Goal: Task Accomplishment & Management: Manage account settings

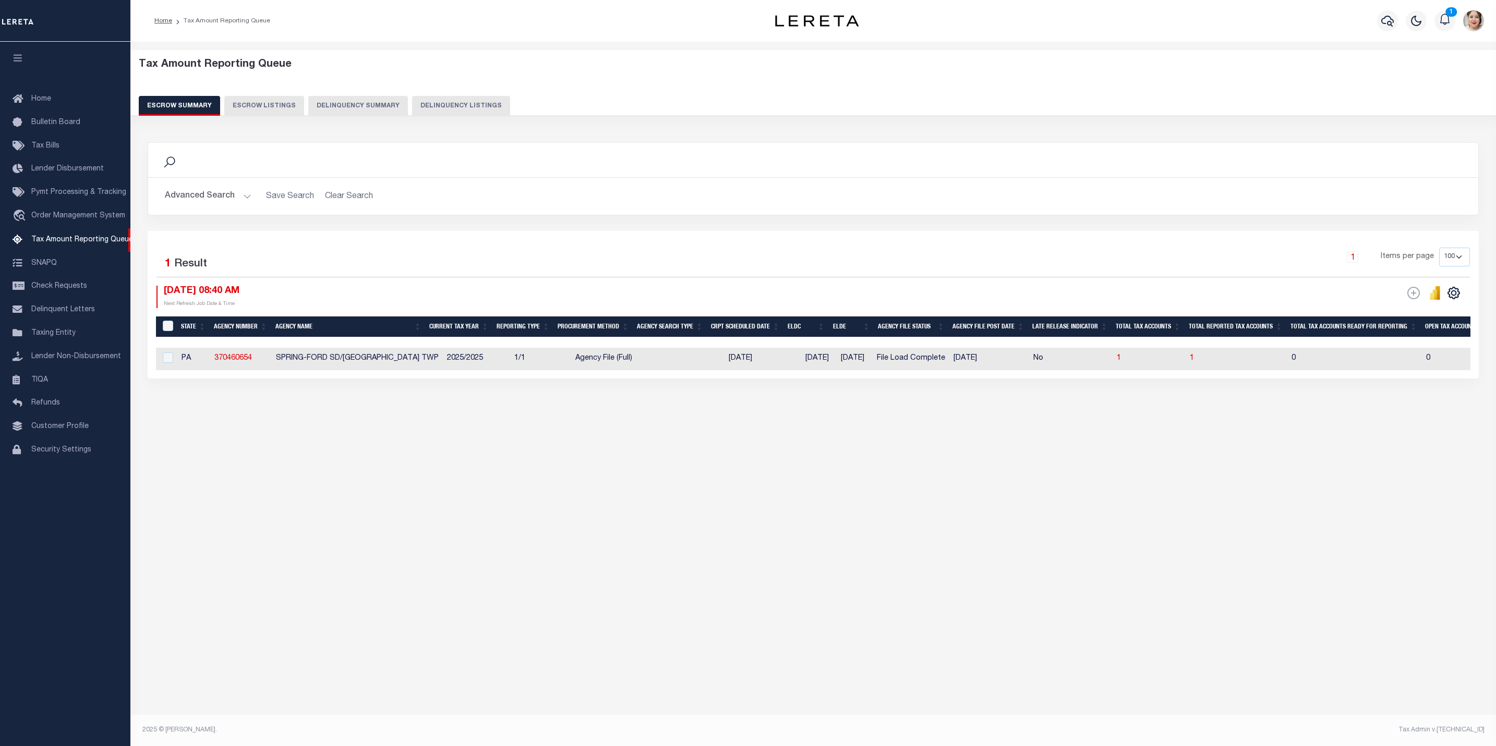
select select "100"
click at [1194, 361] on span "1" at bounding box center [1192, 358] width 4 height 7
select select "100"
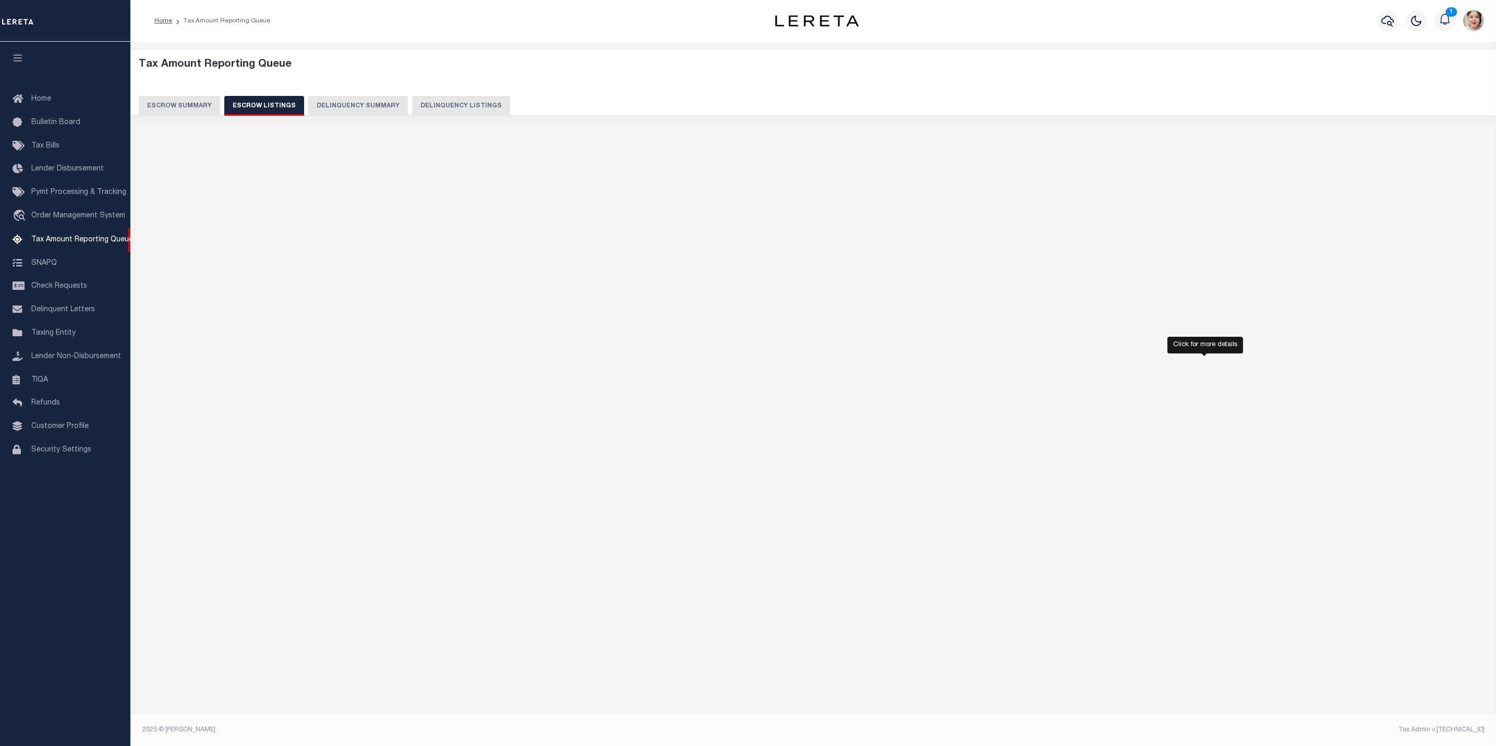
select select "100"
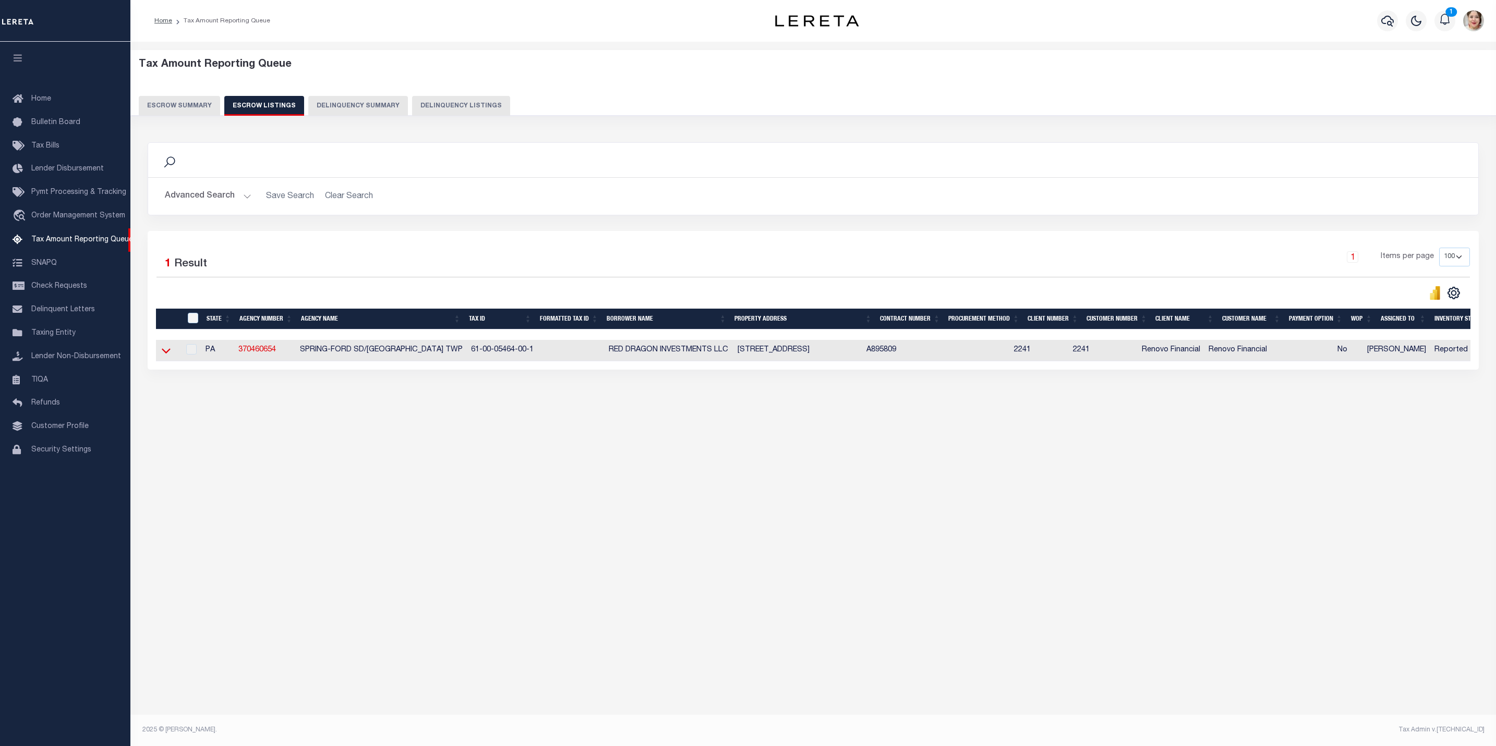
click at [168, 353] on icon at bounding box center [166, 350] width 9 height 11
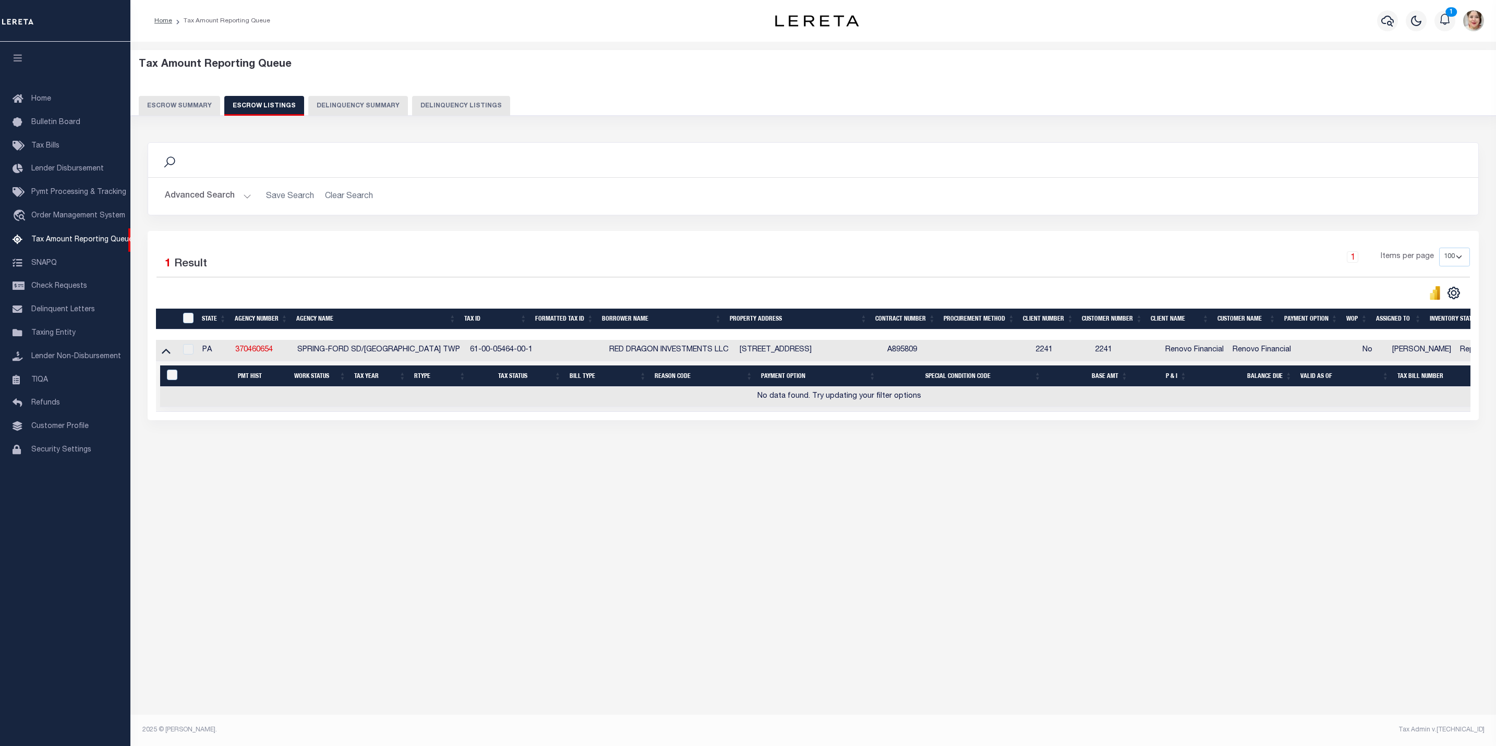
scroll to position [0, 21]
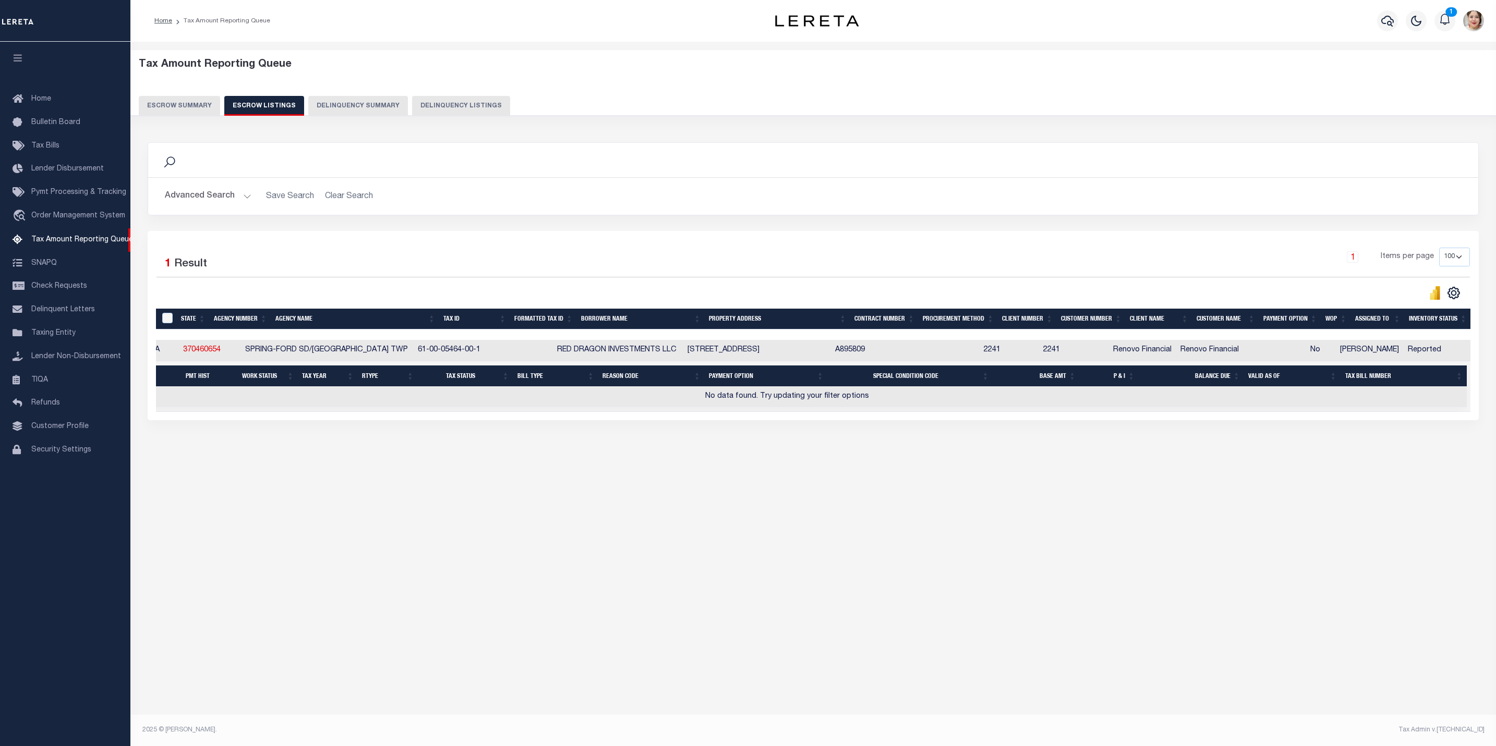
click at [183, 100] on button "Escrow Summary" at bounding box center [179, 106] width 81 height 20
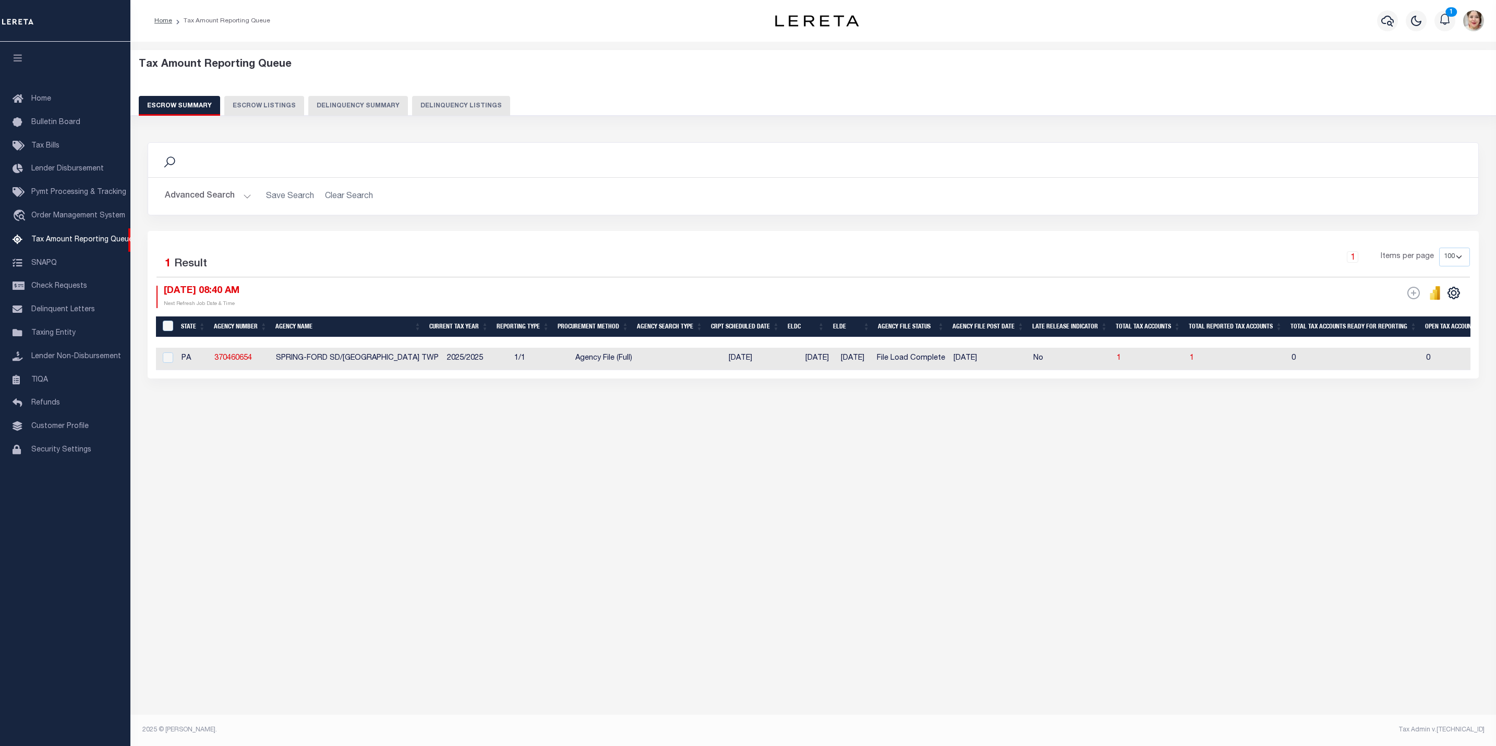
click at [209, 198] on button "Advanced Search" at bounding box center [208, 196] width 87 height 20
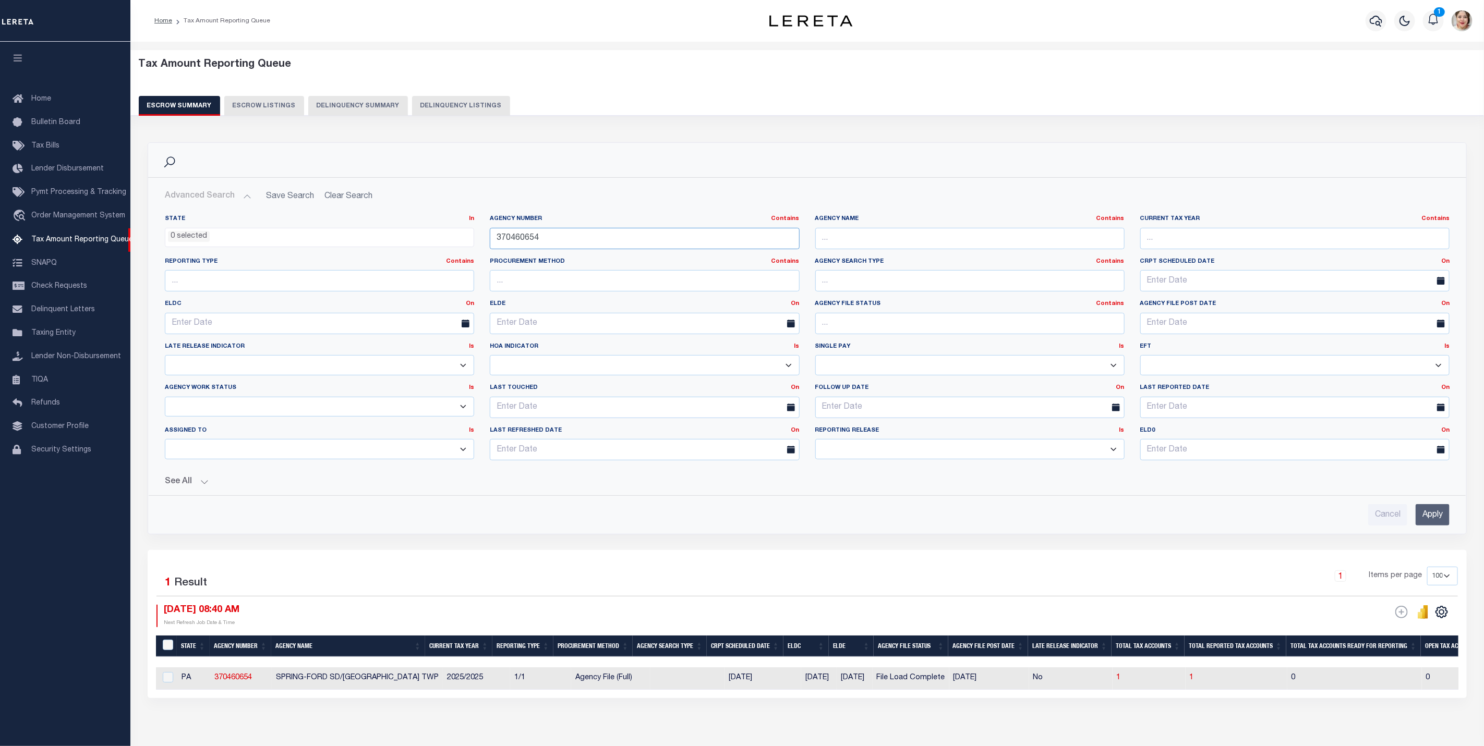
drag, startPoint x: 589, startPoint y: 235, endPoint x: 480, endPoint y: 232, distance: 108.5
click at [480, 232] on div "State In In AK AL AR AZ CA CO CT DC DE FL GA GU HI IA ID IL IN KS [GEOGRAPHIC_D…" at bounding box center [807, 342] width 1300 height 254
paste input "30"
type input "370460630"
click at [1424, 521] on input "Apply" at bounding box center [1433, 514] width 34 height 21
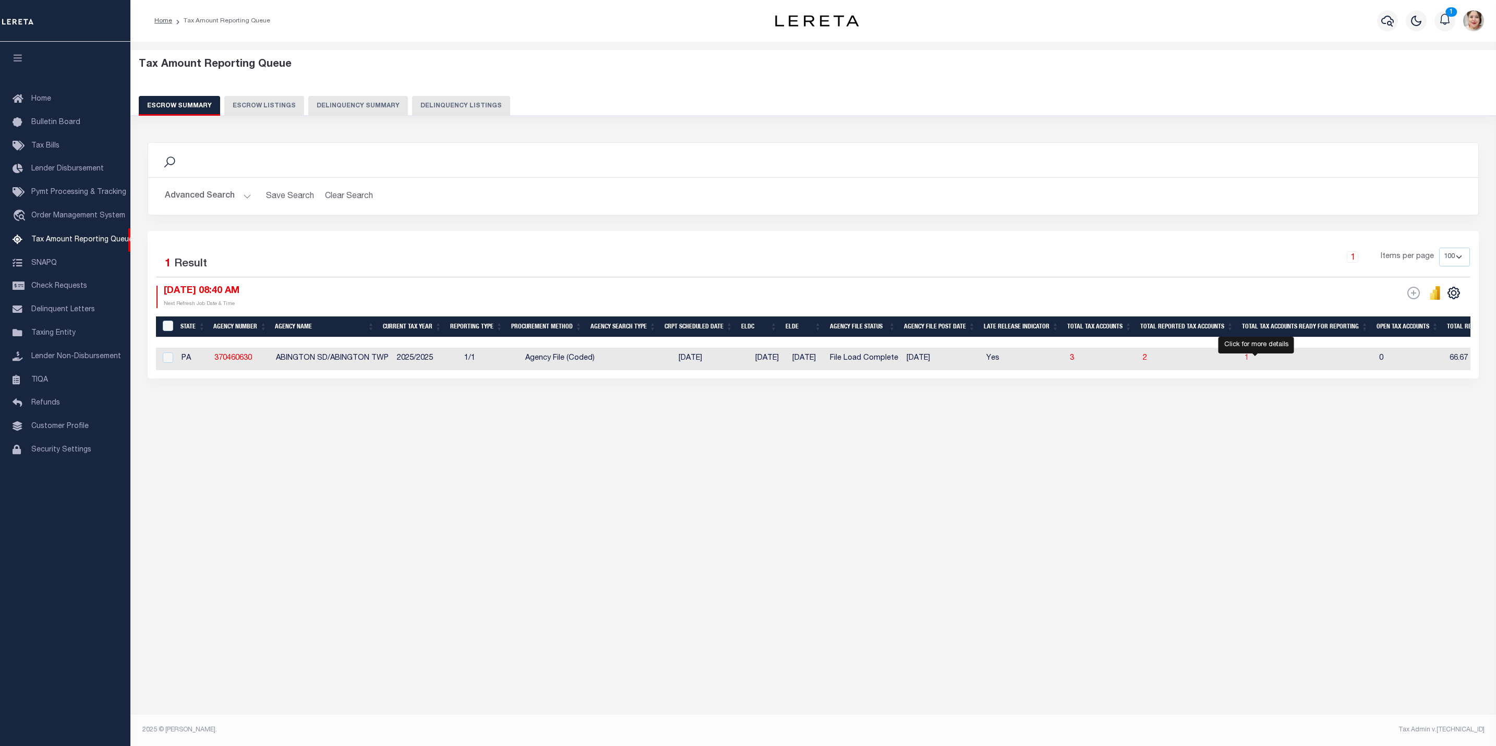
click at [1249, 362] on span "1" at bounding box center [1247, 358] width 4 height 7
select select "100"
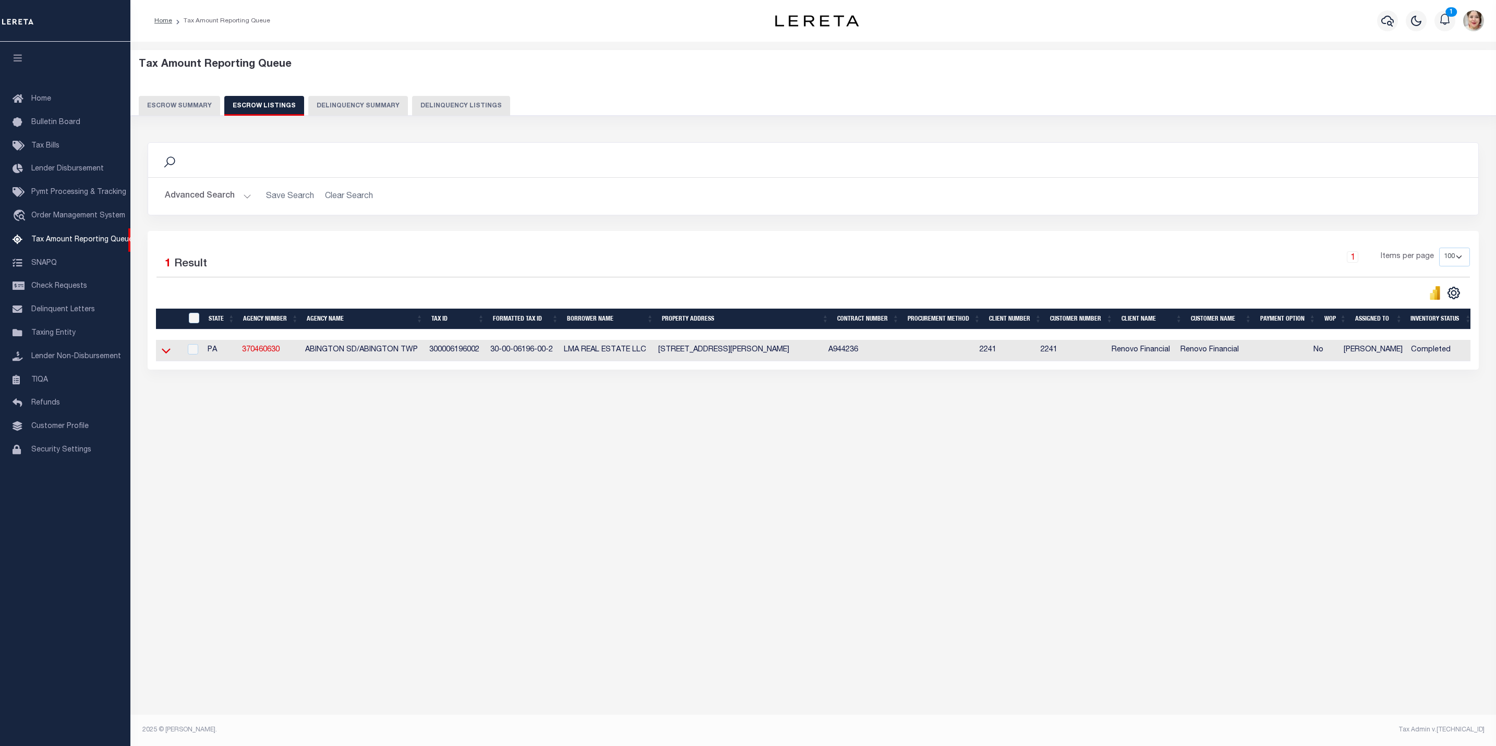
click at [163, 356] on icon at bounding box center [166, 350] width 9 height 11
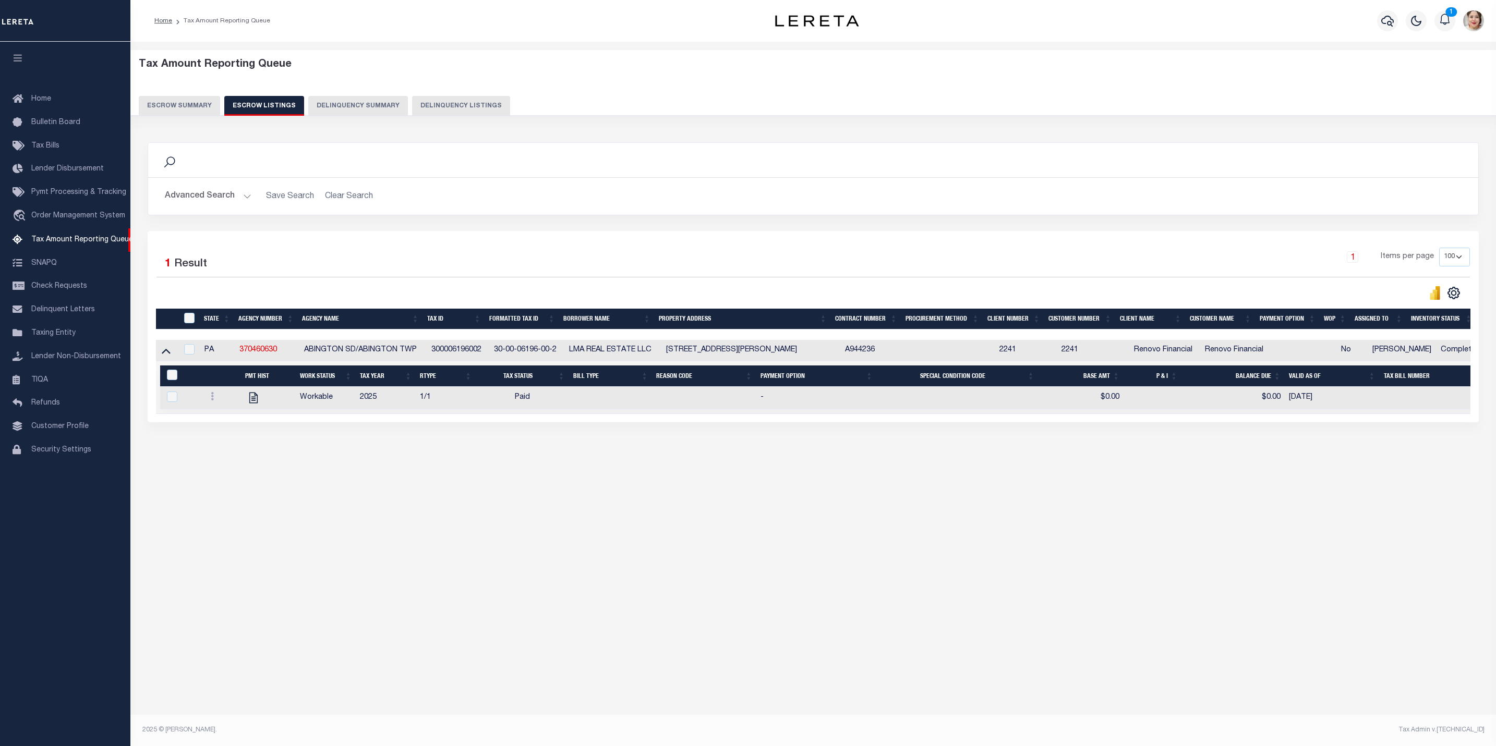
click at [191, 101] on button "Escrow Summary" at bounding box center [179, 106] width 81 height 20
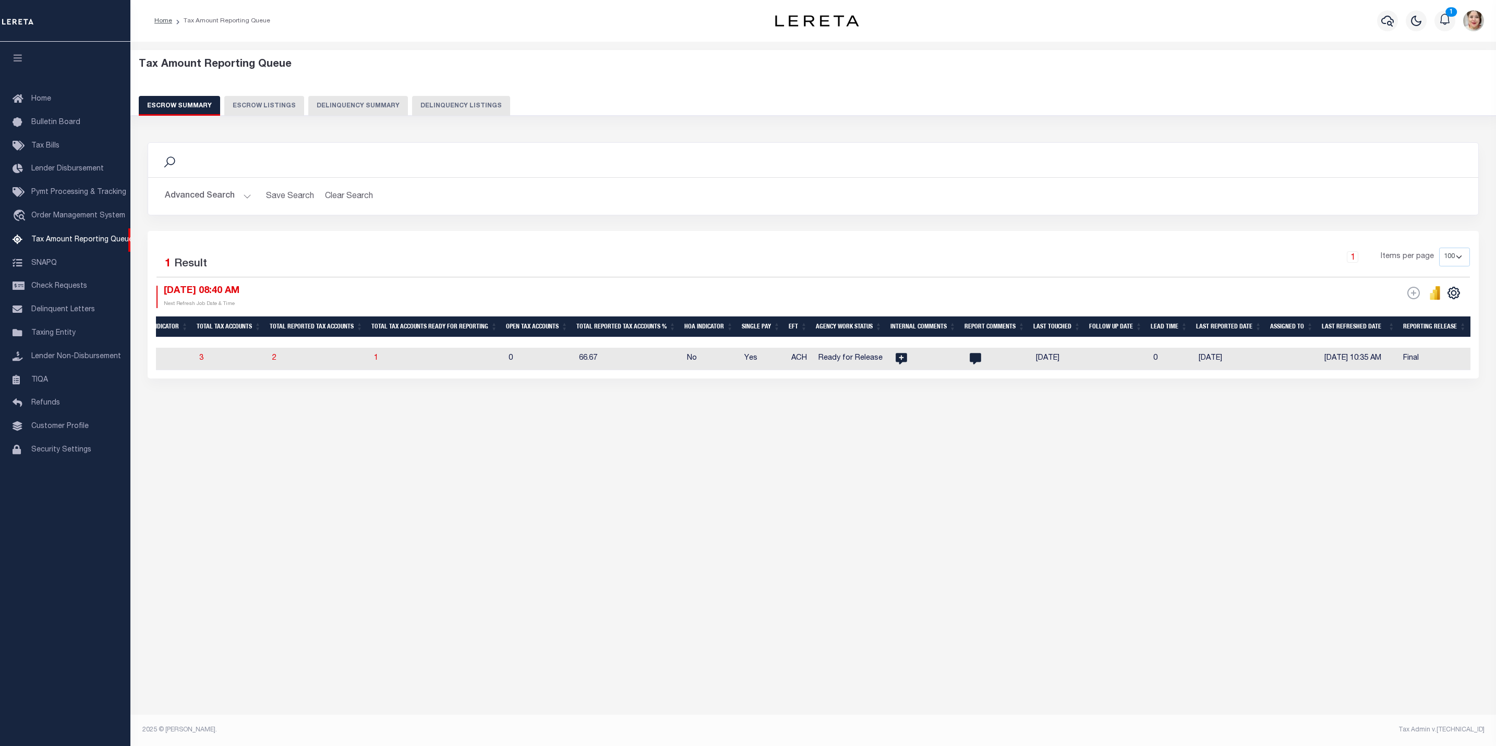
scroll to position [0, 0]
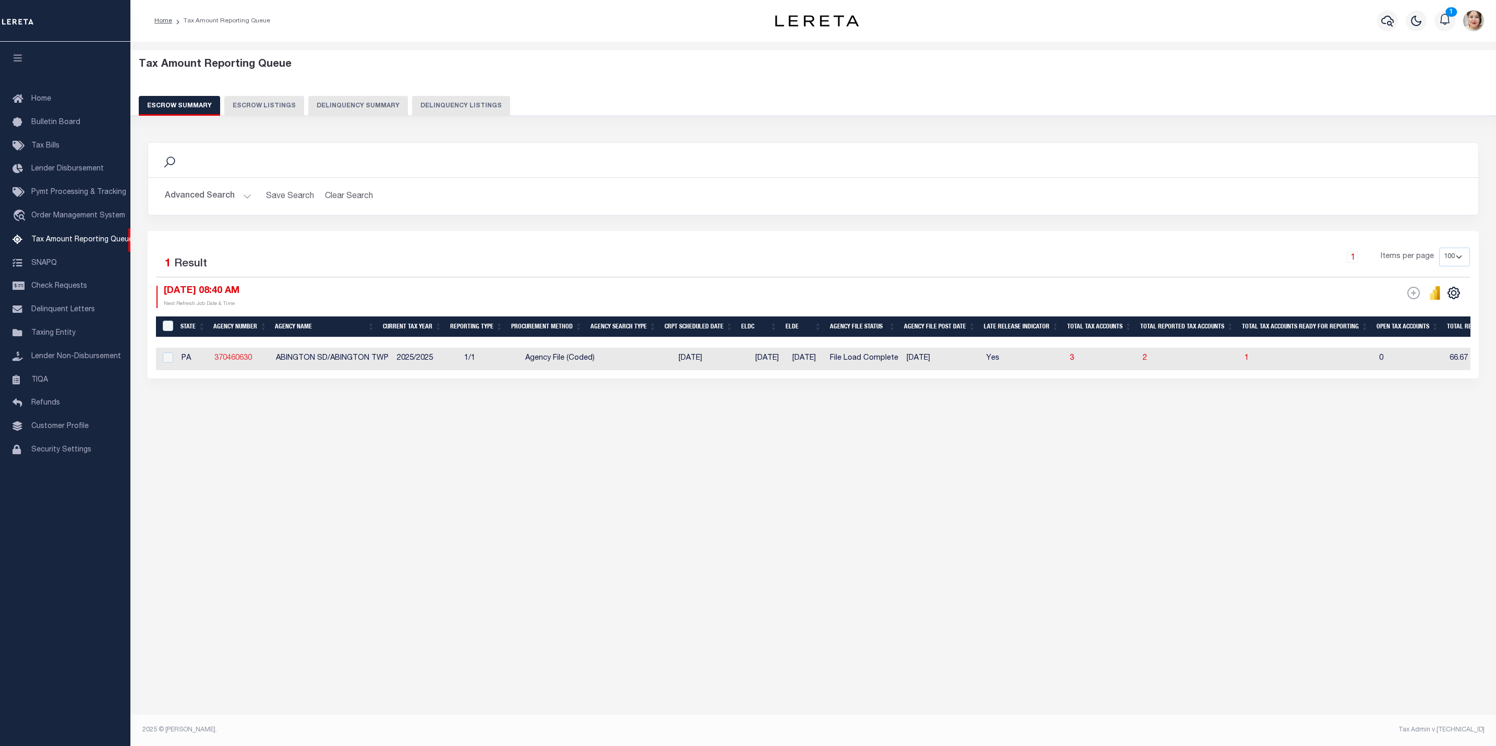
click at [232, 360] on link "370460630" at bounding box center [233, 358] width 38 height 7
checkbox input "true"
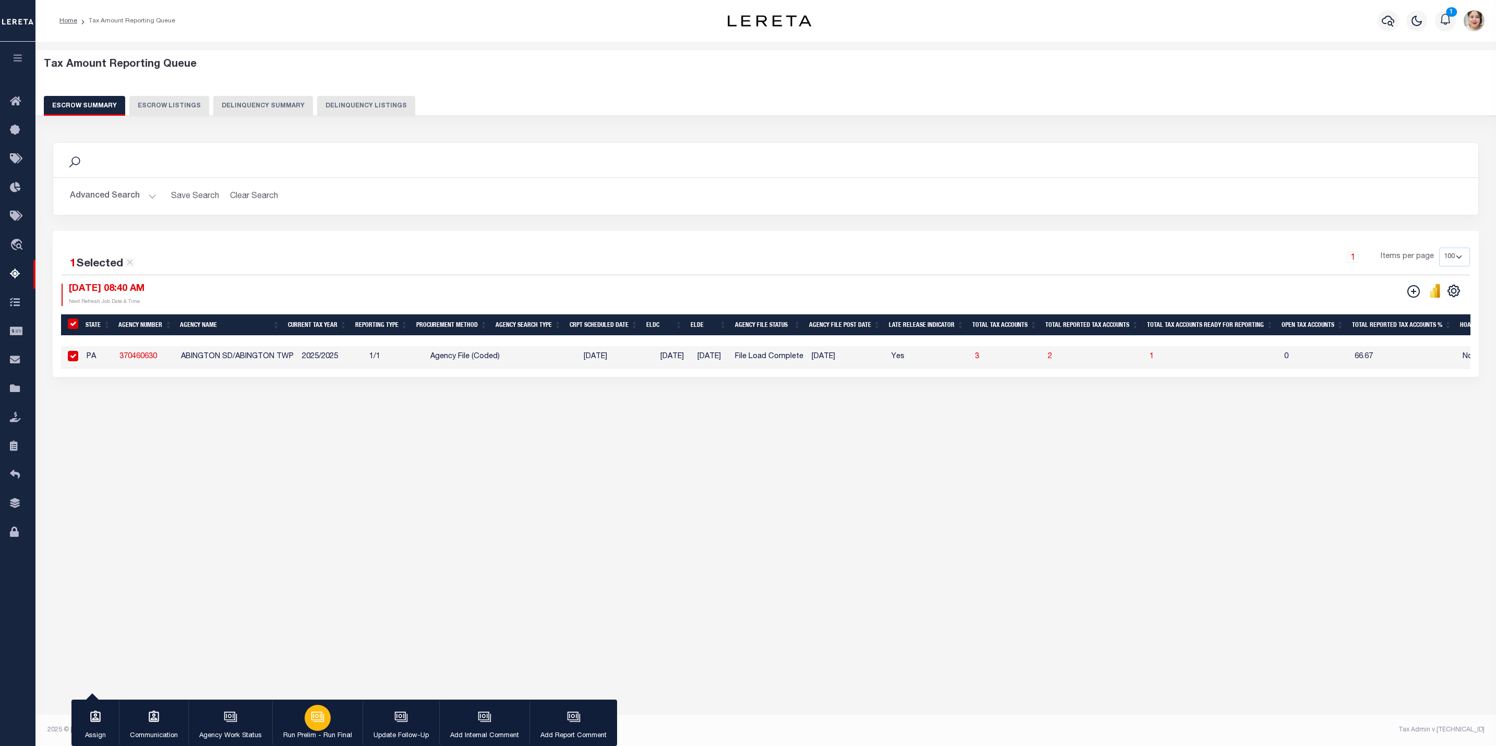
click at [324, 726] on div "button" at bounding box center [318, 718] width 26 height 26
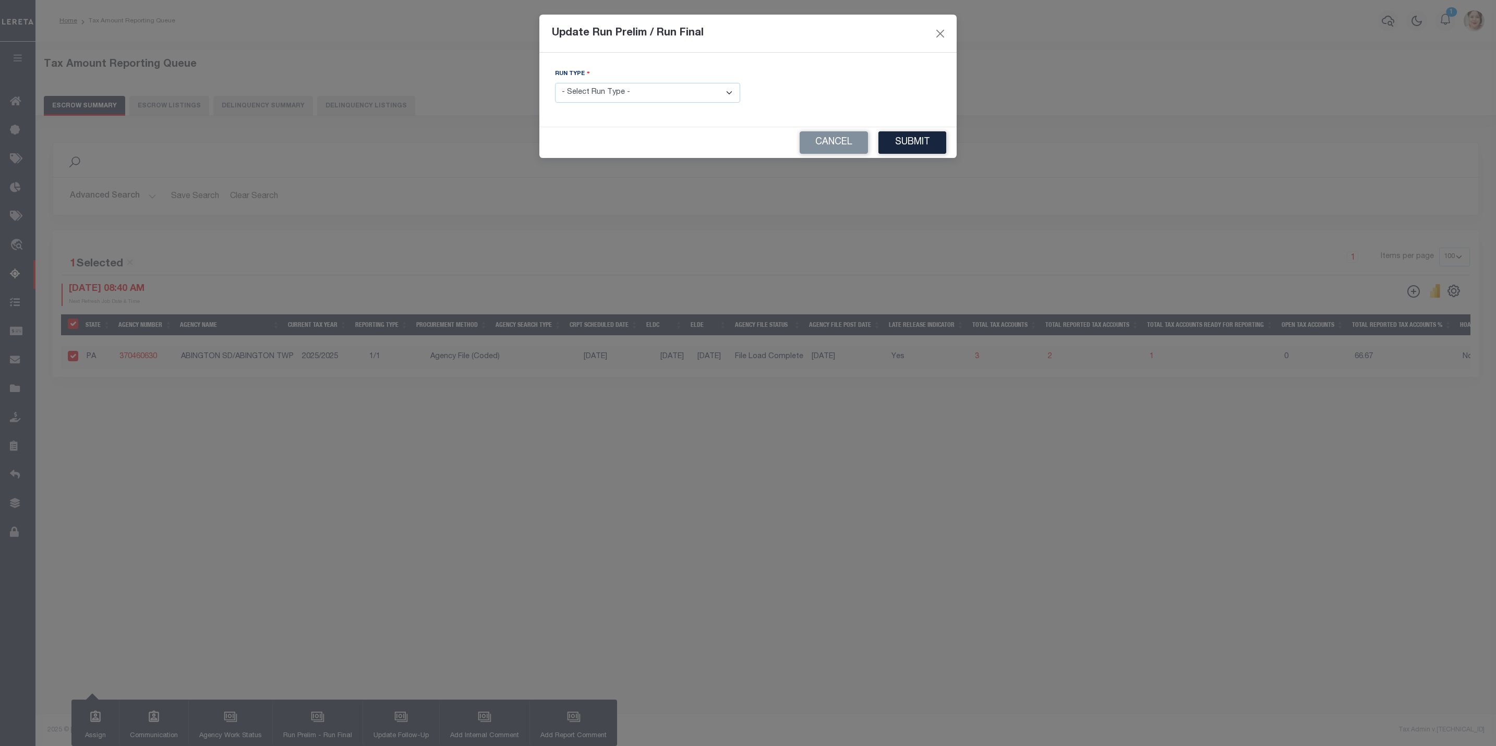
click at [639, 98] on select "- Select Run Type - Prelim Run Final Run" at bounding box center [647, 93] width 185 height 20
select select "F"
click at [555, 83] on select "- Select Run Type - Prelim Run Final Run" at bounding box center [647, 93] width 185 height 20
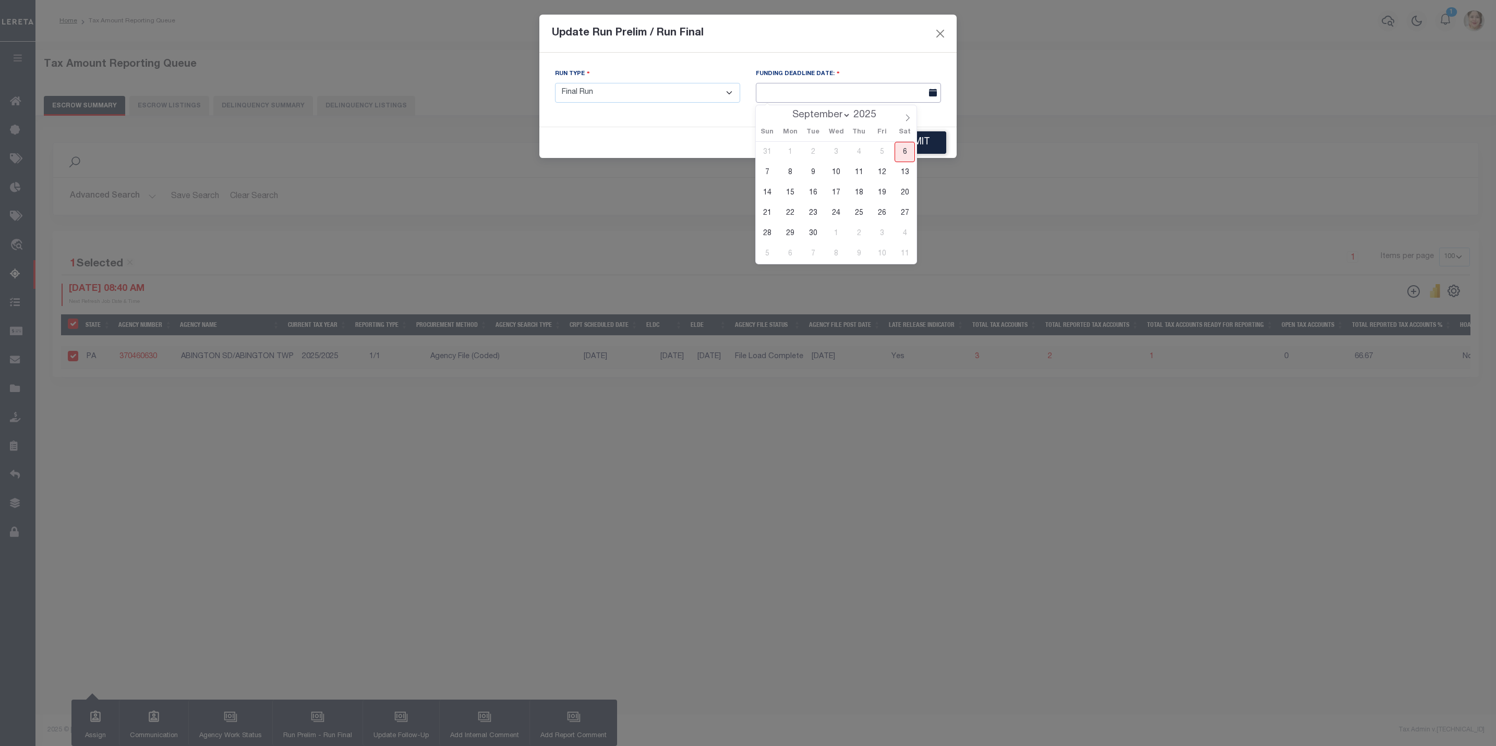
click at [790, 102] on input "text" at bounding box center [848, 93] width 185 height 20
click at [908, 158] on span "6" at bounding box center [905, 152] width 20 height 20
type input "[DATE]"
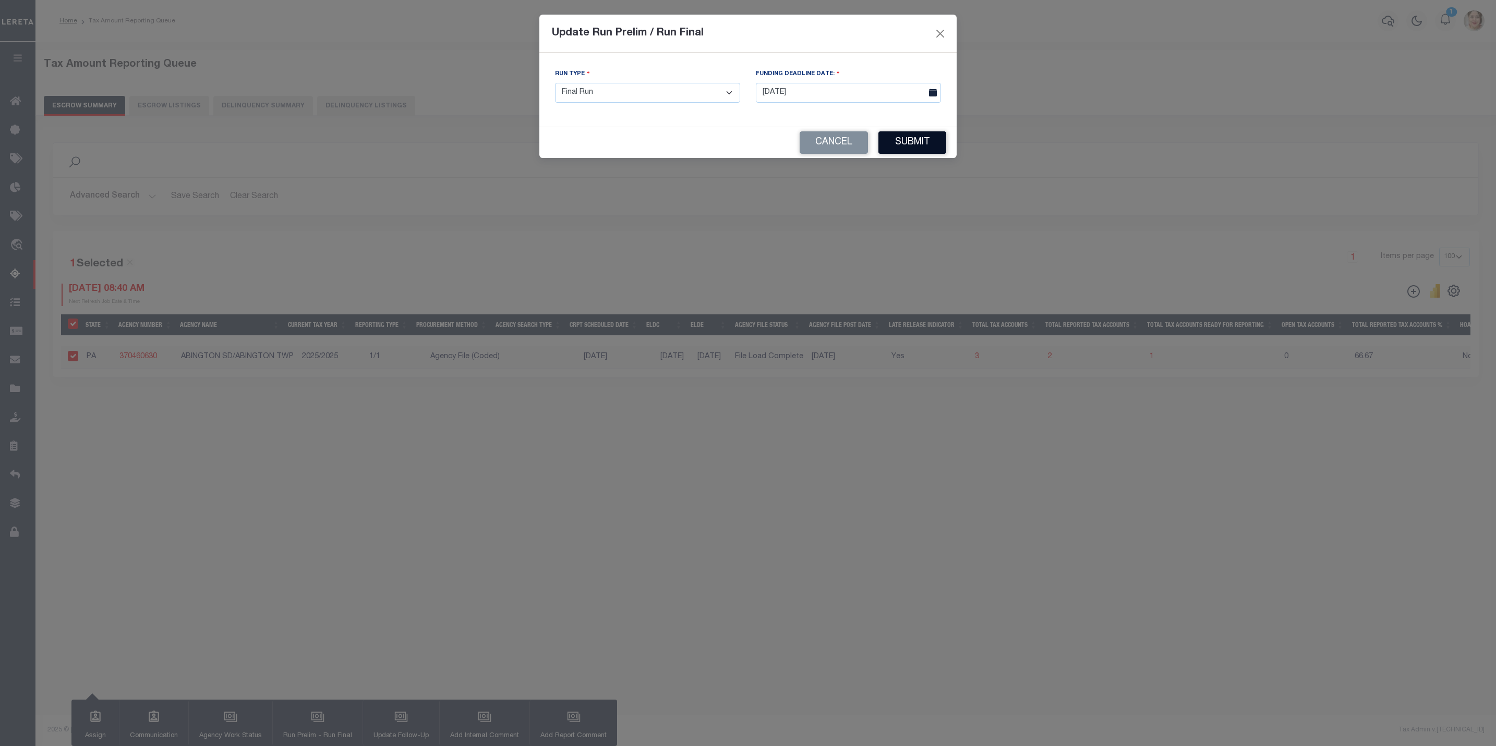
click at [907, 149] on button "Submit" at bounding box center [912, 142] width 68 height 22
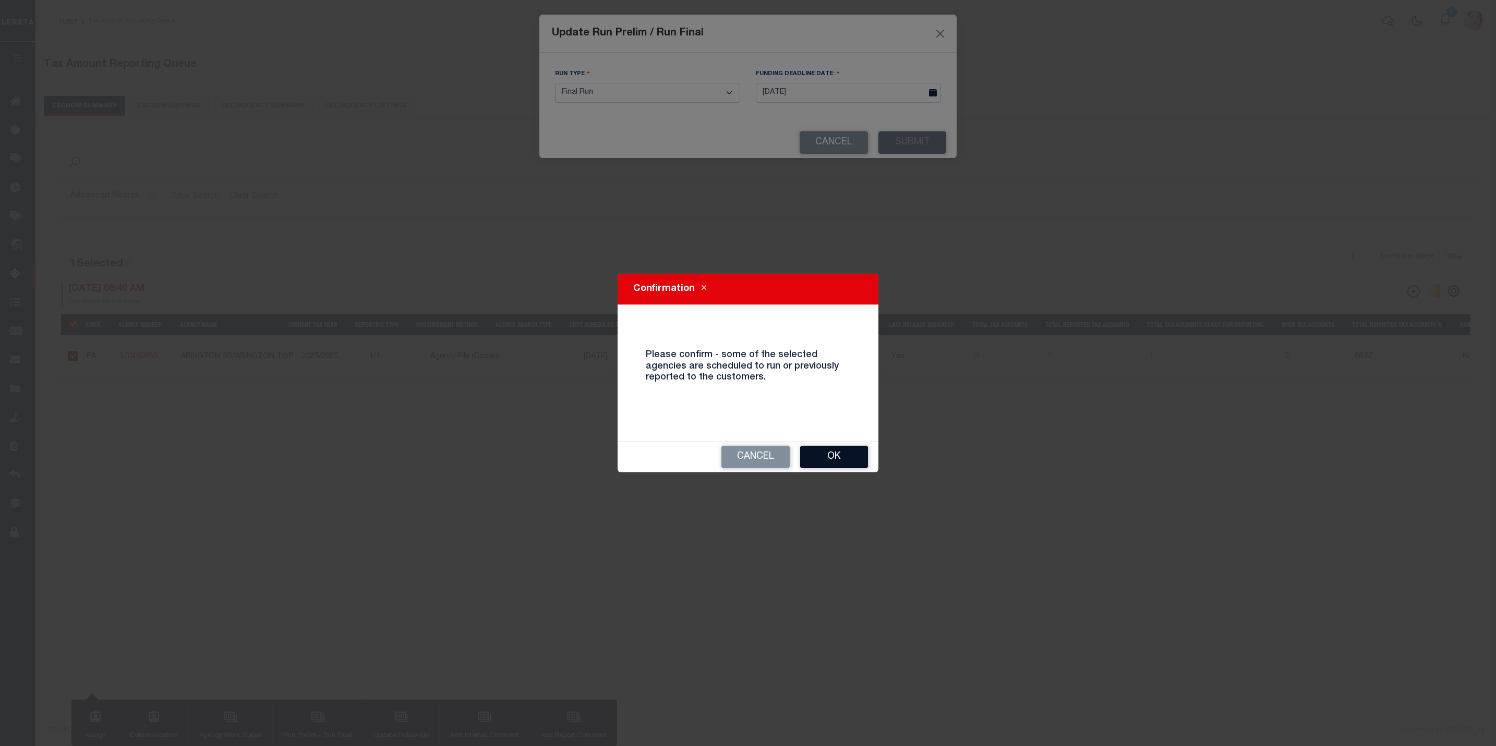
click at [850, 457] on button "Ok" at bounding box center [834, 457] width 68 height 22
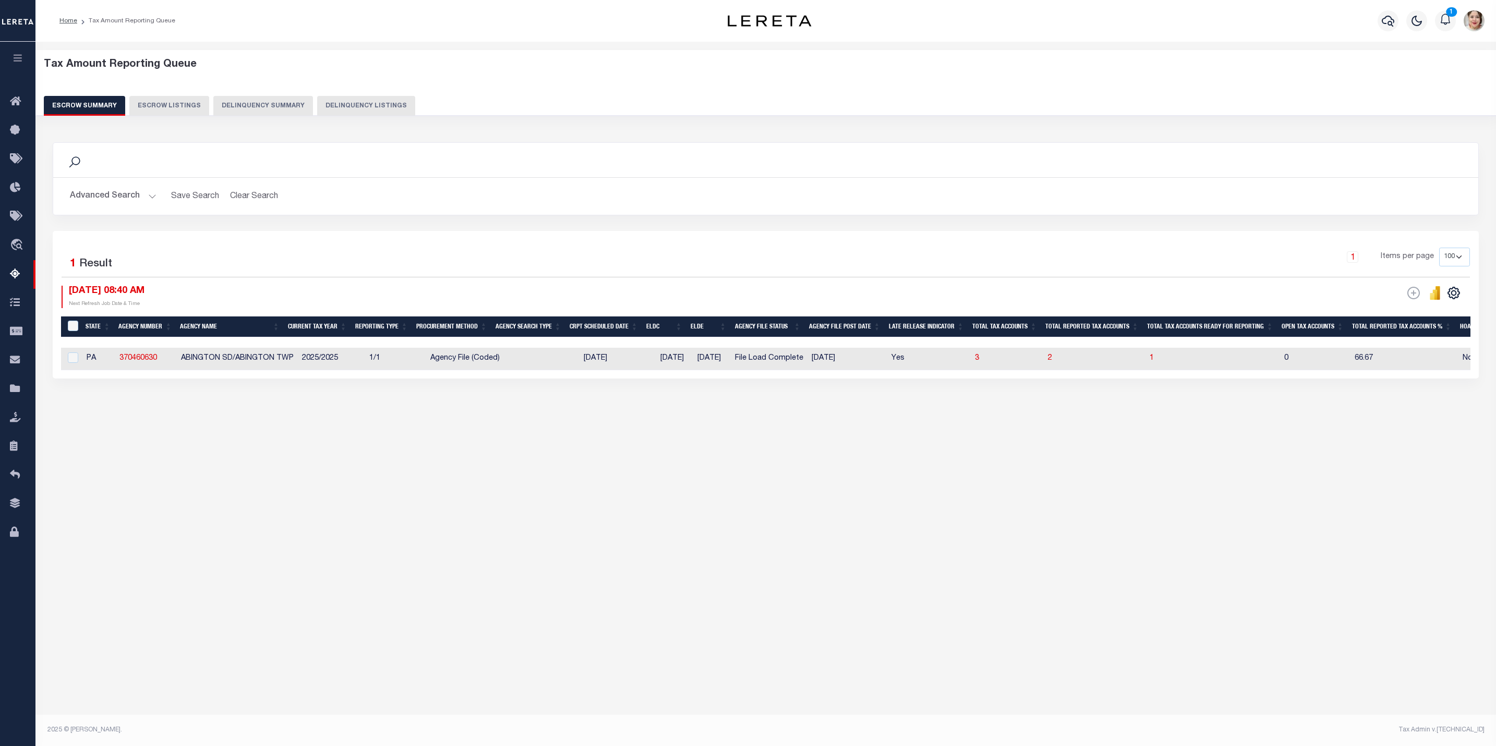
click at [101, 195] on button "Advanced Search" at bounding box center [113, 196] width 87 height 20
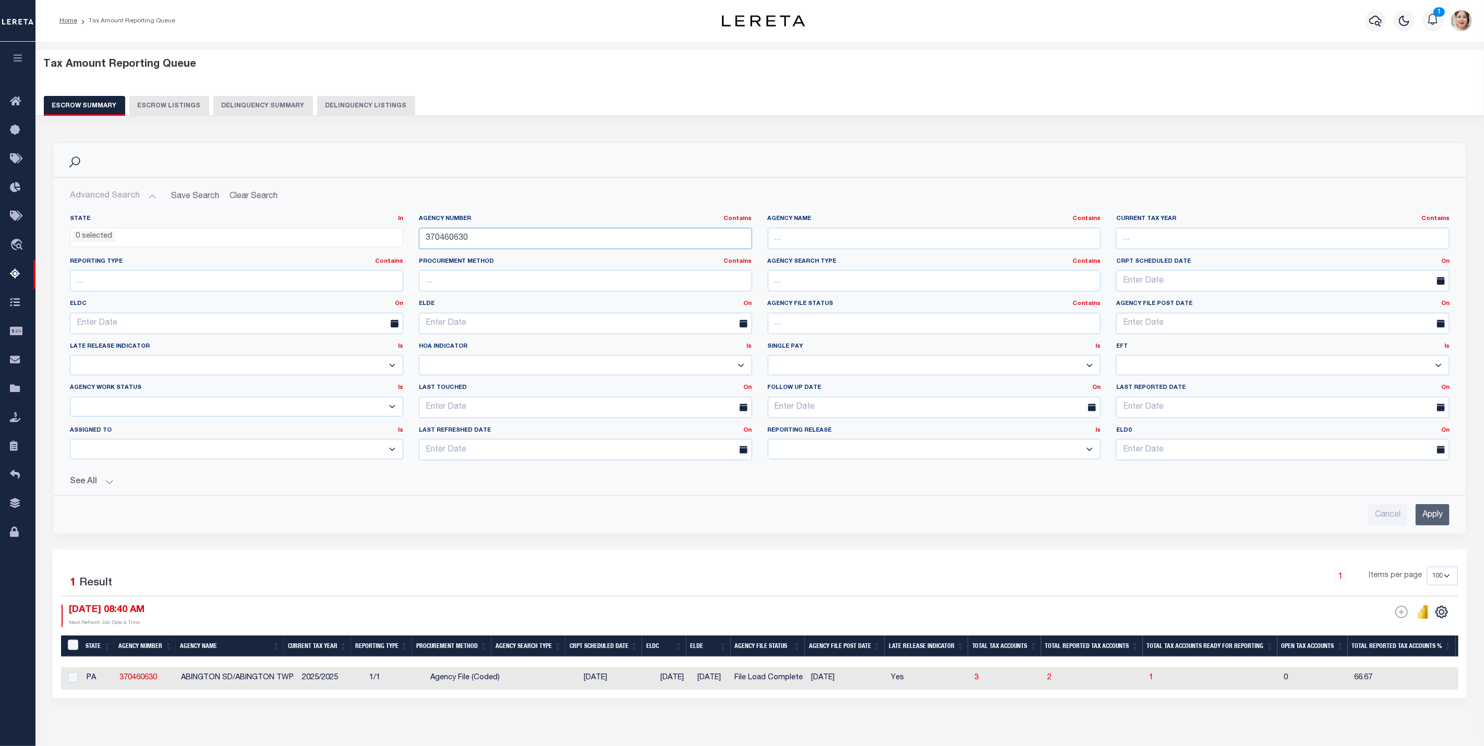
drag, startPoint x: 494, startPoint y: 243, endPoint x: 408, endPoint y: 243, distance: 86.1
click at [407, 242] on div "State In In AK AL AR AZ CA CO CT DC DE FL GA GU HI IA ID IL IN KS [GEOGRAPHIC_D…" at bounding box center [759, 342] width 1395 height 254
paste input "020674"
type input "370020674"
click at [1438, 523] on input "Apply" at bounding box center [1433, 514] width 34 height 21
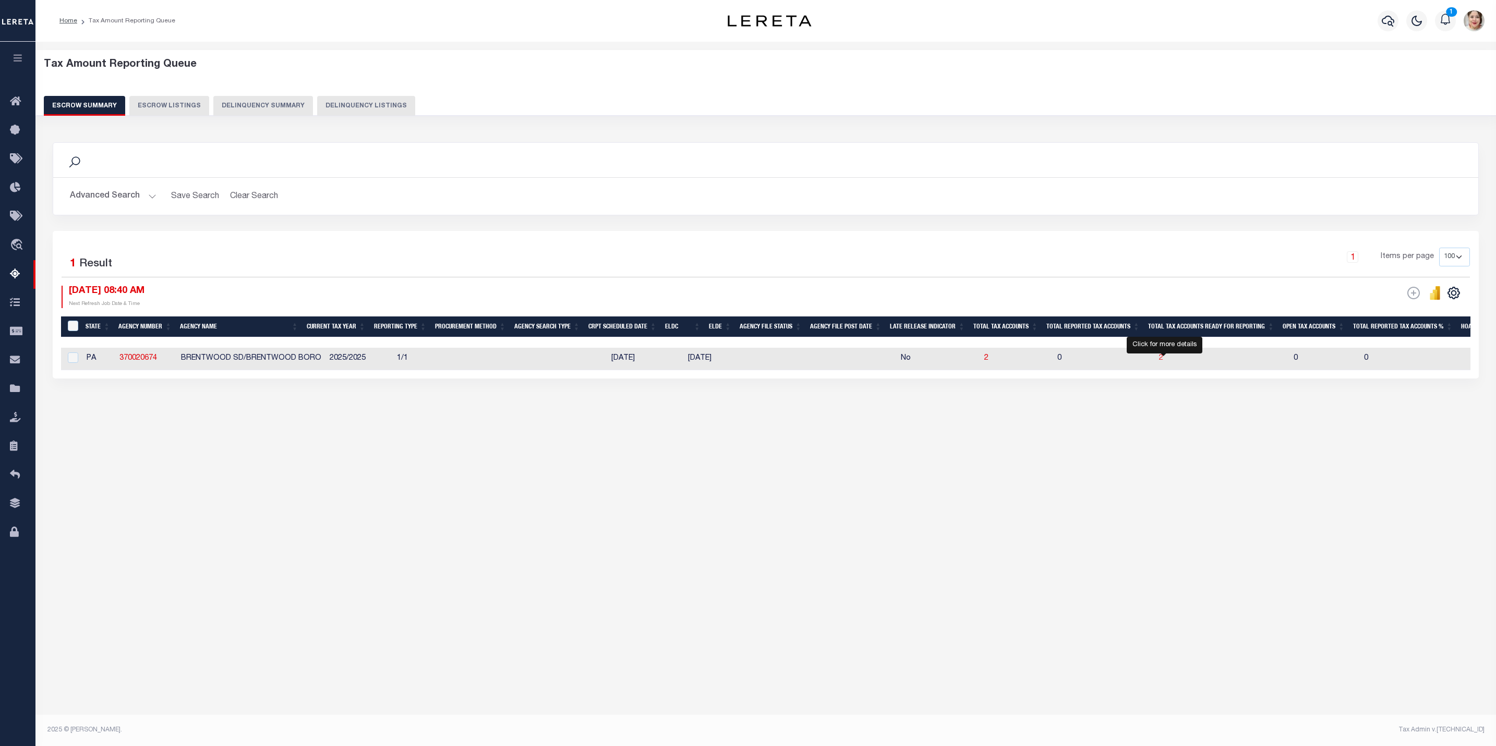
click at [1163, 362] on span "2" at bounding box center [1161, 358] width 4 height 7
select select "100"
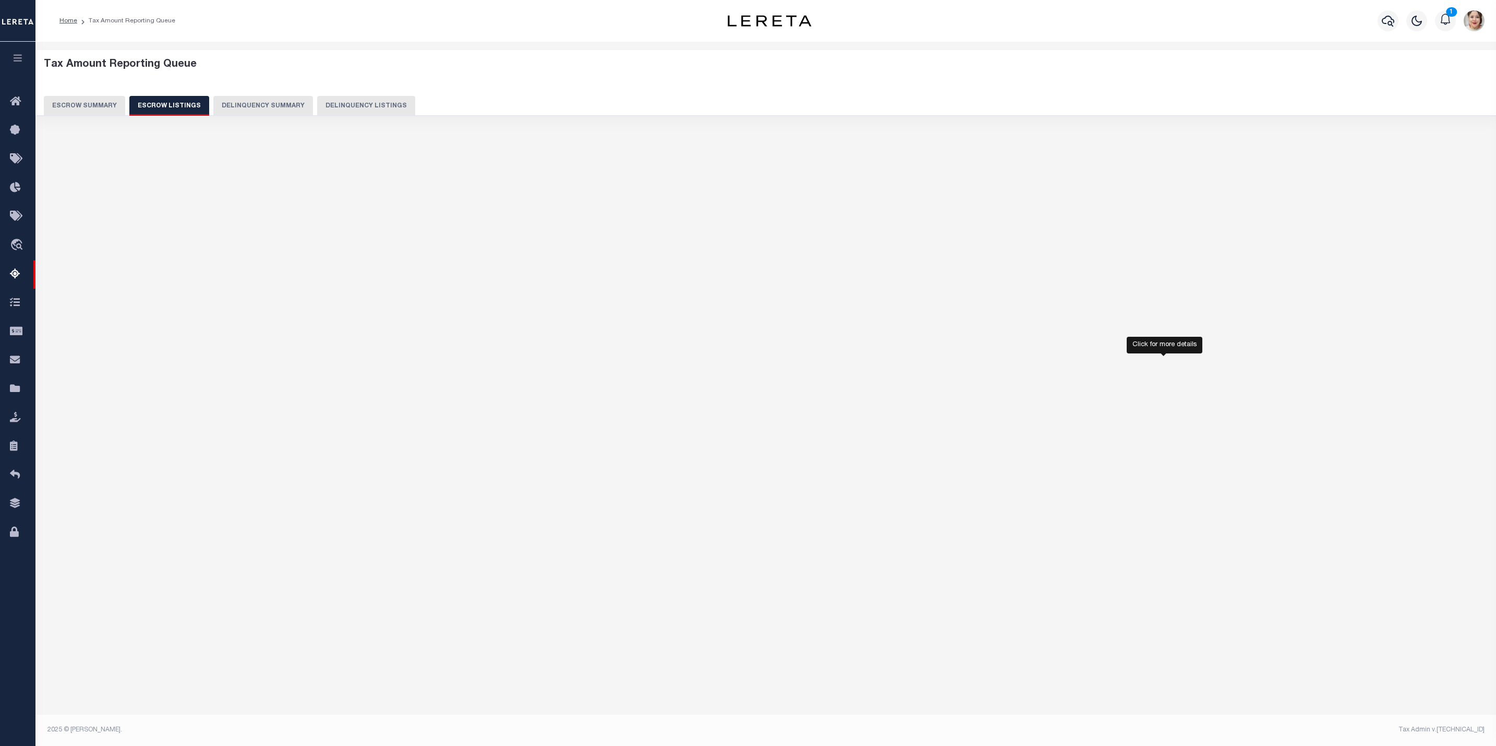
select select "100"
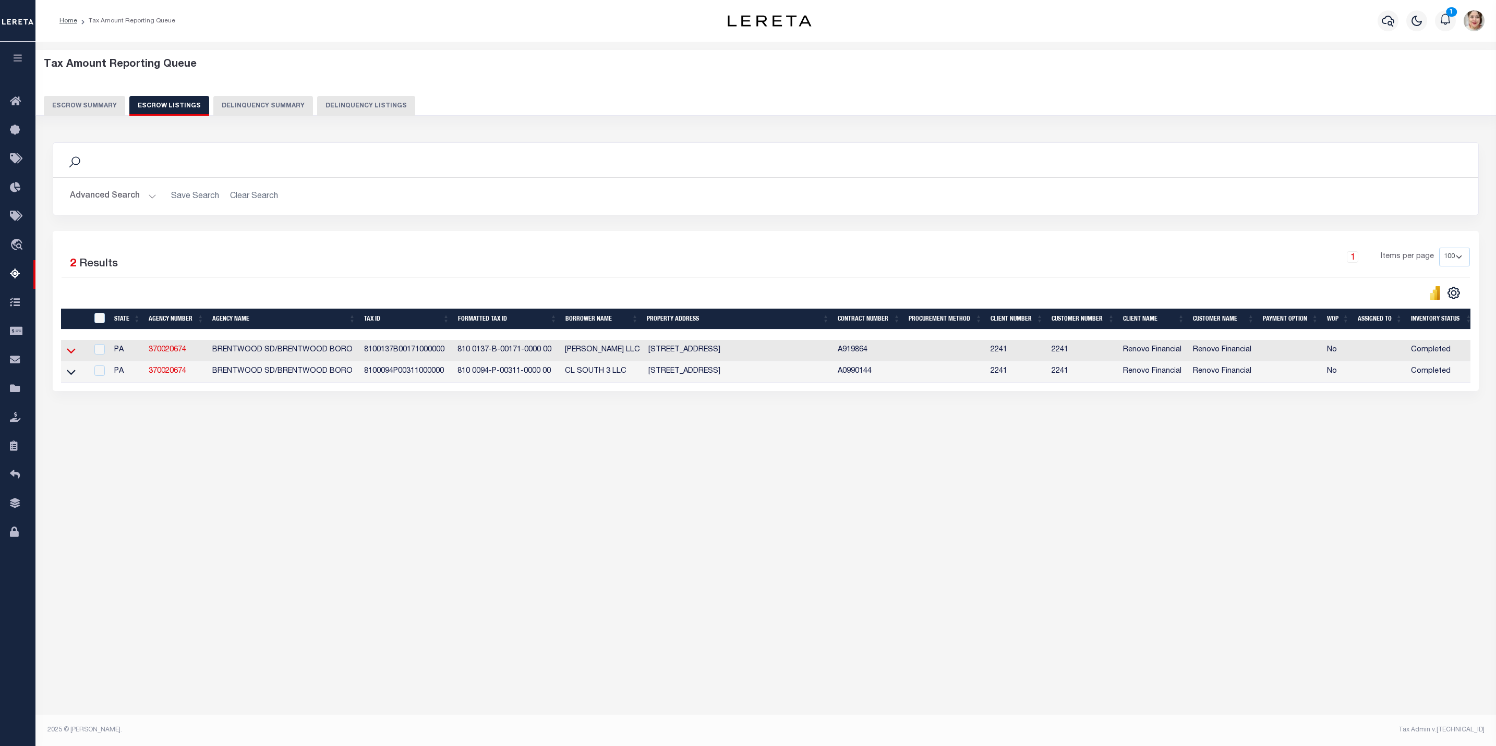
click at [70, 356] on icon at bounding box center [71, 350] width 9 height 11
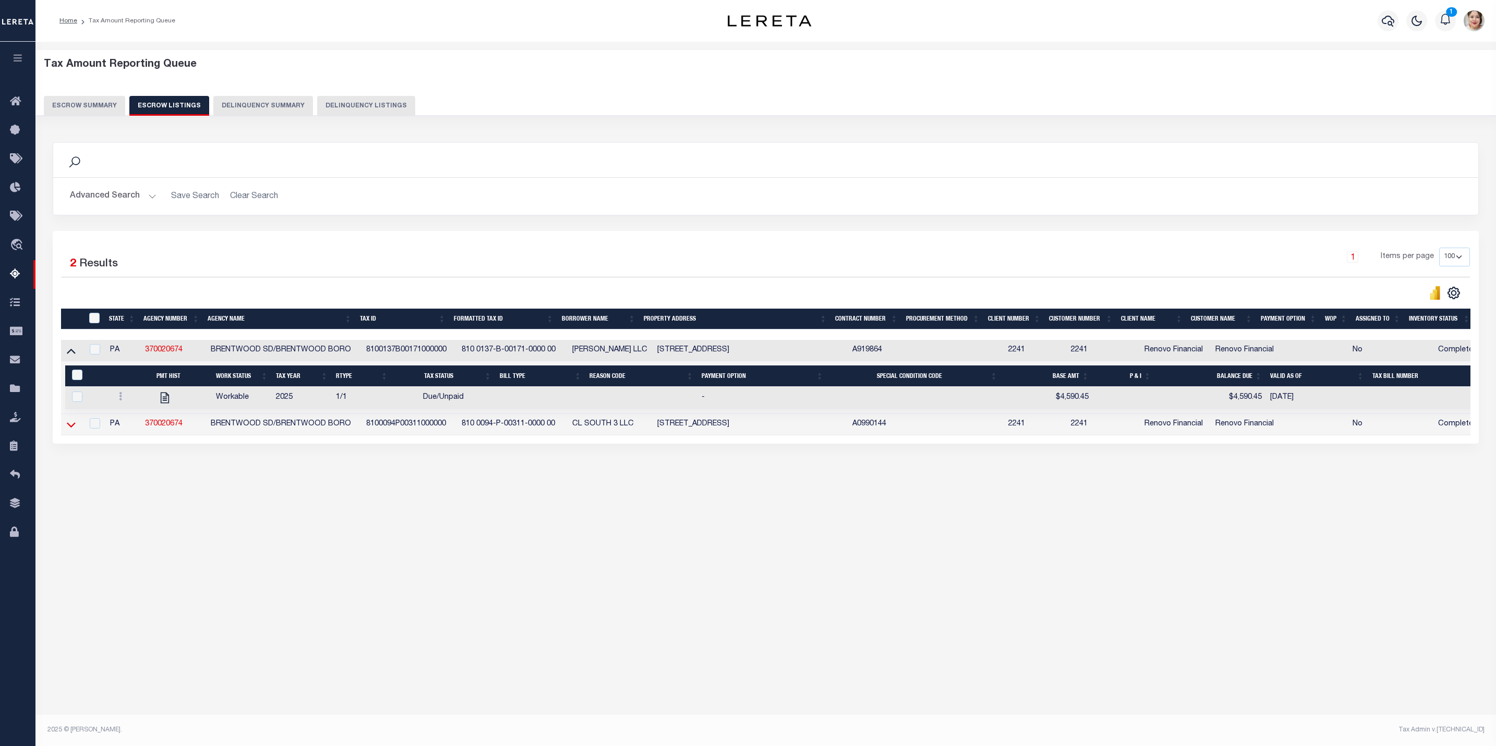
click at [69, 428] on icon at bounding box center [71, 425] width 9 height 5
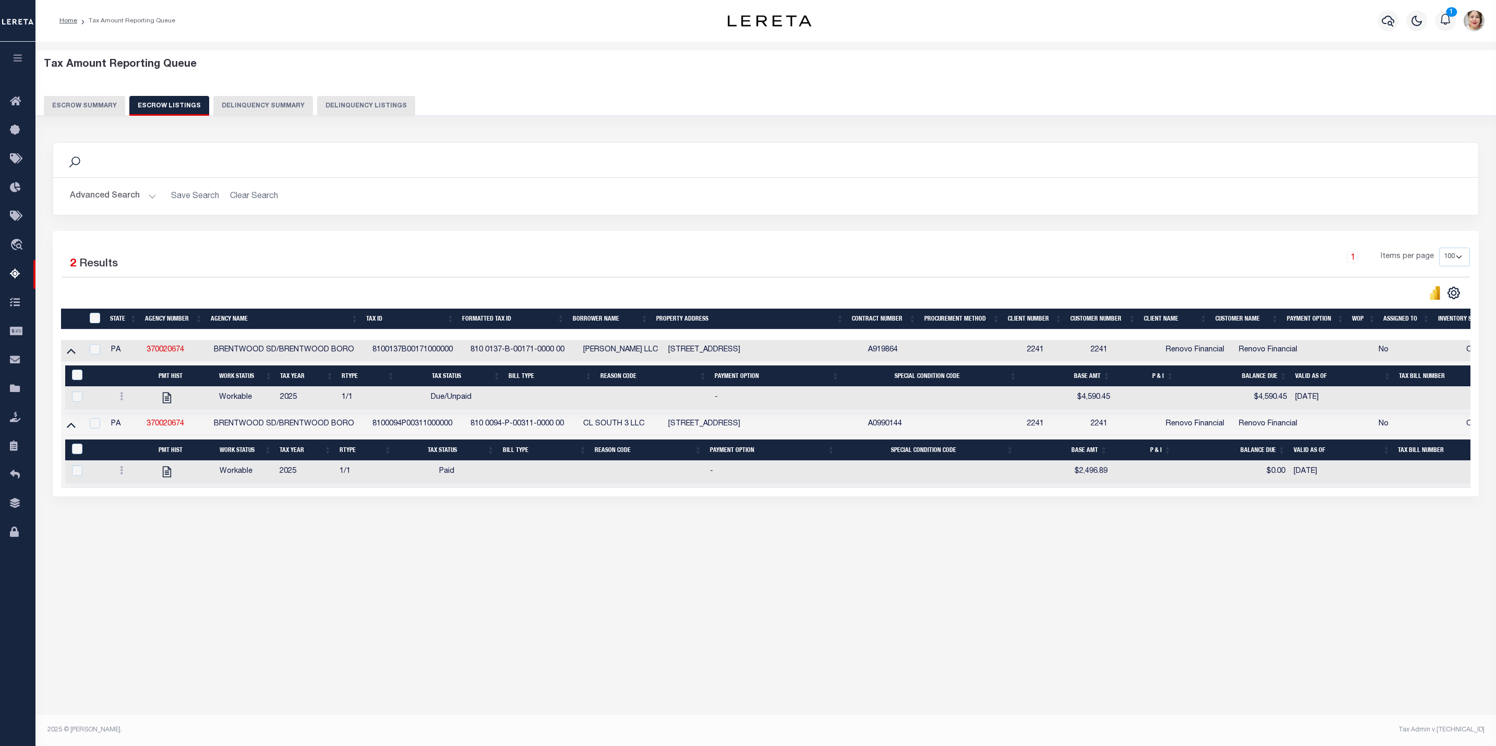
click at [97, 101] on button "Escrow Summary" at bounding box center [84, 106] width 81 height 20
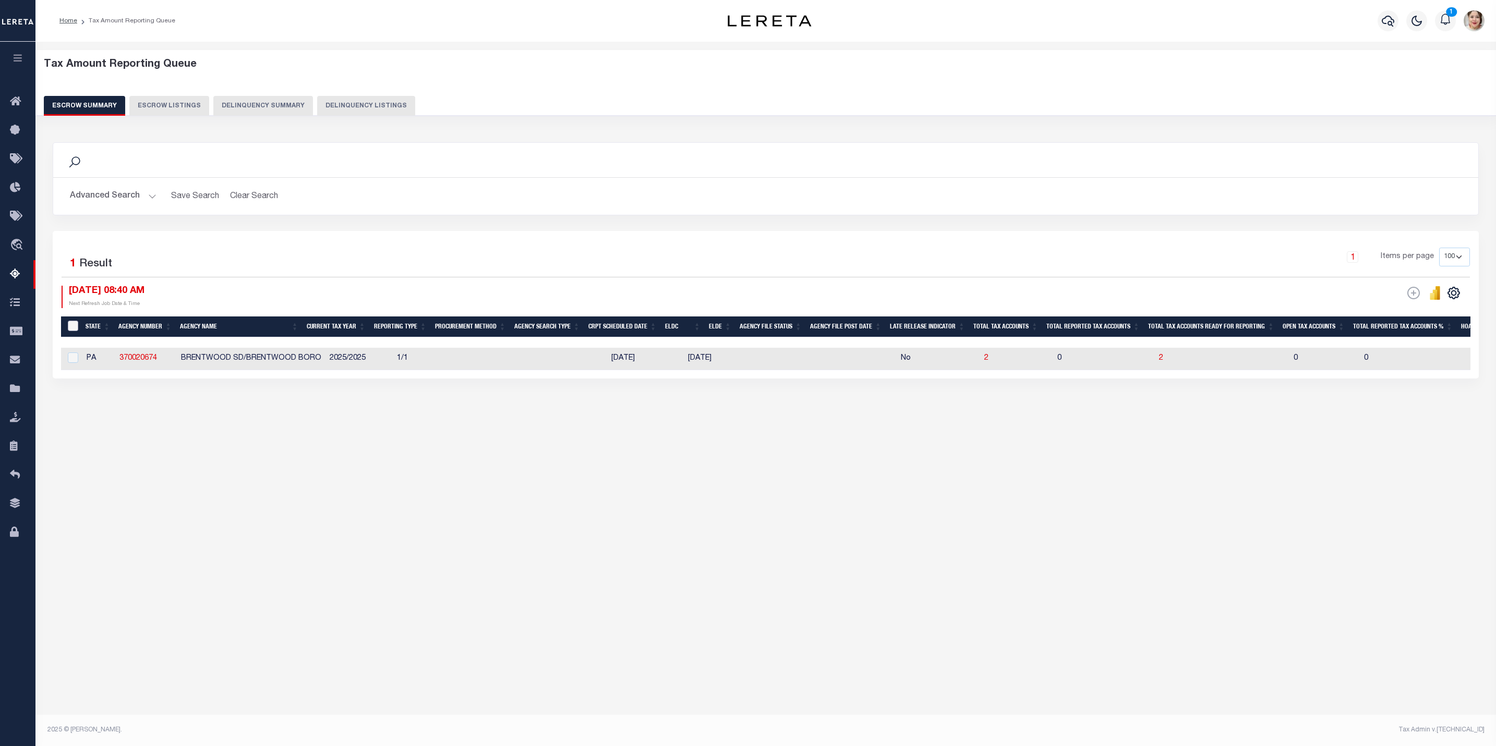
click at [75, 330] on input "&nbsp;" at bounding box center [73, 326] width 10 height 10
checkbox input "true"
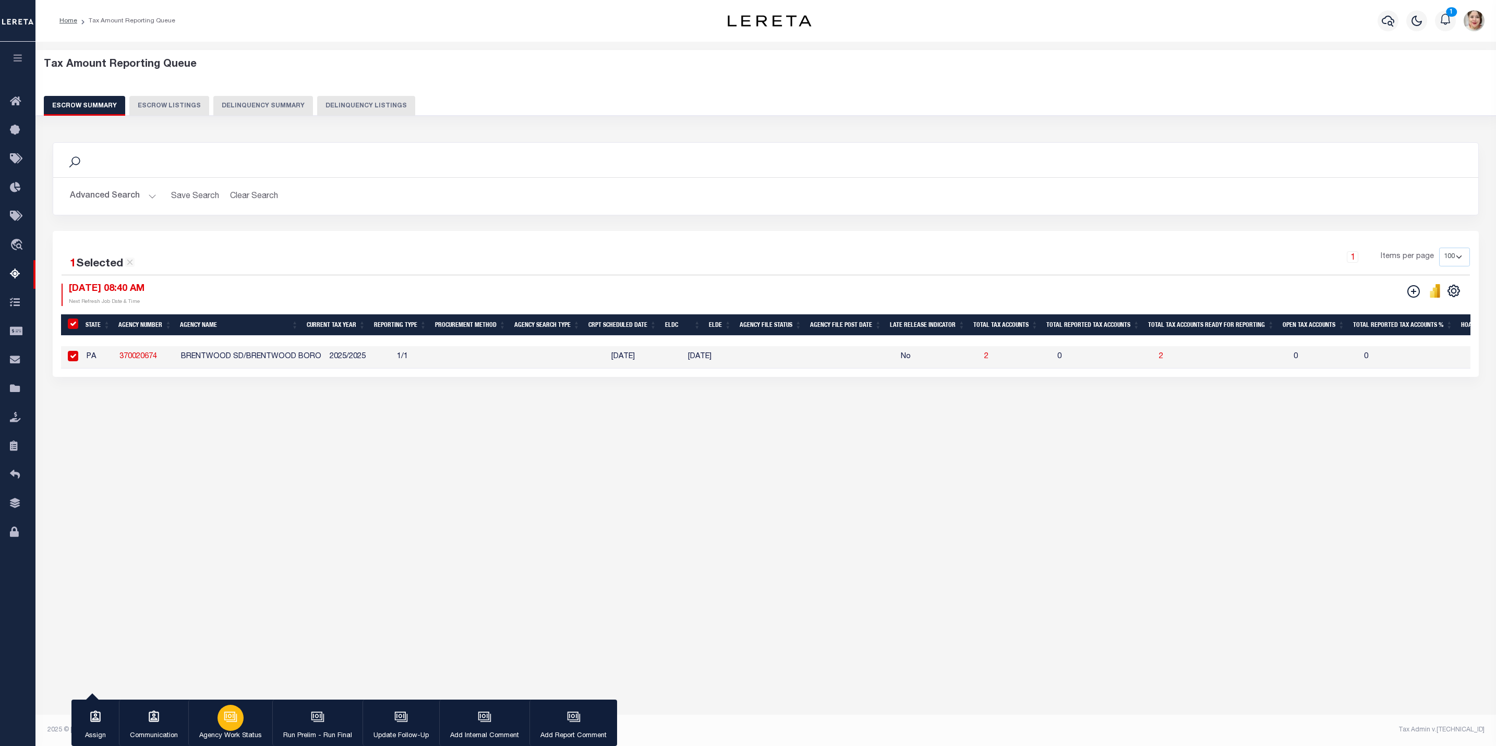
click at [237, 727] on div "button" at bounding box center [231, 718] width 26 height 26
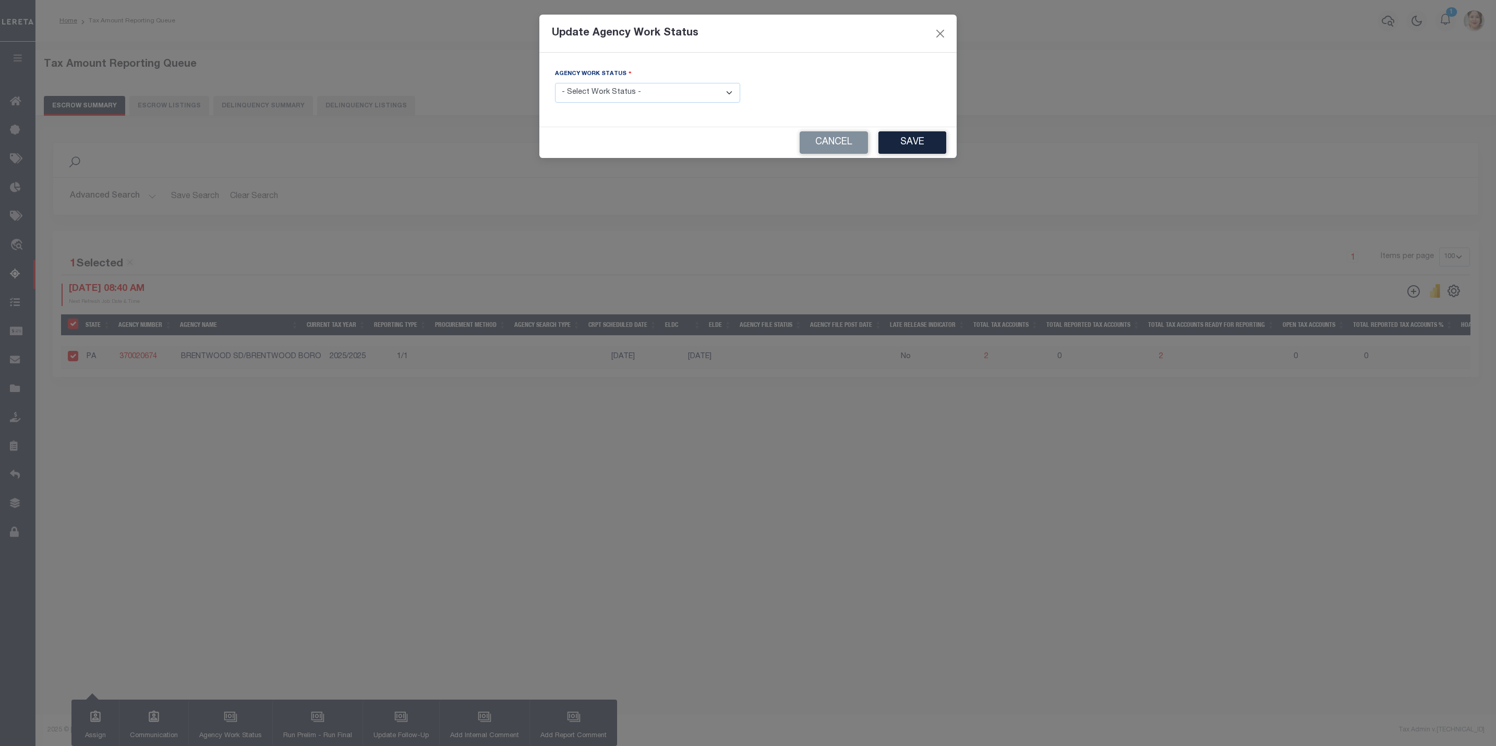
click at [679, 91] on select "- Select Work Status - New In Progress Pending Agency Follow-up Pending QC Read…" at bounding box center [647, 93] width 185 height 20
select select "6"
click at [555, 83] on select "- Select Work Status - New In Progress Pending Agency Follow-up Pending QC Read…" at bounding box center [647, 93] width 185 height 20
click at [908, 137] on button "Save" at bounding box center [912, 142] width 68 height 22
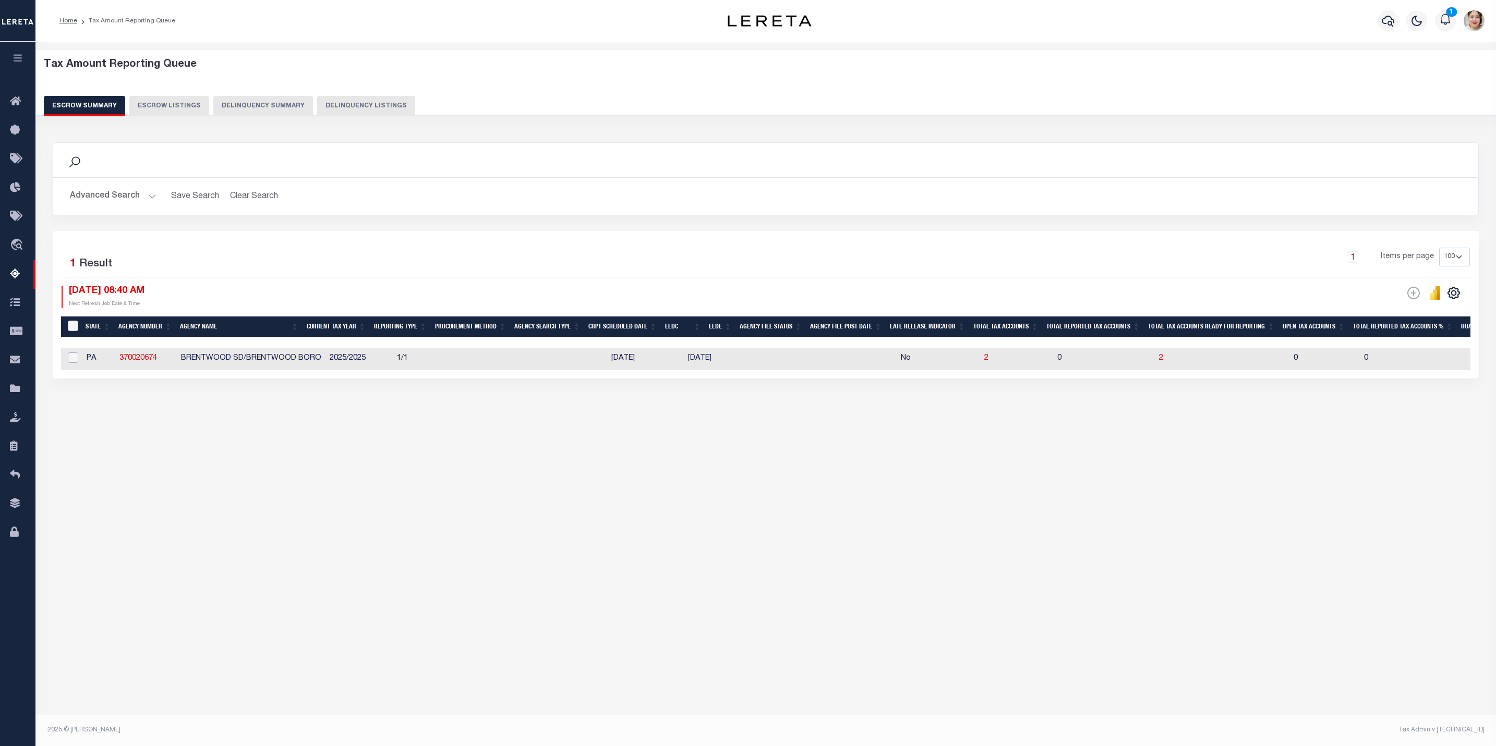
click at [77, 362] on input "checkbox" at bounding box center [73, 358] width 10 height 10
checkbox input "true"
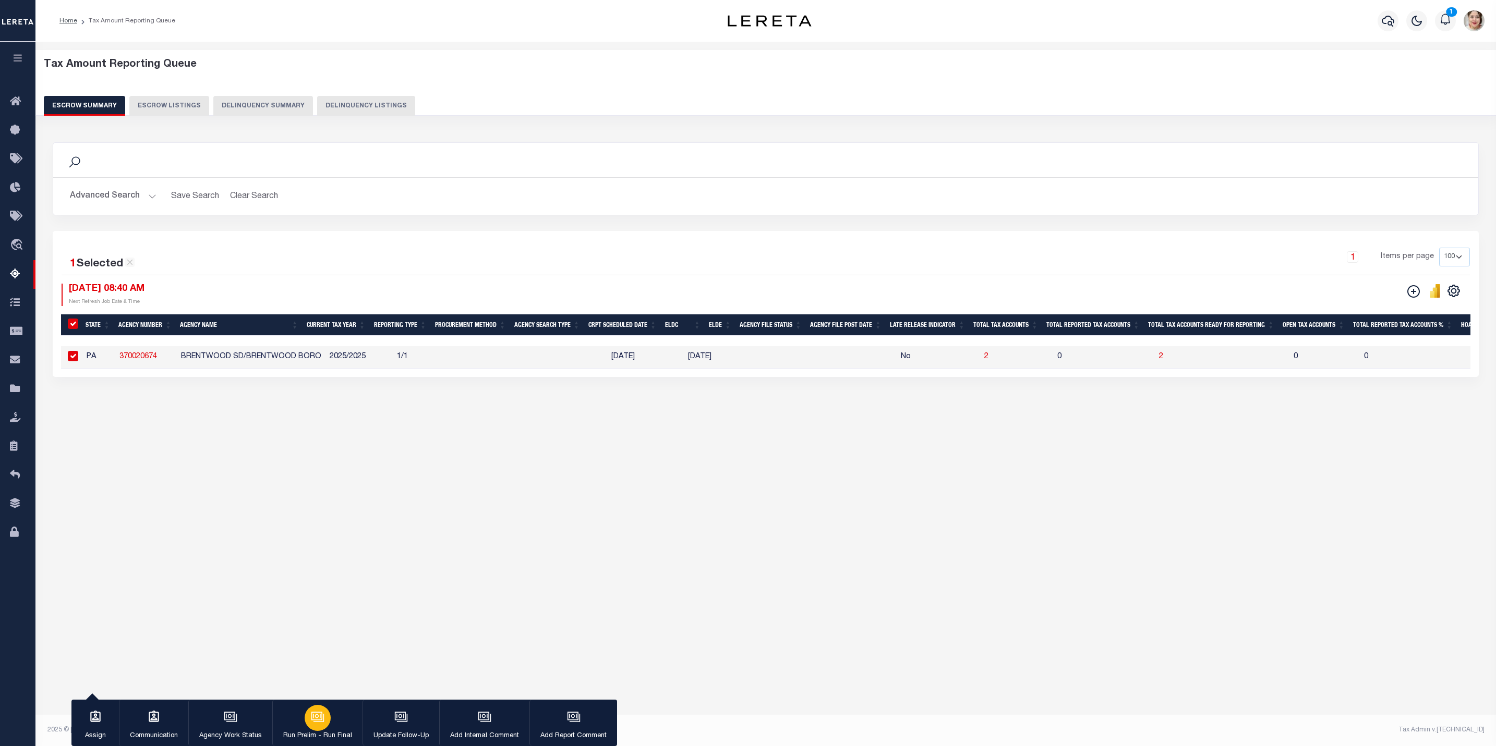
click at [326, 723] on div "button" at bounding box center [318, 718] width 26 height 26
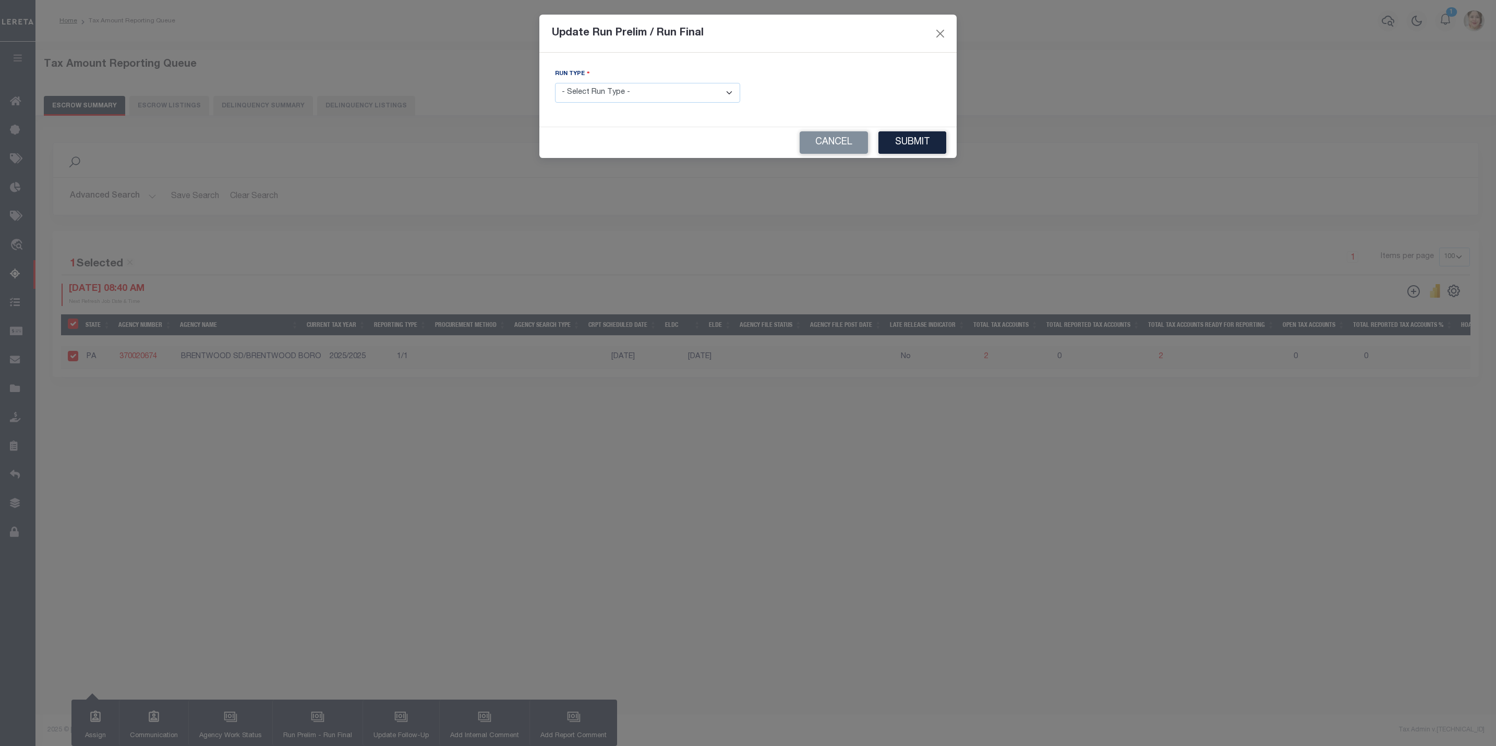
click at [638, 93] on select "- Select Run Type - Prelim Run Final Run" at bounding box center [647, 93] width 185 height 20
select select "F"
click at [555, 83] on select "- Select Run Type - Prelim Run Final Run" at bounding box center [647, 93] width 185 height 20
click at [860, 83] on input "text" at bounding box center [848, 93] width 185 height 20
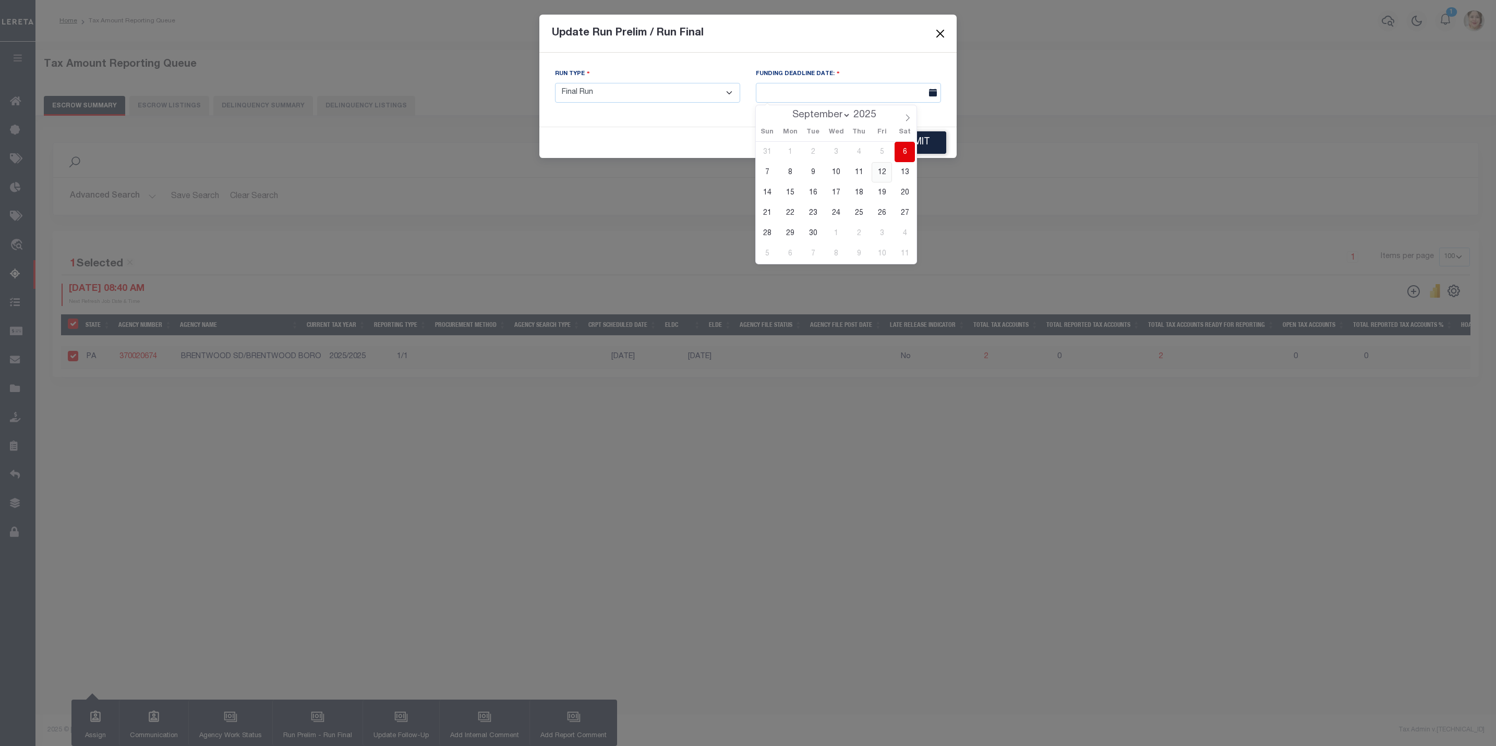
click at [882, 174] on span "12" at bounding box center [882, 172] width 20 height 20
type input "[DATE]"
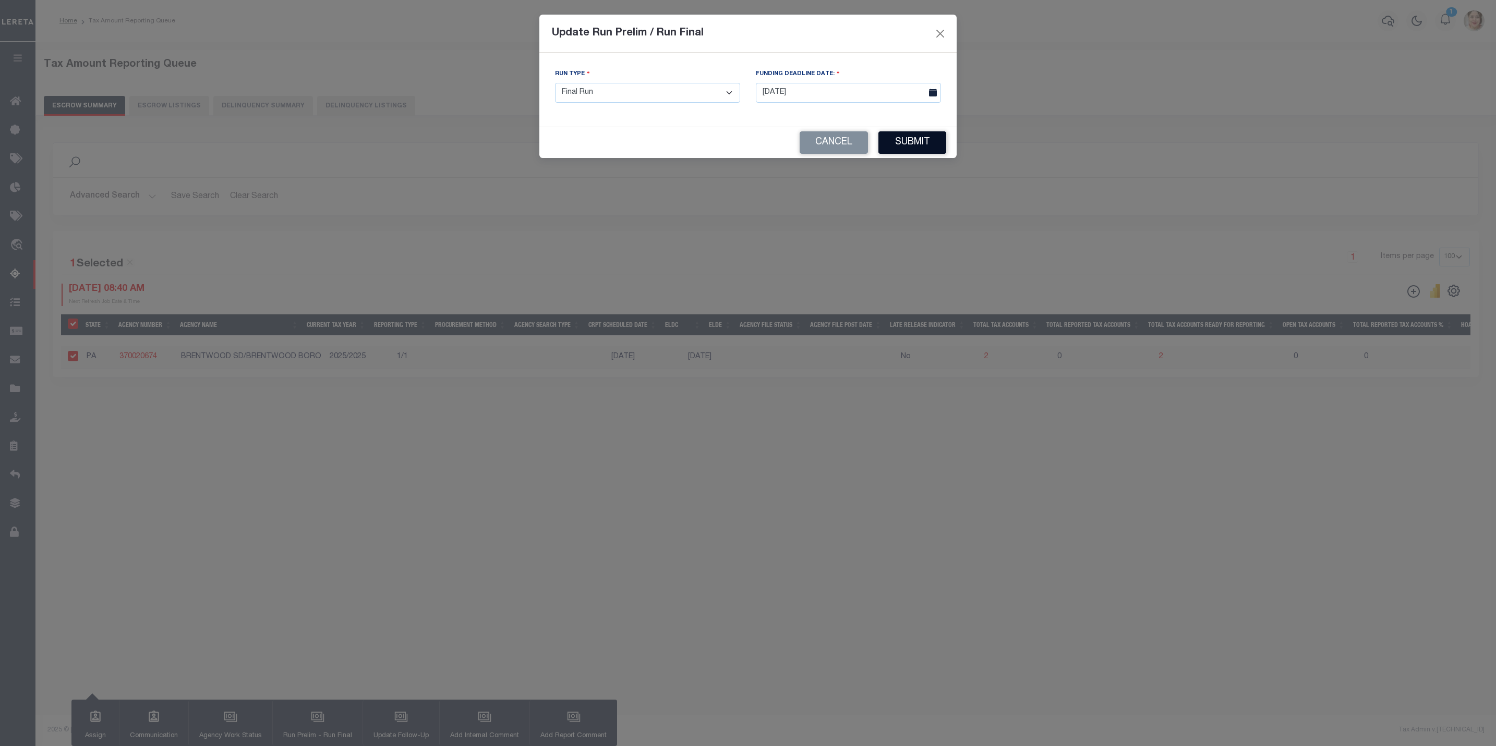
click at [910, 146] on button "Submit" at bounding box center [912, 142] width 68 height 22
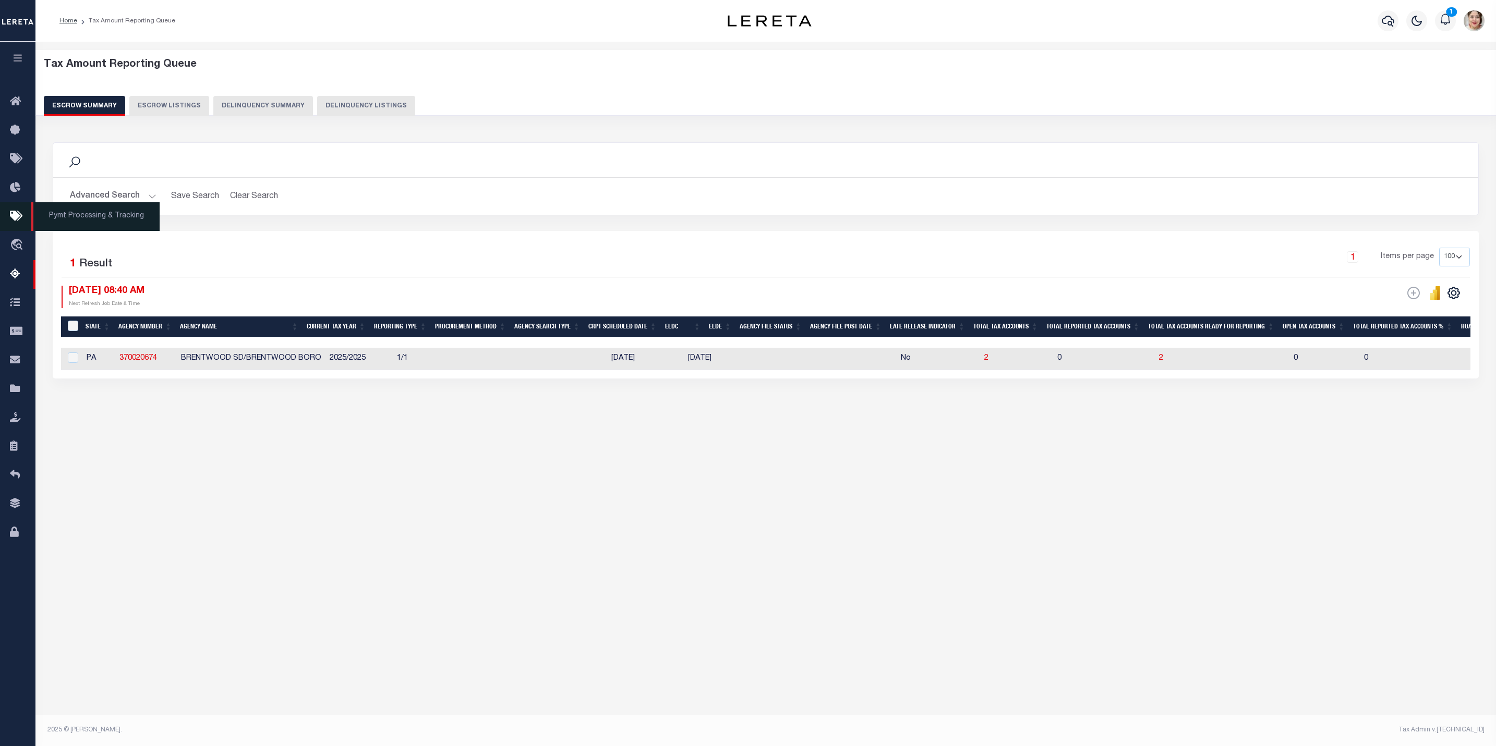
drag, startPoint x: 104, startPoint y: 191, endPoint x: 0, endPoint y: 216, distance: 106.9
click at [104, 191] on button "Advanced Search" at bounding box center [113, 196] width 87 height 20
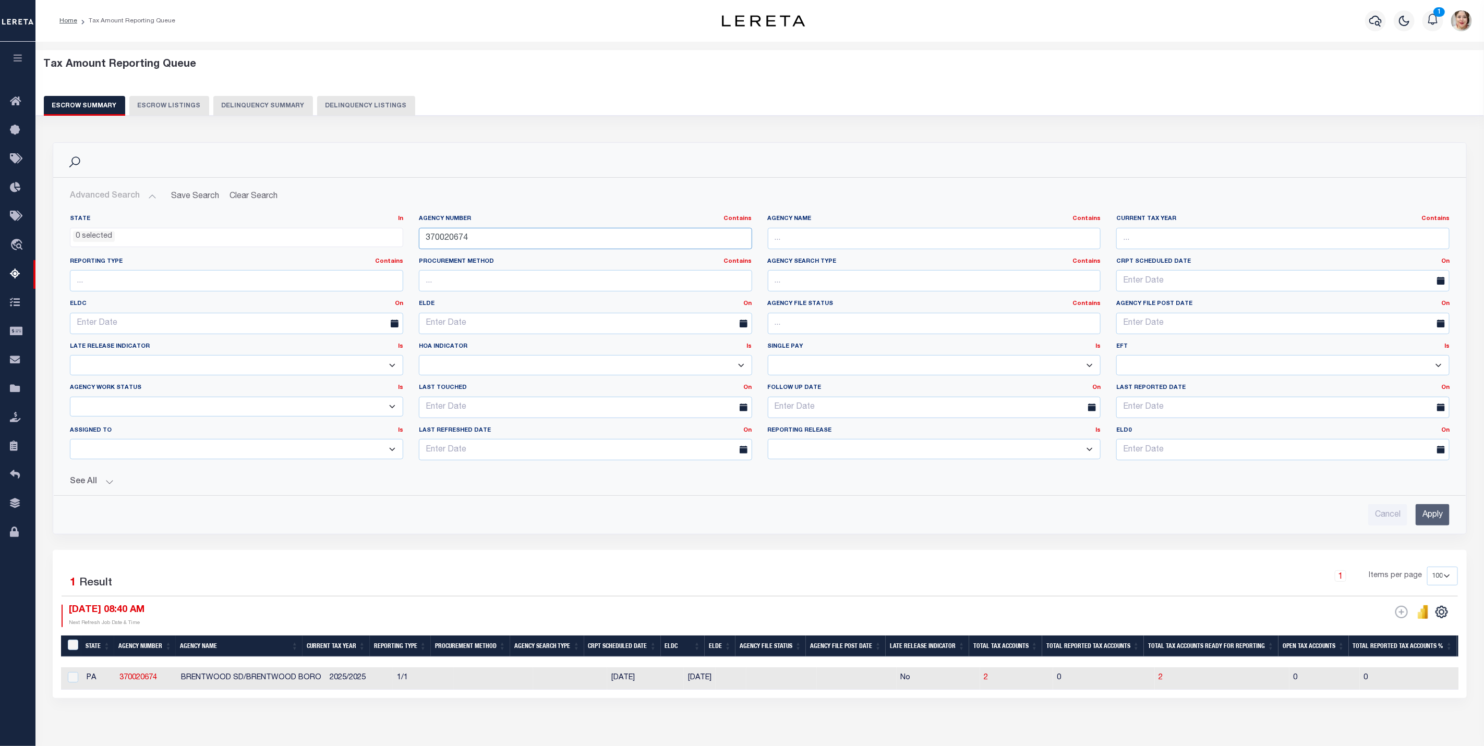
drag, startPoint x: 502, startPoint y: 244, endPoint x: 405, endPoint y: 236, distance: 97.3
click at [405, 236] on div "State In In AK AL AR AZ CA CO CT DC DE FL GA GU HI IA ID IL IN KS [GEOGRAPHIC_D…" at bounding box center [759, 342] width 1395 height 254
paste input "631702"
click at [1432, 515] on input "Apply" at bounding box center [1433, 514] width 34 height 21
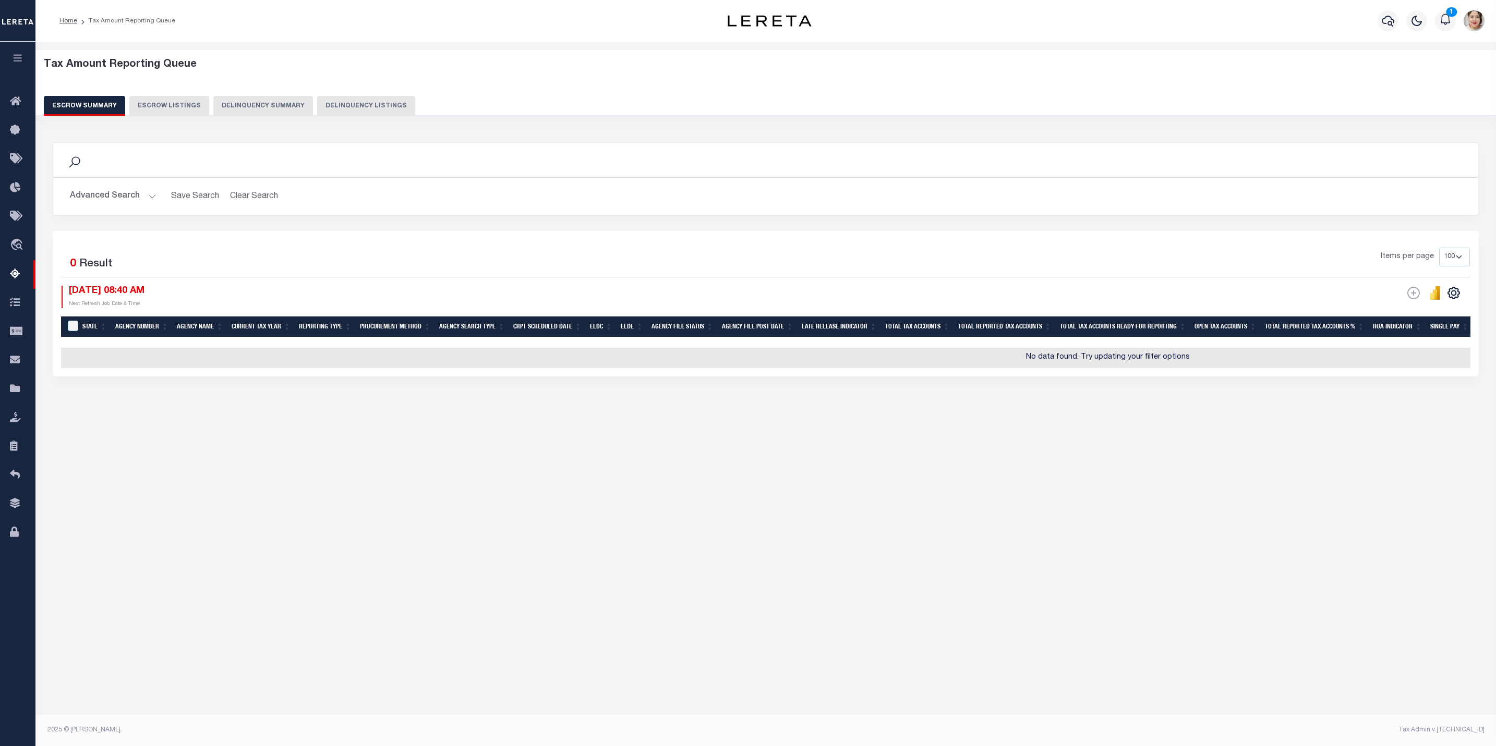
click at [110, 196] on button "Advanced Search" at bounding box center [113, 196] width 87 height 20
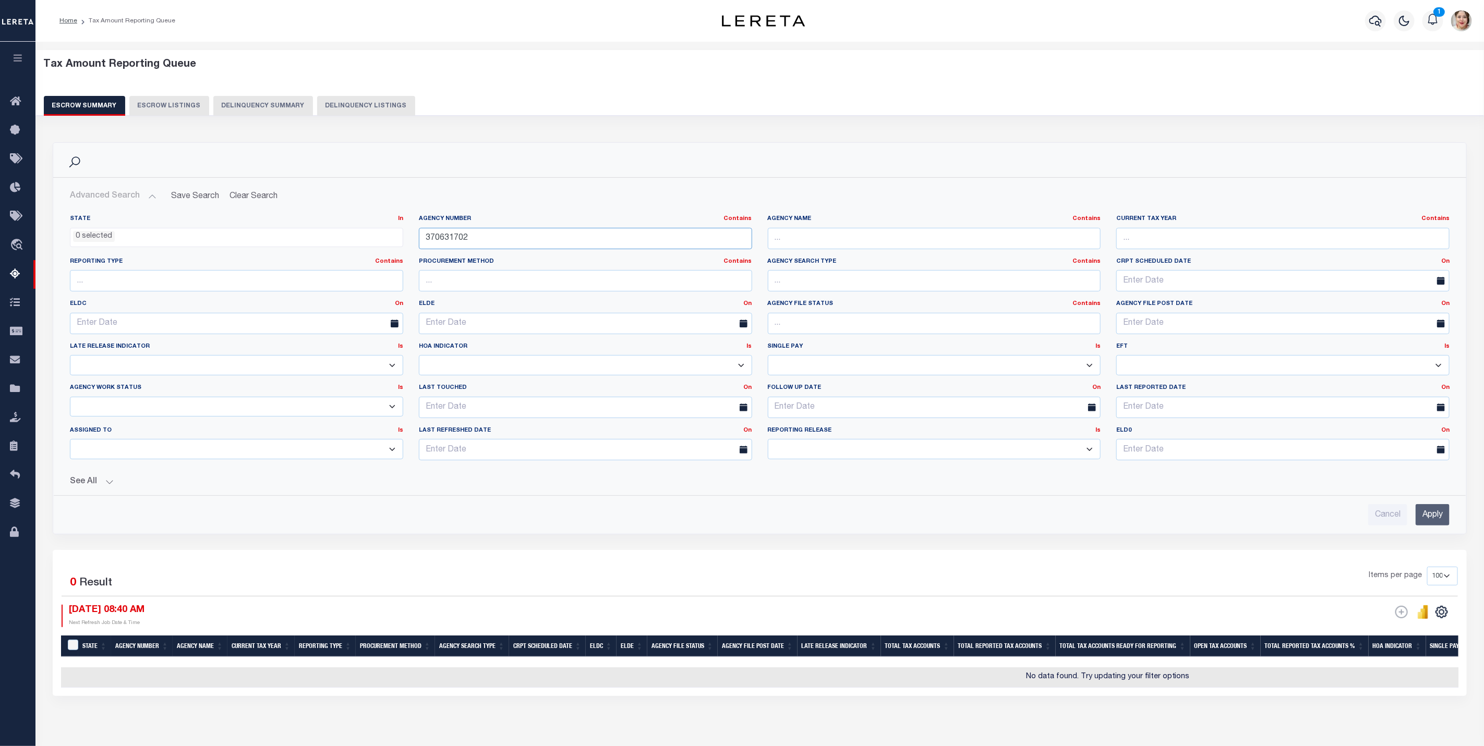
drag, startPoint x: 498, startPoint y: 247, endPoint x: 404, endPoint y: 239, distance: 94.2
click at [404, 239] on div "State In In AK AL AR AZ CA CO CT DC DE FL GA GU HI IA ID IL IN KS [GEOGRAPHIC_D…" at bounding box center [759, 342] width 1395 height 254
paste input "020603"
type input "370020603"
click at [1435, 521] on input "Apply" at bounding box center [1433, 514] width 34 height 21
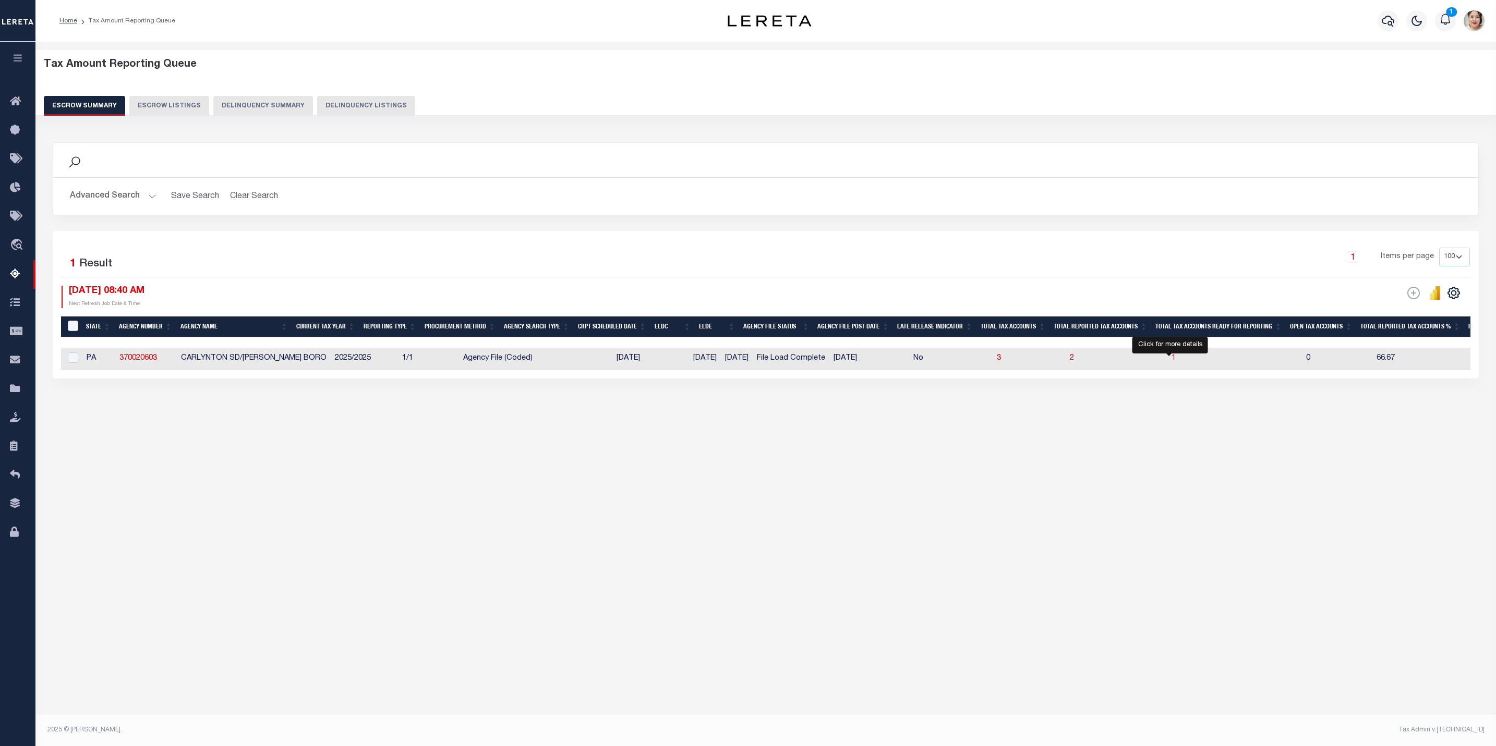
click at [1172, 361] on span "1" at bounding box center [1174, 358] width 4 height 7
select select "100"
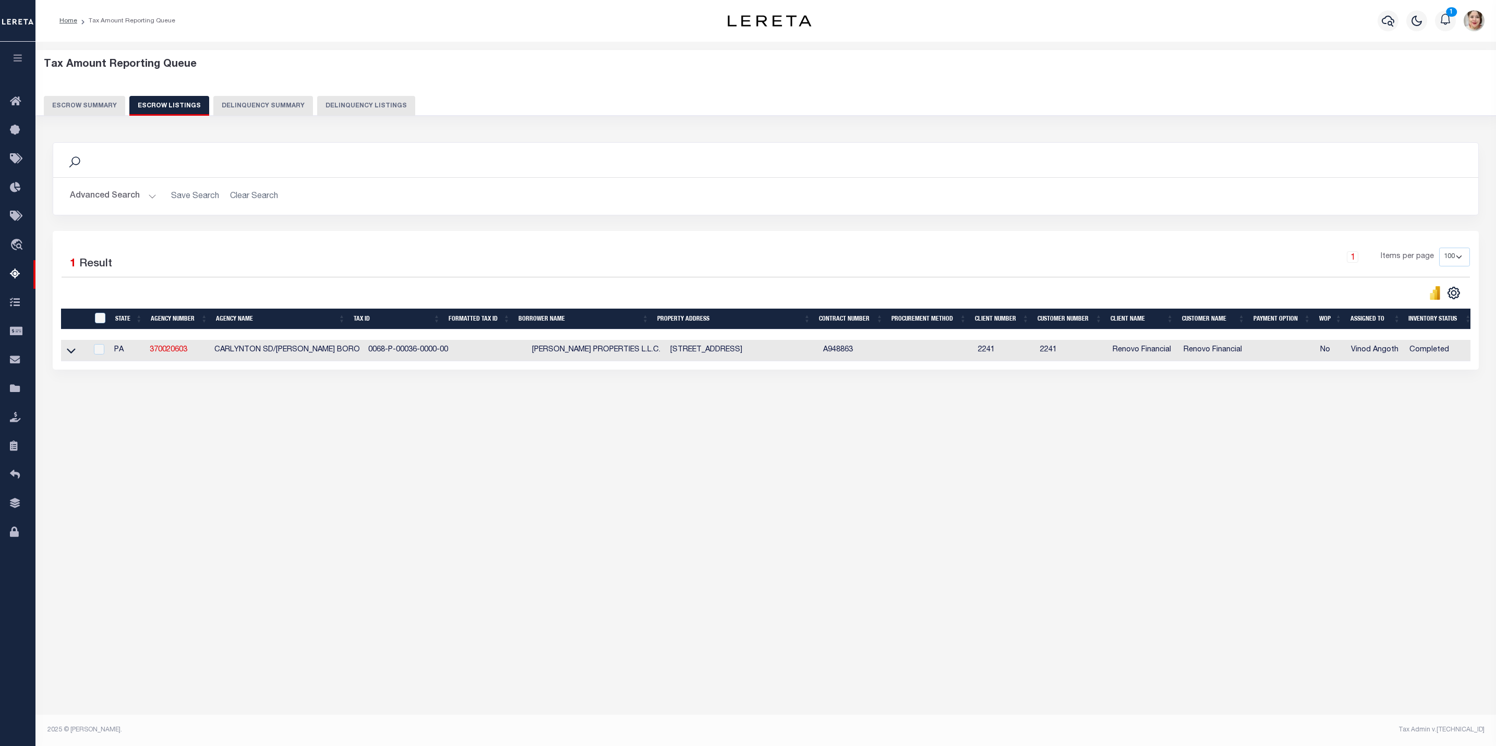
click at [107, 104] on button "Escrow Summary" at bounding box center [84, 106] width 81 height 20
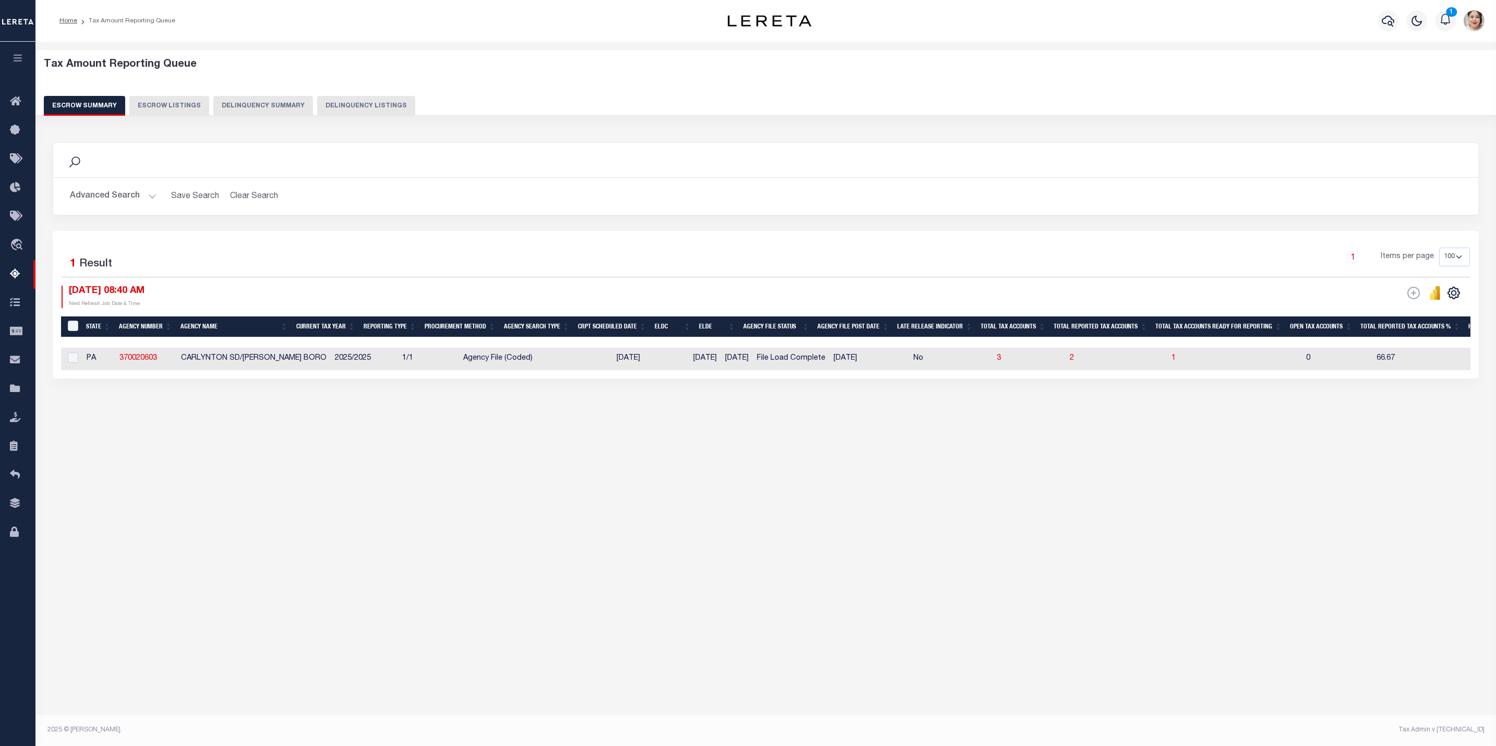
drag, startPoint x: 728, startPoint y: 343, endPoint x: 885, endPoint y: 354, distance: 156.9
click at [1019, 344] on div at bounding box center [765, 342] width 1409 height 10
click at [74, 356] on input "checkbox" at bounding box center [73, 358] width 10 height 10
checkbox input "true"
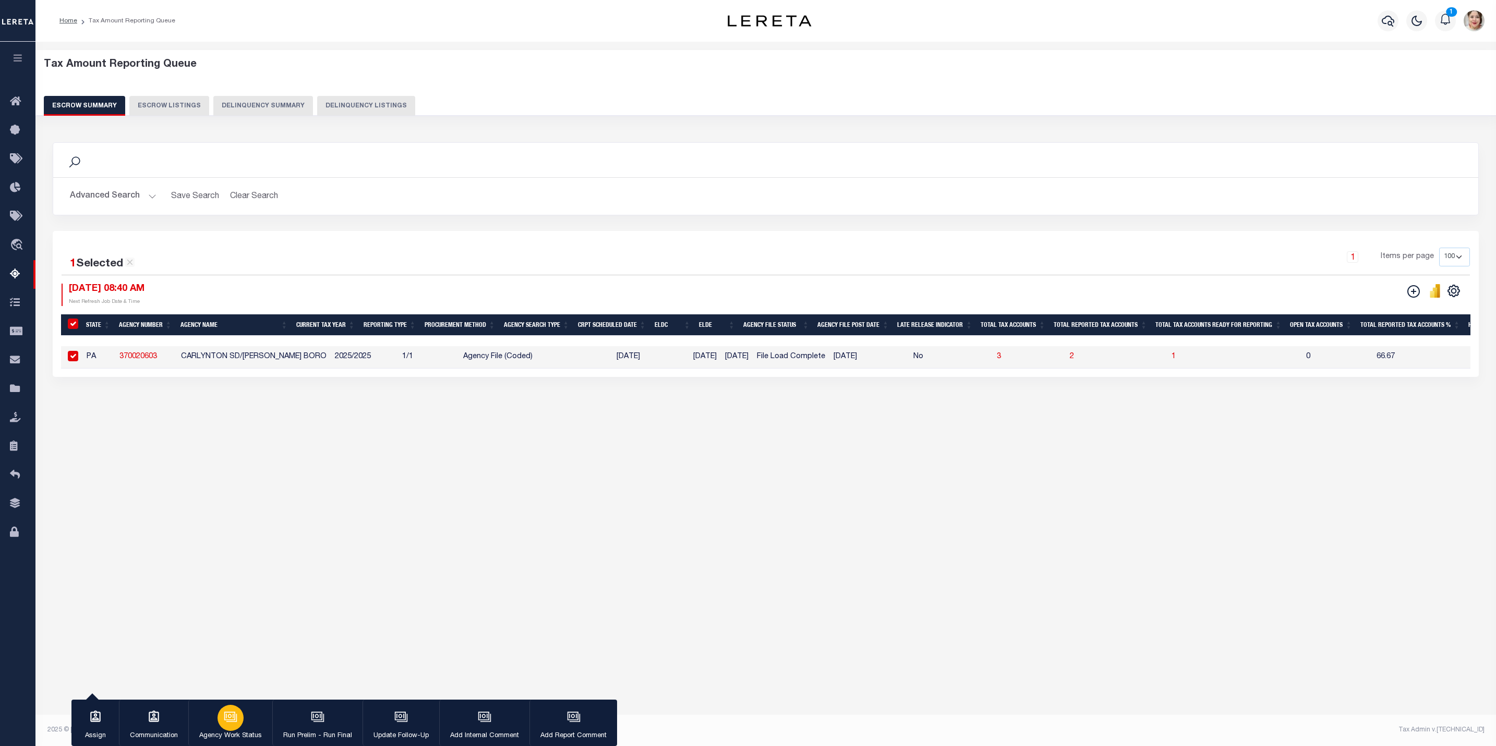
click at [236, 729] on div "button" at bounding box center [231, 718] width 26 height 26
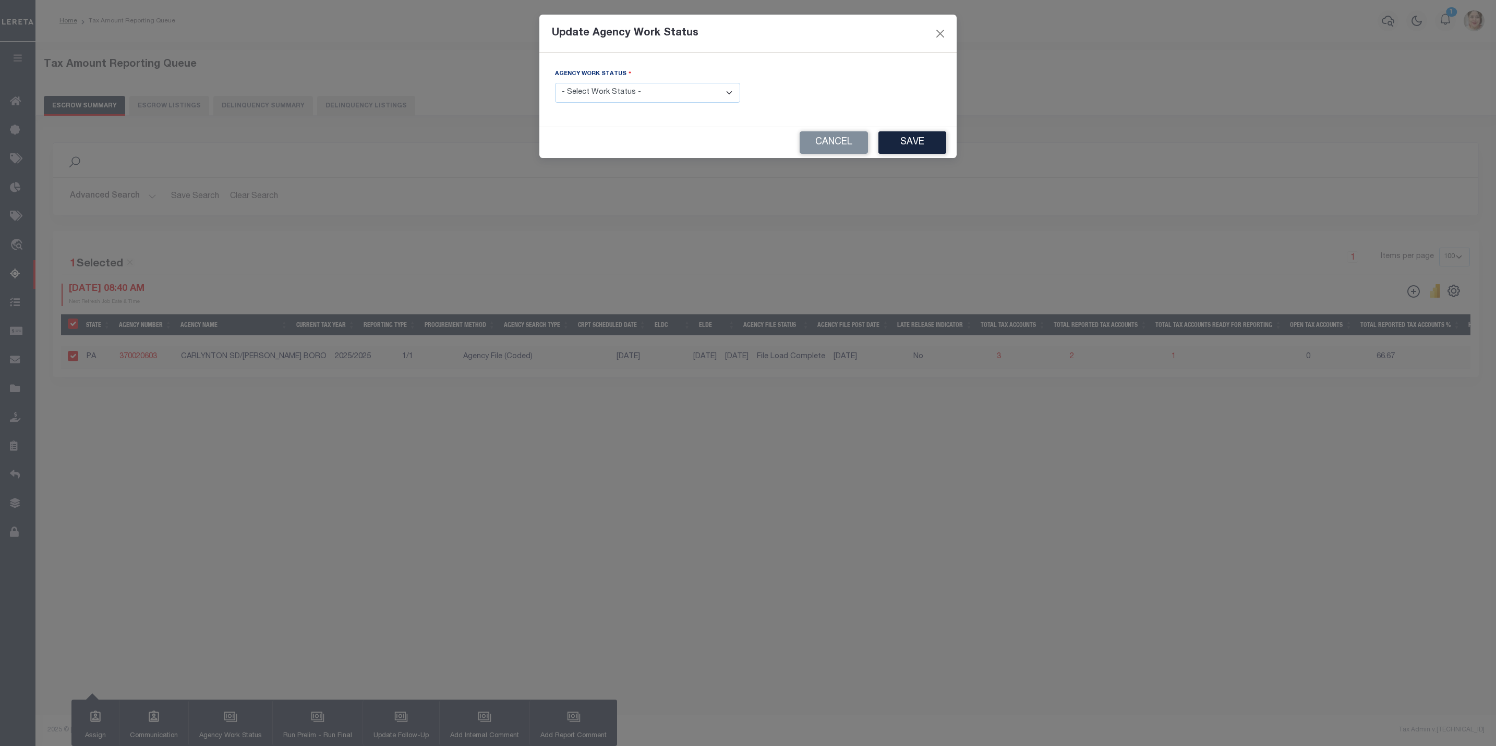
click at [611, 89] on select "- Select Work Status - New In Progress Pending Agency Follow-up Pending QC Read…" at bounding box center [647, 93] width 185 height 20
select select "6"
click at [555, 83] on select "- Select Work Status - New In Progress Pending Agency Follow-up Pending QC Read…" at bounding box center [647, 93] width 185 height 20
click at [891, 148] on button "Save" at bounding box center [912, 142] width 68 height 22
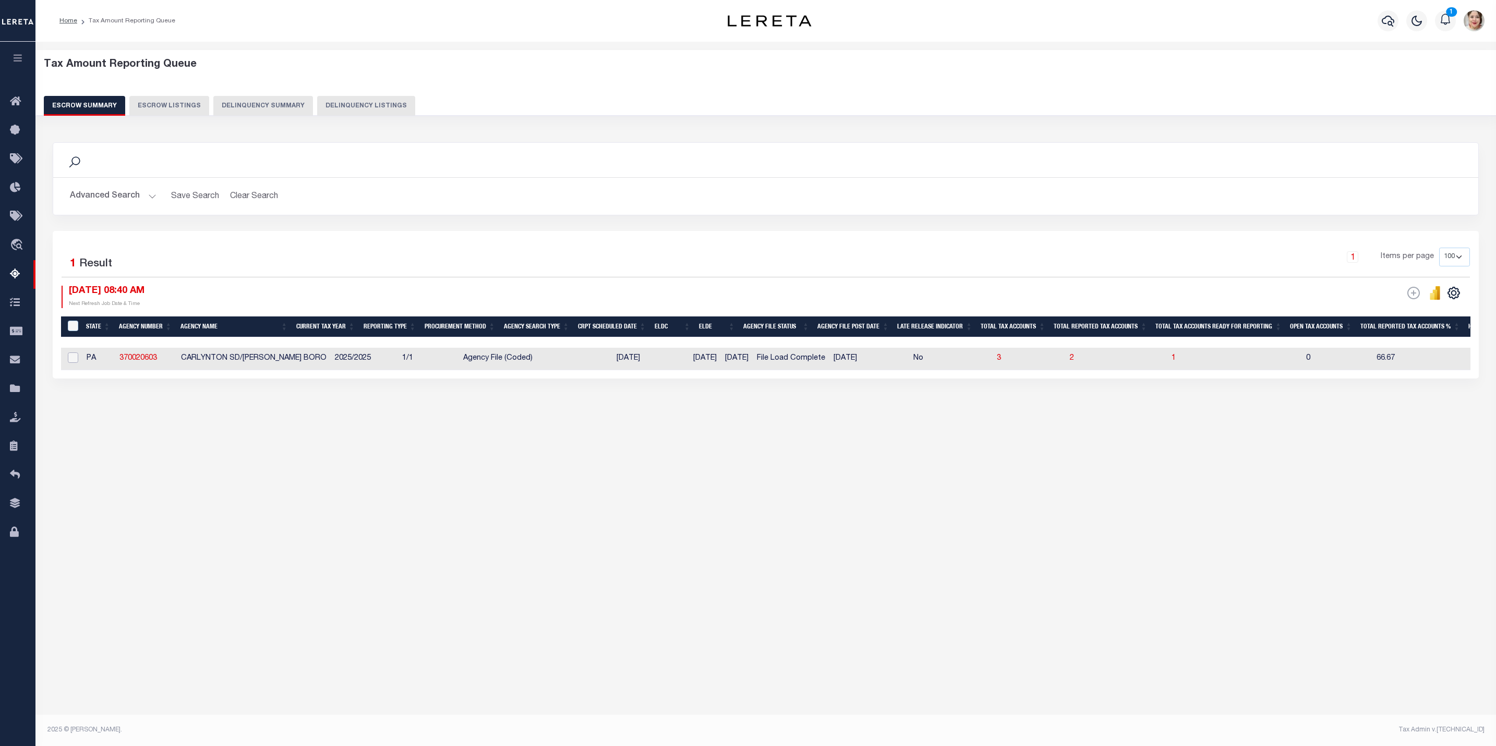
click at [74, 360] on input "checkbox" at bounding box center [73, 358] width 10 height 10
checkbox input "true"
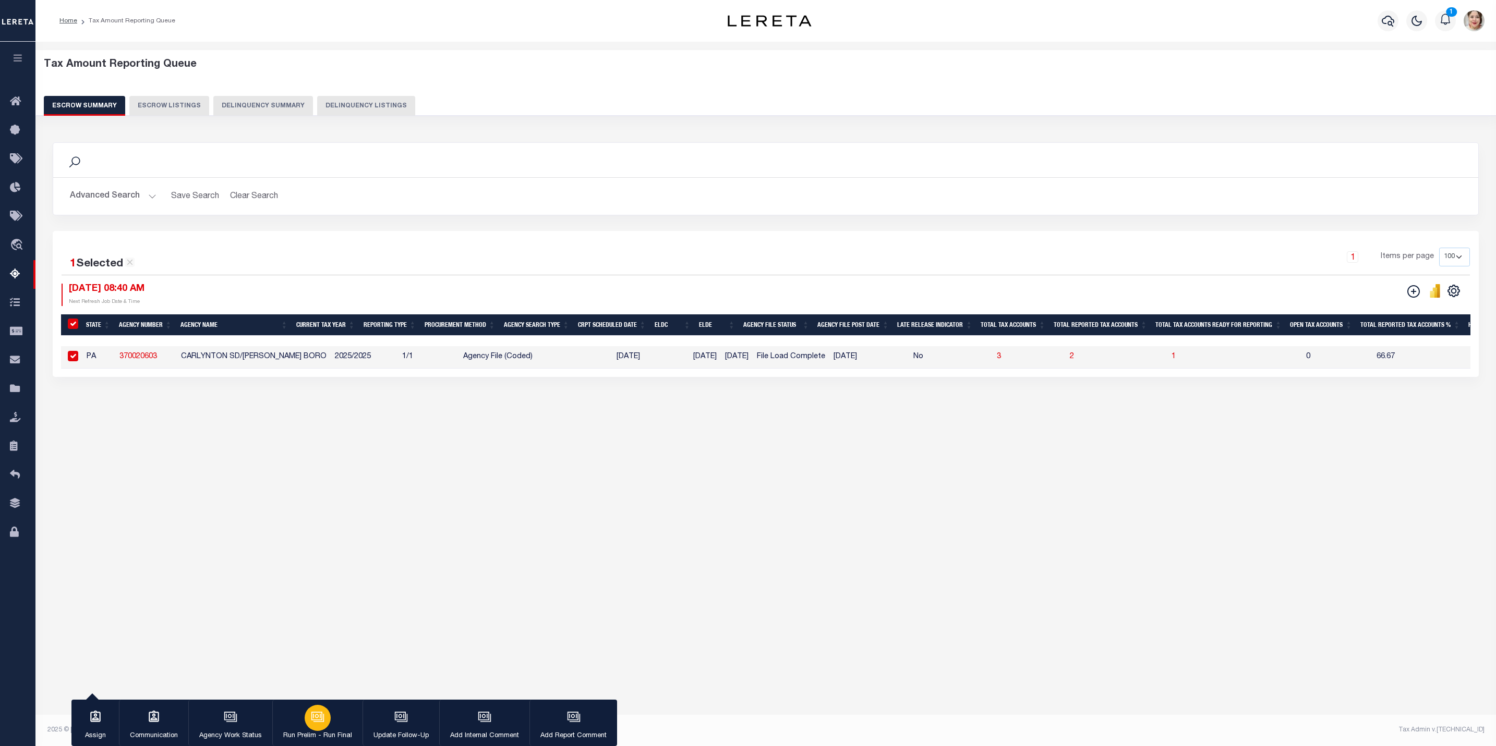
click at [332, 731] on p "Run Prelim - Run Final" at bounding box center [317, 736] width 69 height 10
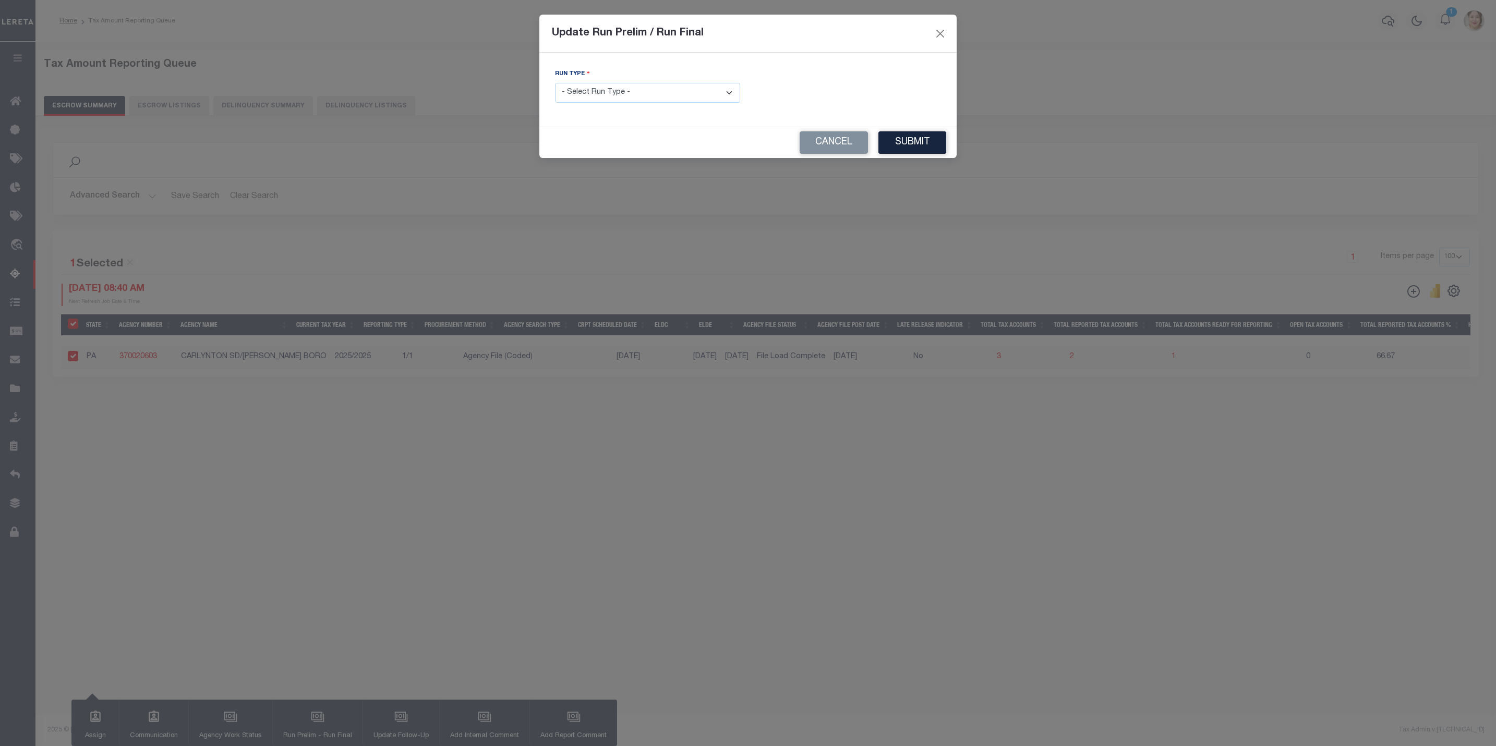
click at [667, 81] on div "Run Type - Select Run Type - Prelim Run Final Run" at bounding box center [647, 85] width 185 height 34
click at [667, 96] on select "- Select Run Type - Prelim Run Final Run" at bounding box center [647, 93] width 185 height 20
select select "F"
click at [555, 83] on select "- Select Run Type - Prelim Run Final Run" at bounding box center [647, 93] width 185 height 20
click at [804, 98] on input "text" at bounding box center [848, 93] width 185 height 20
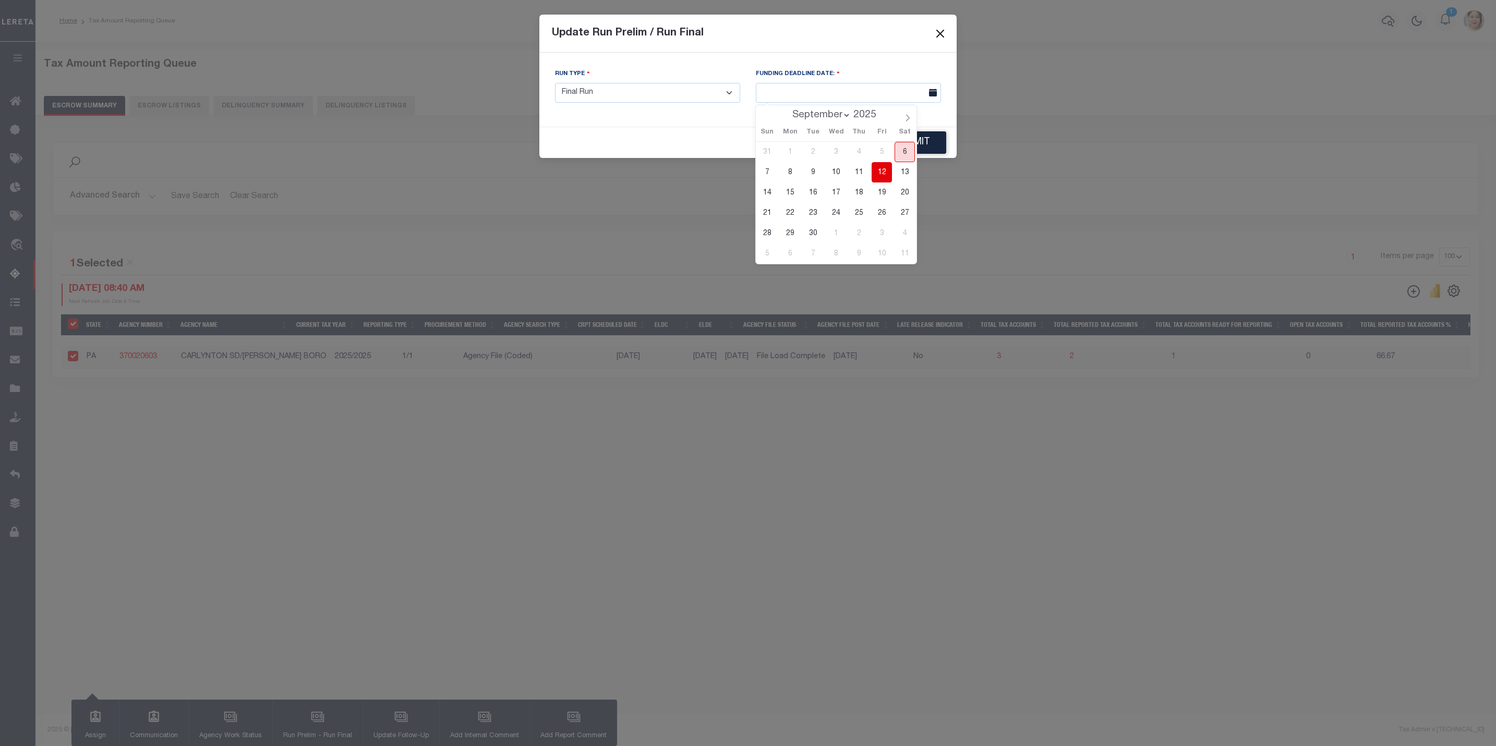
click at [907, 152] on span "6" at bounding box center [905, 152] width 20 height 20
type input "[DATE]"
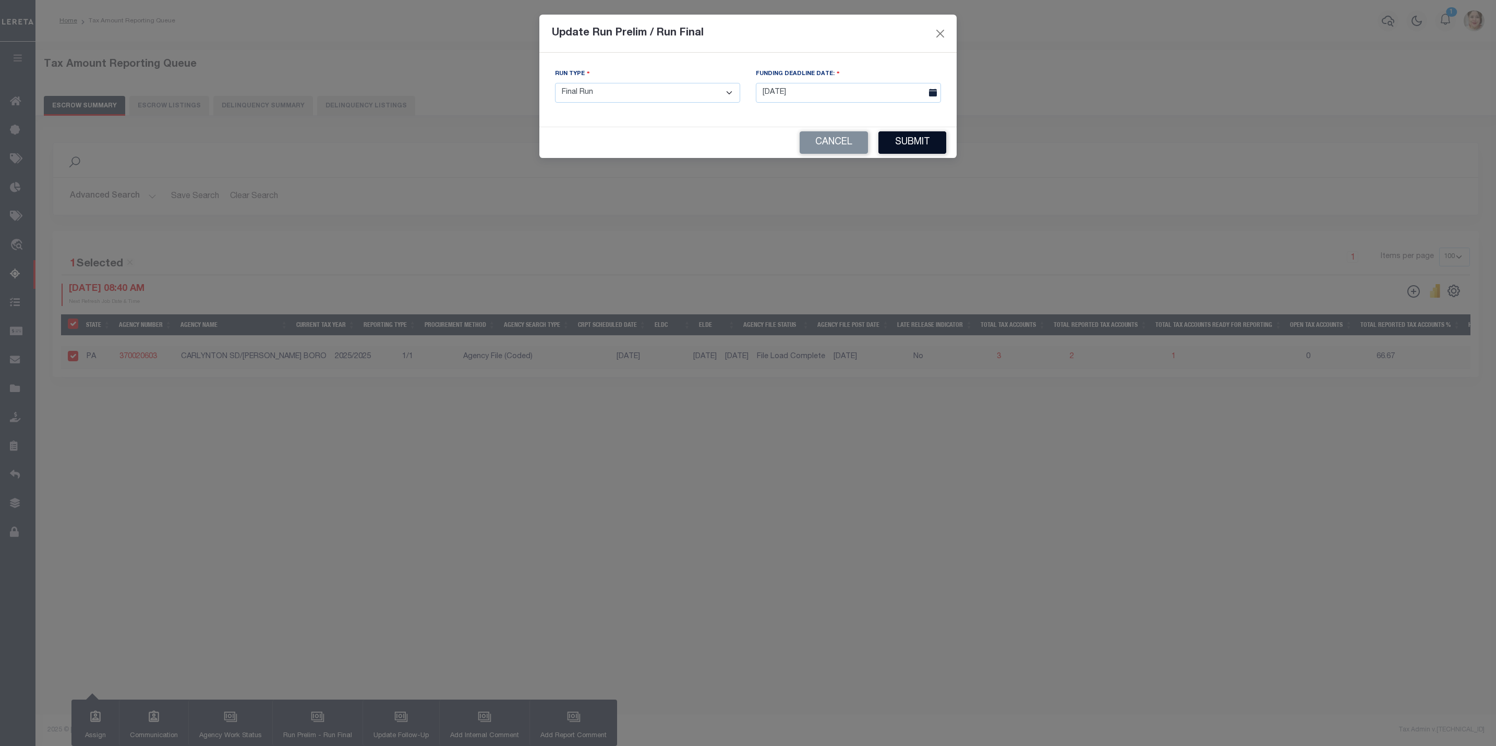
click at [924, 152] on button "Submit" at bounding box center [912, 142] width 68 height 22
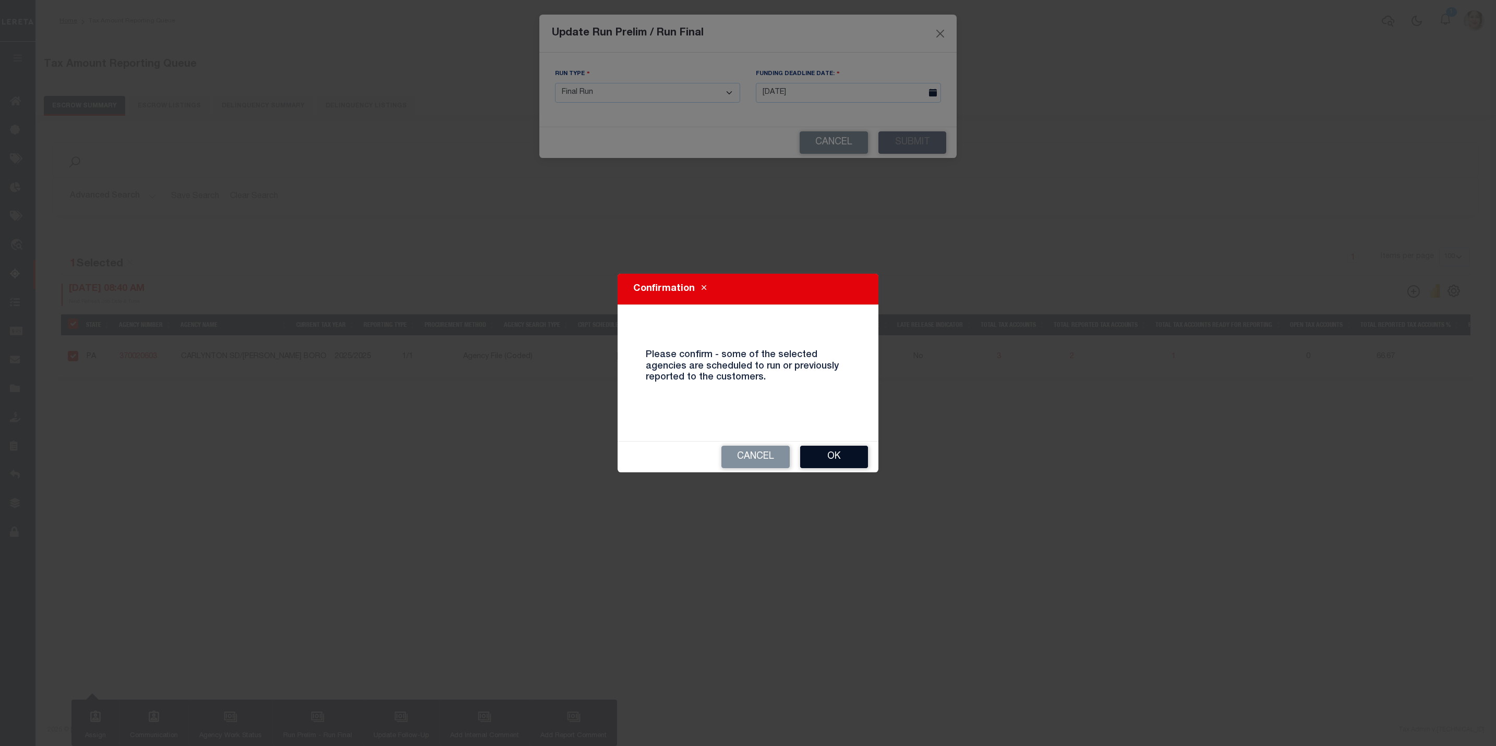
click at [842, 452] on button "Ok" at bounding box center [834, 457] width 68 height 22
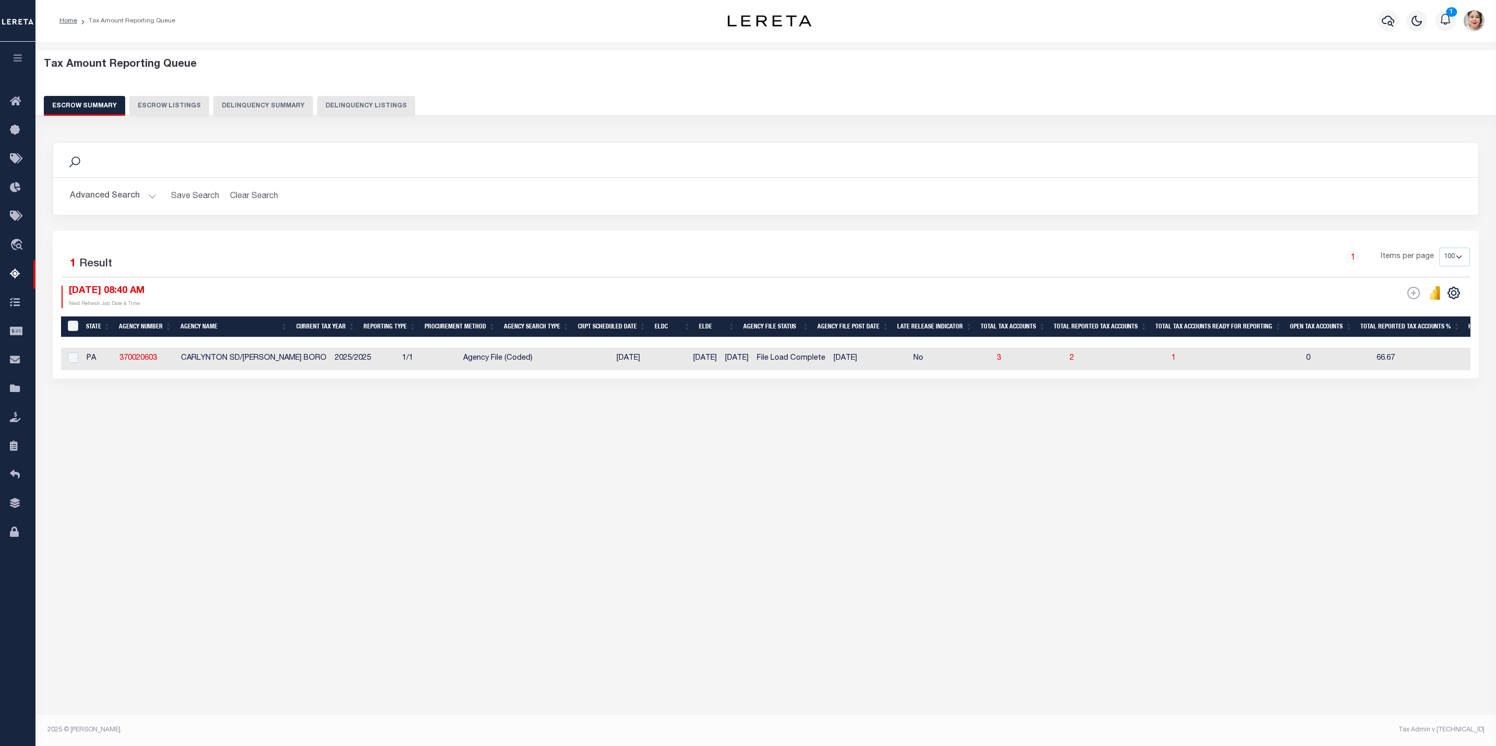
click at [121, 195] on button "Advanced Search" at bounding box center [113, 196] width 87 height 20
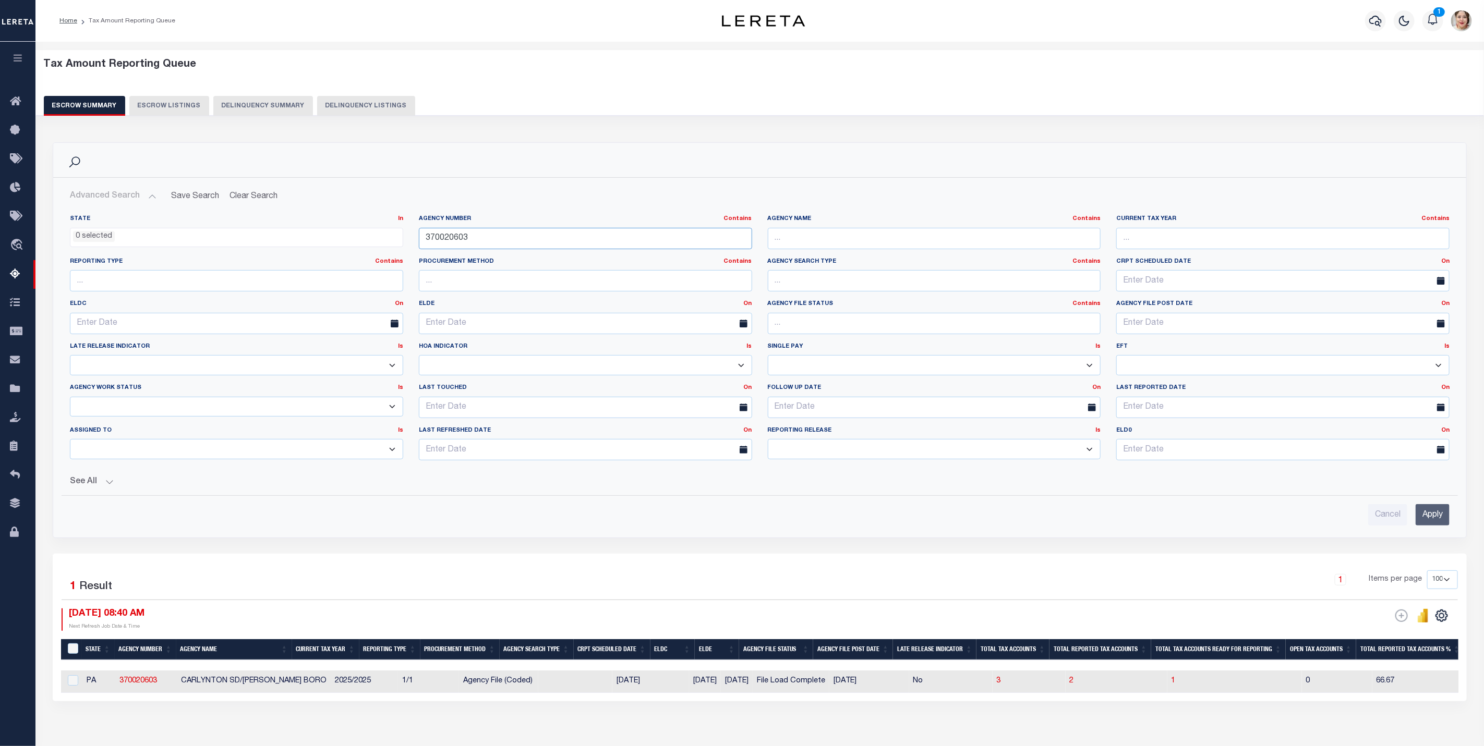
drag, startPoint x: 518, startPoint y: 242, endPoint x: 370, endPoint y: 236, distance: 148.2
click at [370, 236] on div "State In In AK AL AR AZ CA CO CT DC DE FL GA GU HI IA ID IL IN KS [GEOGRAPHIC_D…" at bounding box center [759, 342] width 1395 height 254
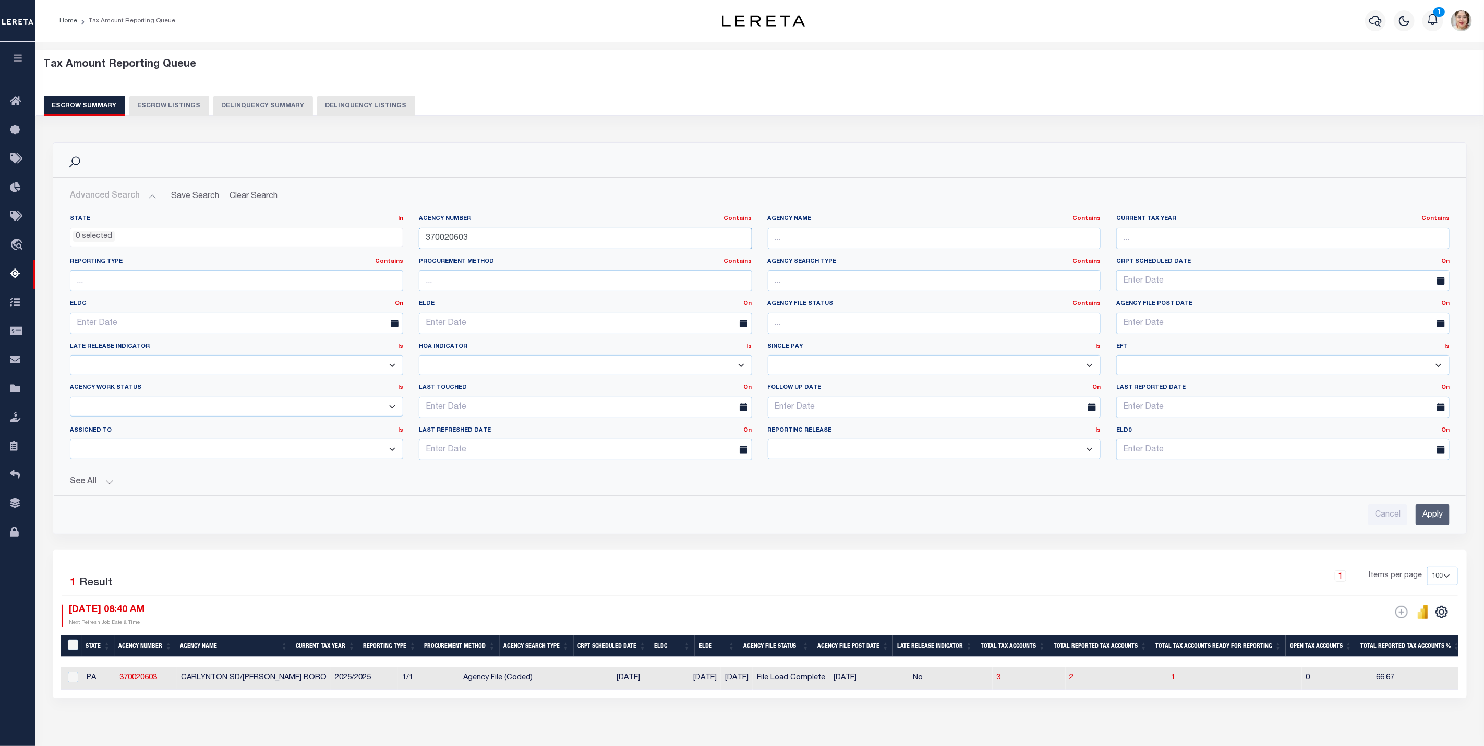
paste input "631702"
click at [1440, 520] on input "Apply" at bounding box center [1433, 514] width 34 height 21
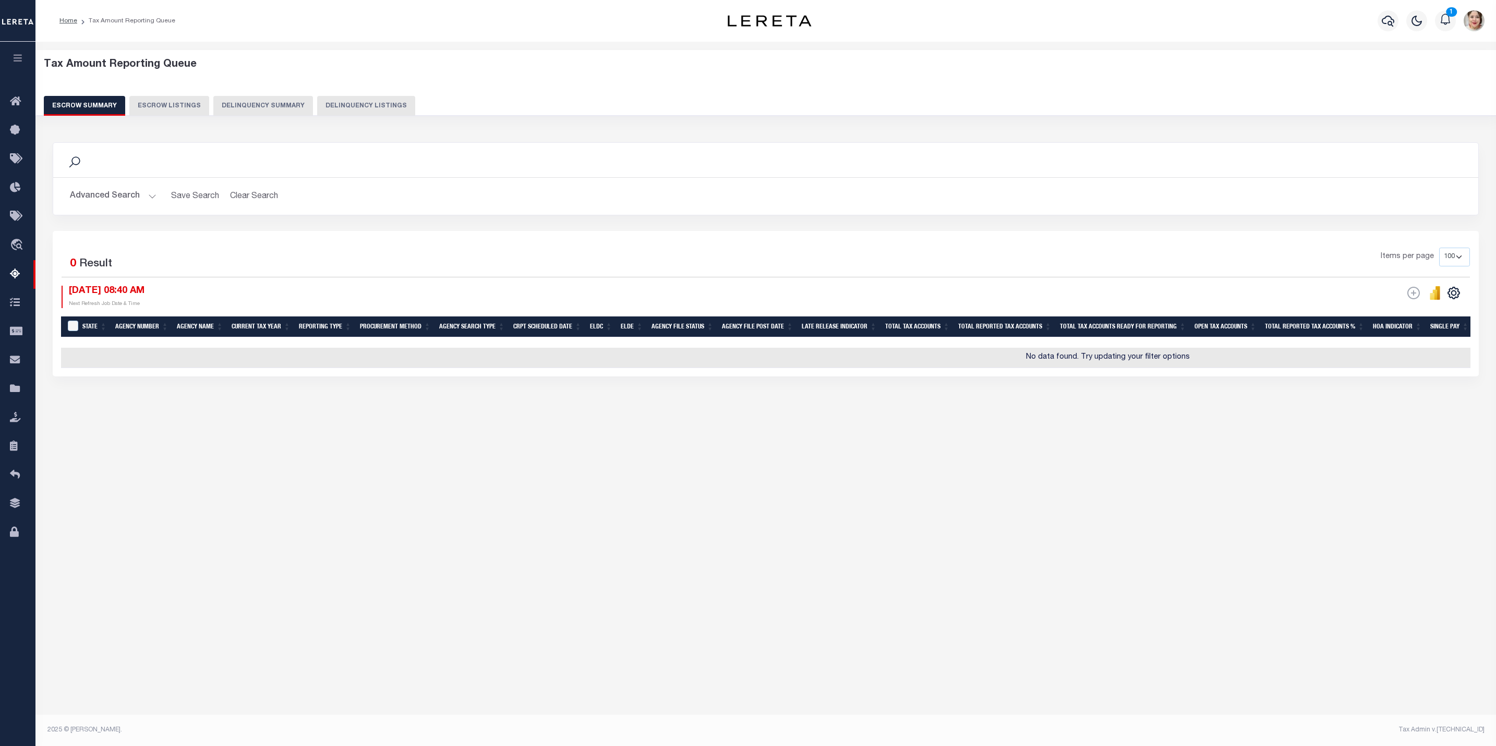
click at [108, 194] on button "Advanced Search" at bounding box center [113, 196] width 87 height 20
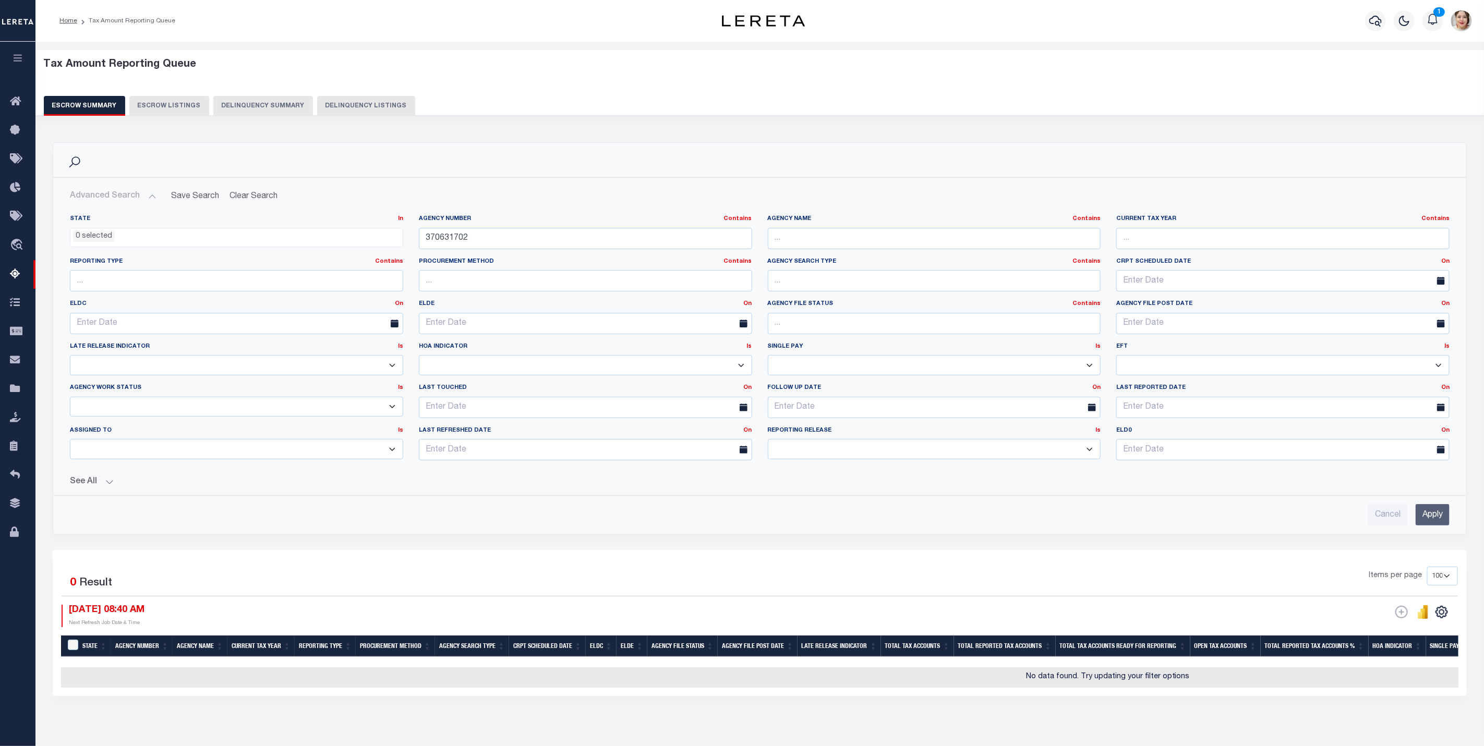
click at [92, 482] on button "See All" at bounding box center [760, 482] width 1380 height 10
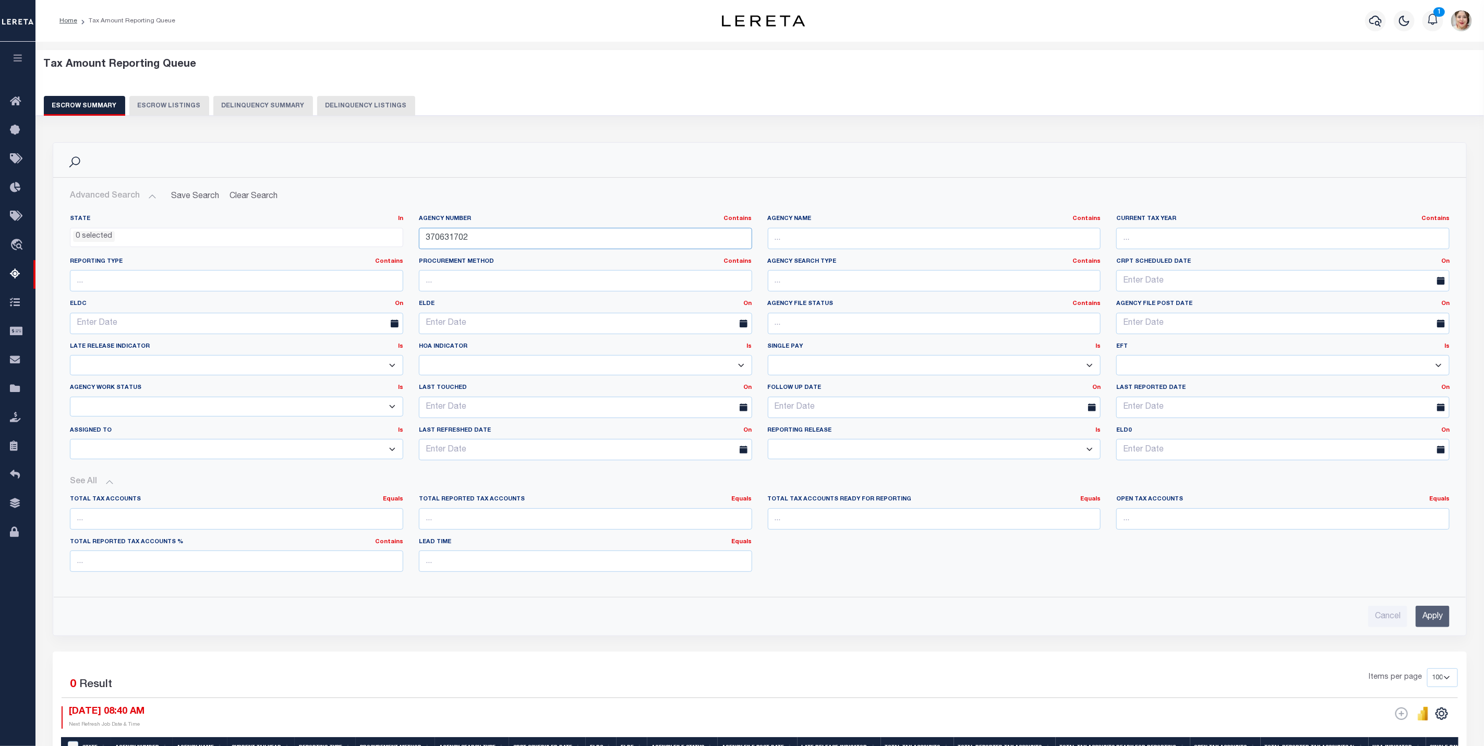
drag, startPoint x: 508, startPoint y: 246, endPoint x: 416, endPoint y: 242, distance: 91.4
click at [416, 242] on div "Agency Number Contains Contains Is 370631702" at bounding box center [585, 236] width 349 height 43
paste input "020210"
type input "370020210"
click at [1427, 618] on input "Apply" at bounding box center [1433, 616] width 34 height 21
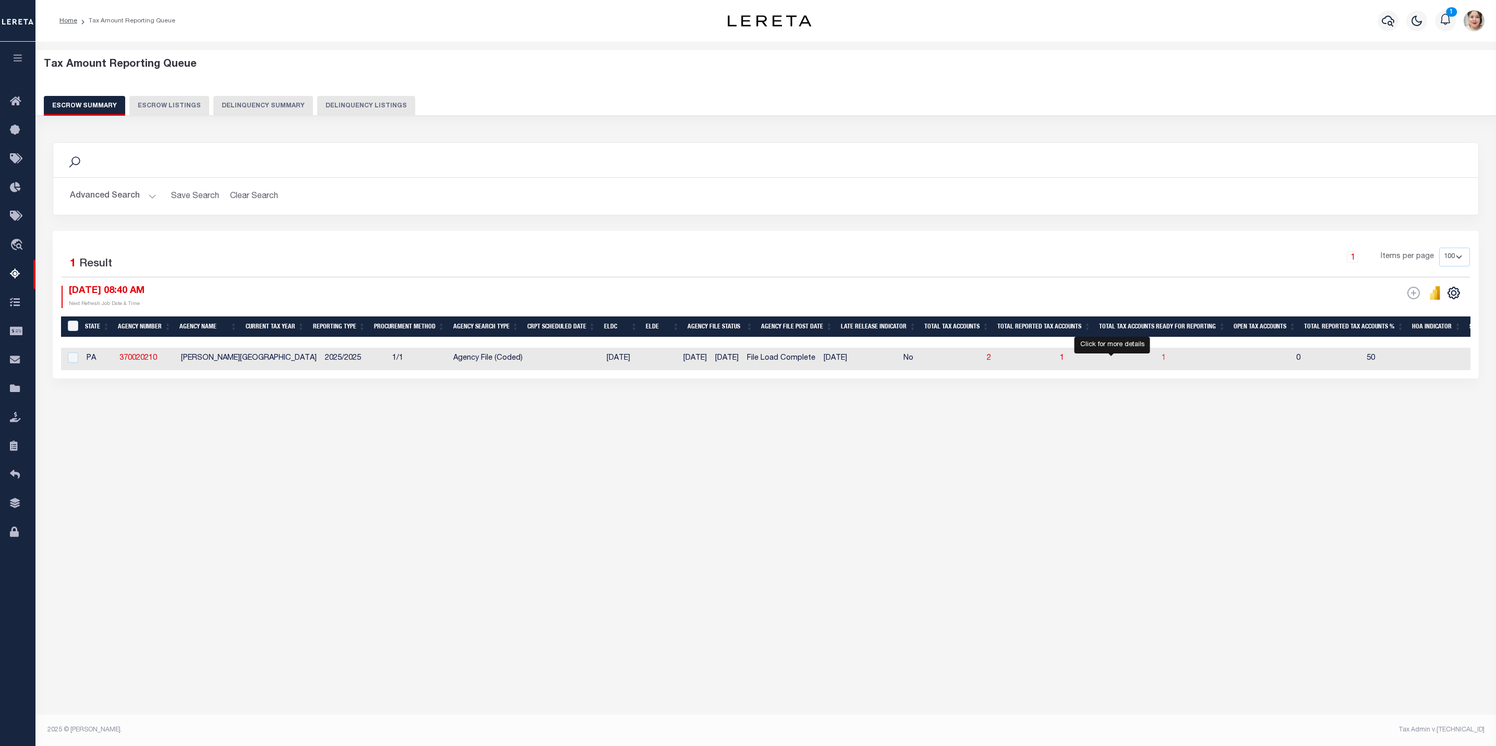
click at [1162, 361] on span "1" at bounding box center [1164, 358] width 4 height 7
select select "100"
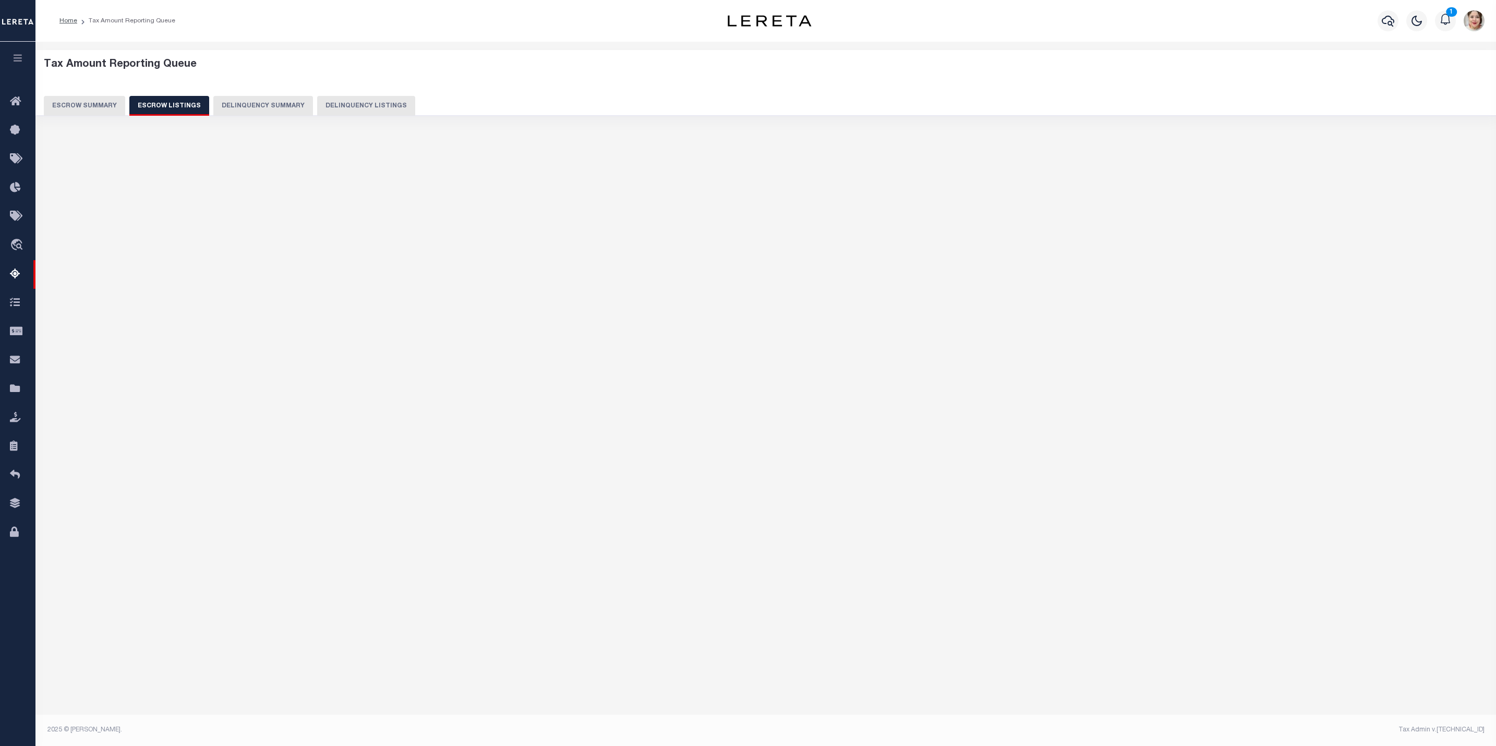
select select "100"
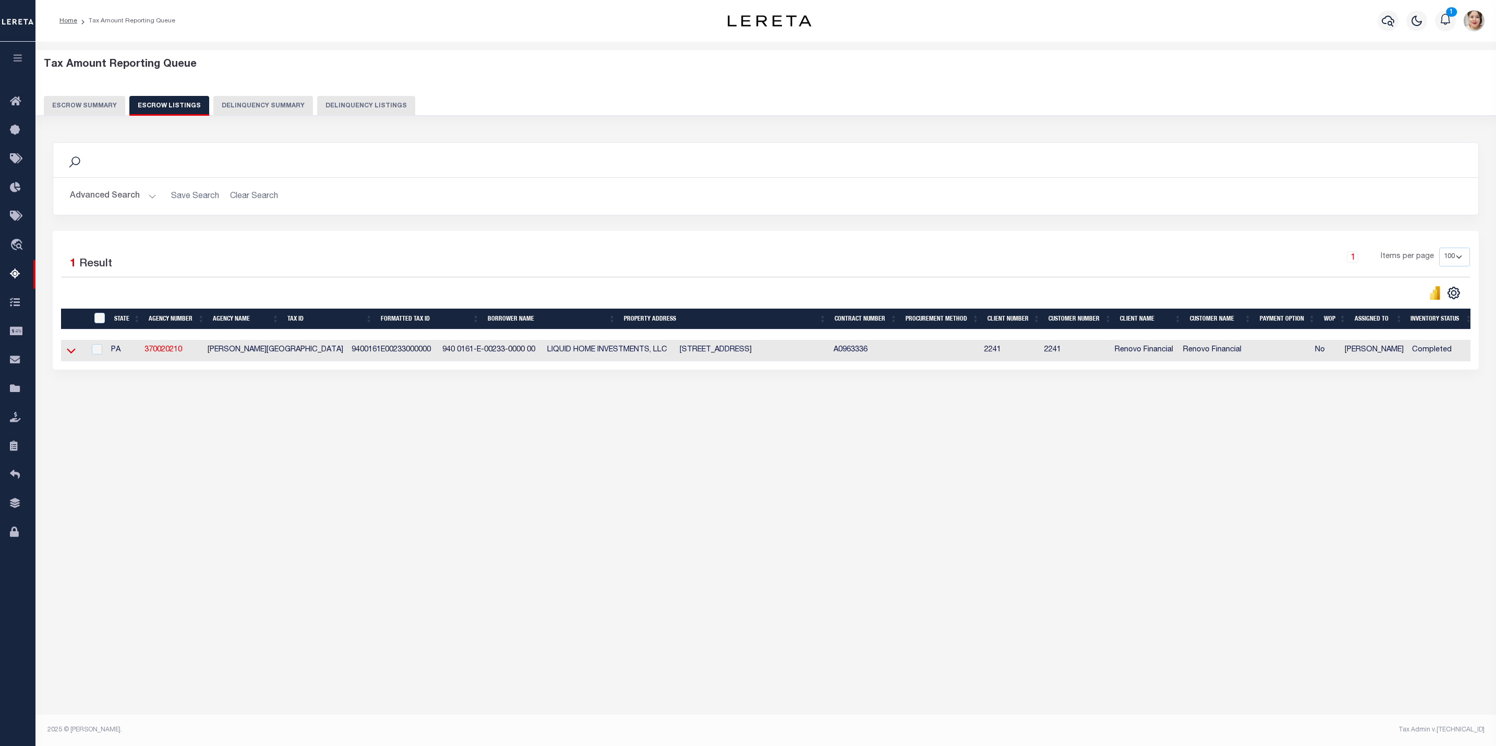
click at [74, 353] on icon at bounding box center [71, 350] width 9 height 11
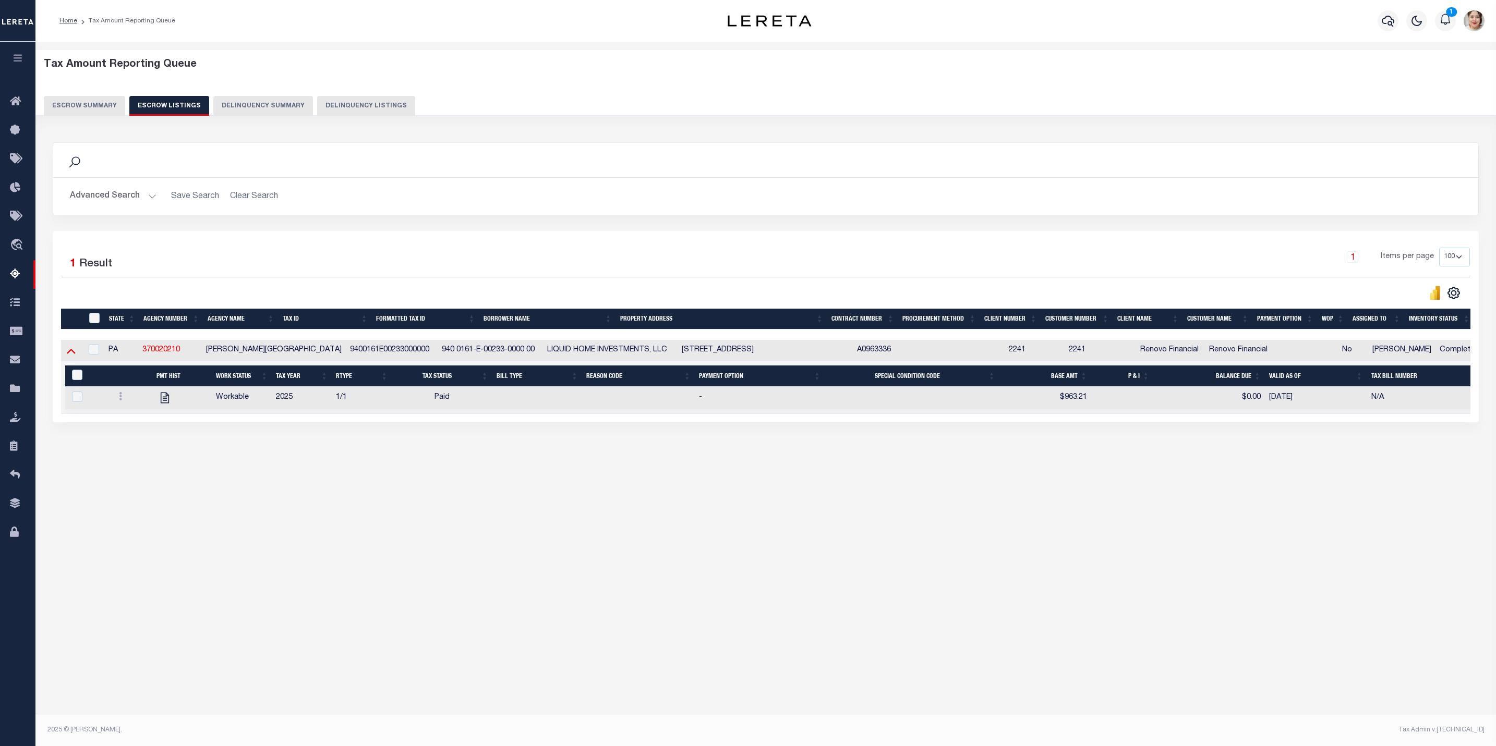
click at [71, 354] on icon at bounding box center [71, 350] width 9 height 11
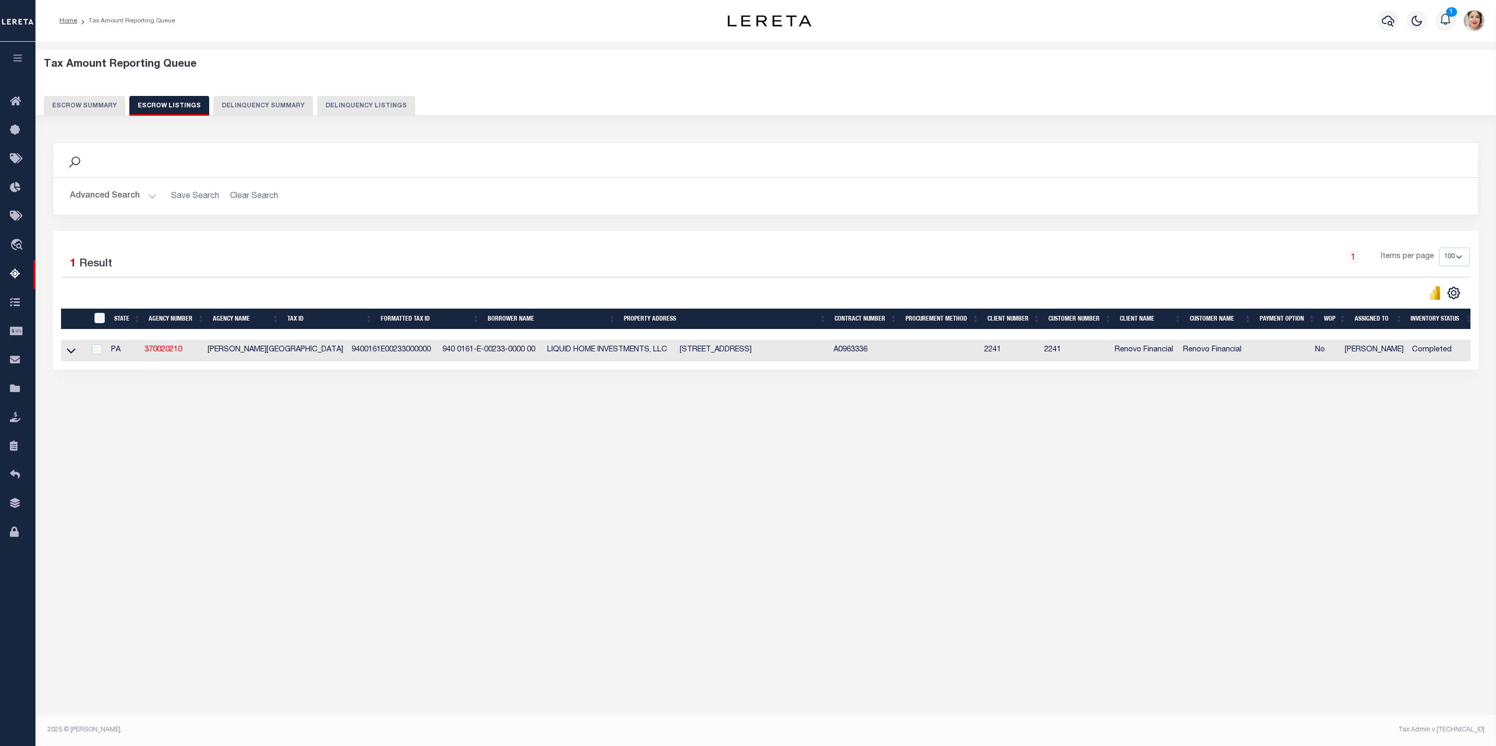
click at [95, 92] on div "Tax Amount Reporting Queue Escrow Summary Escrow Listings Delinquency Summary" at bounding box center [766, 86] width 1444 height 57
click at [93, 108] on button "Escrow Summary" at bounding box center [84, 106] width 81 height 20
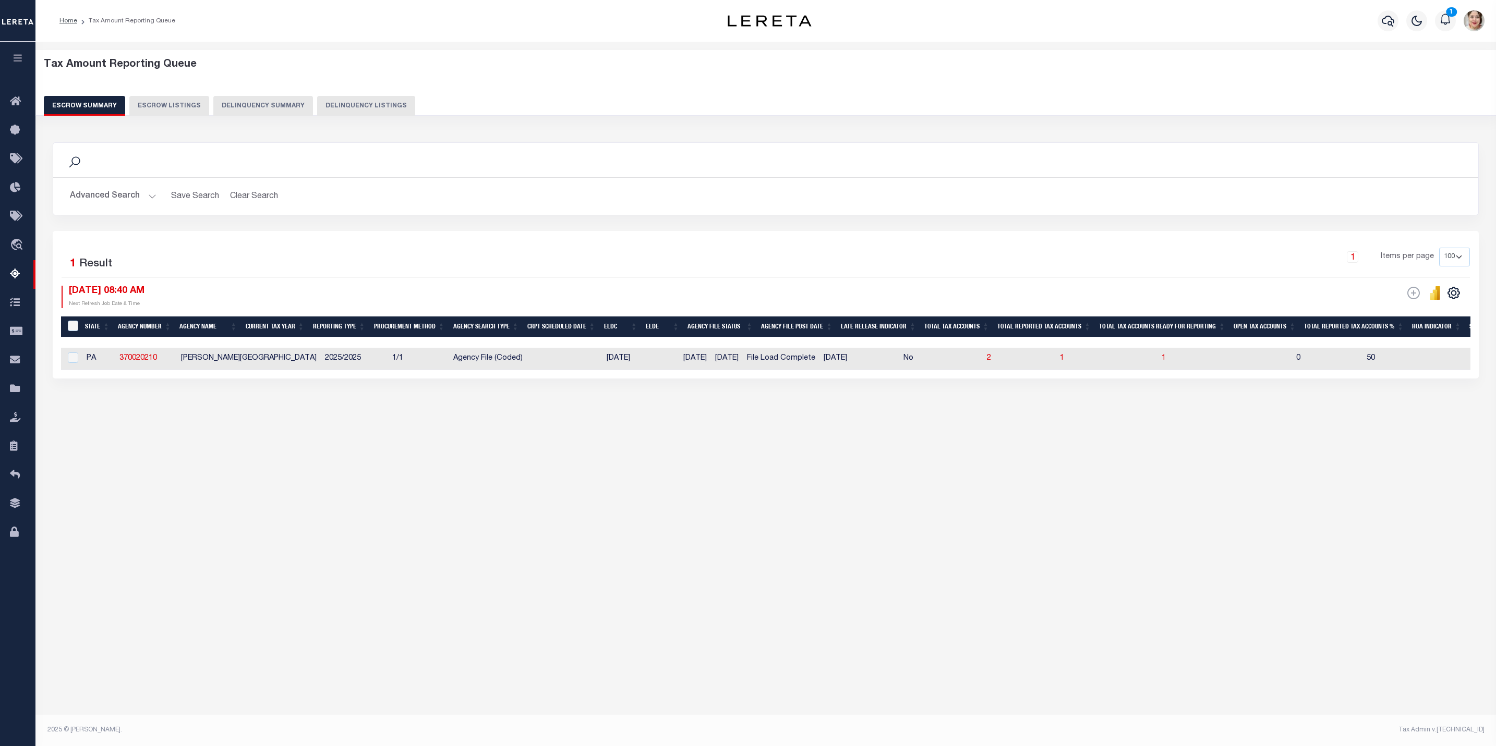
click at [79, 360] on td at bounding box center [71, 359] width 21 height 22
checkbox input "true"
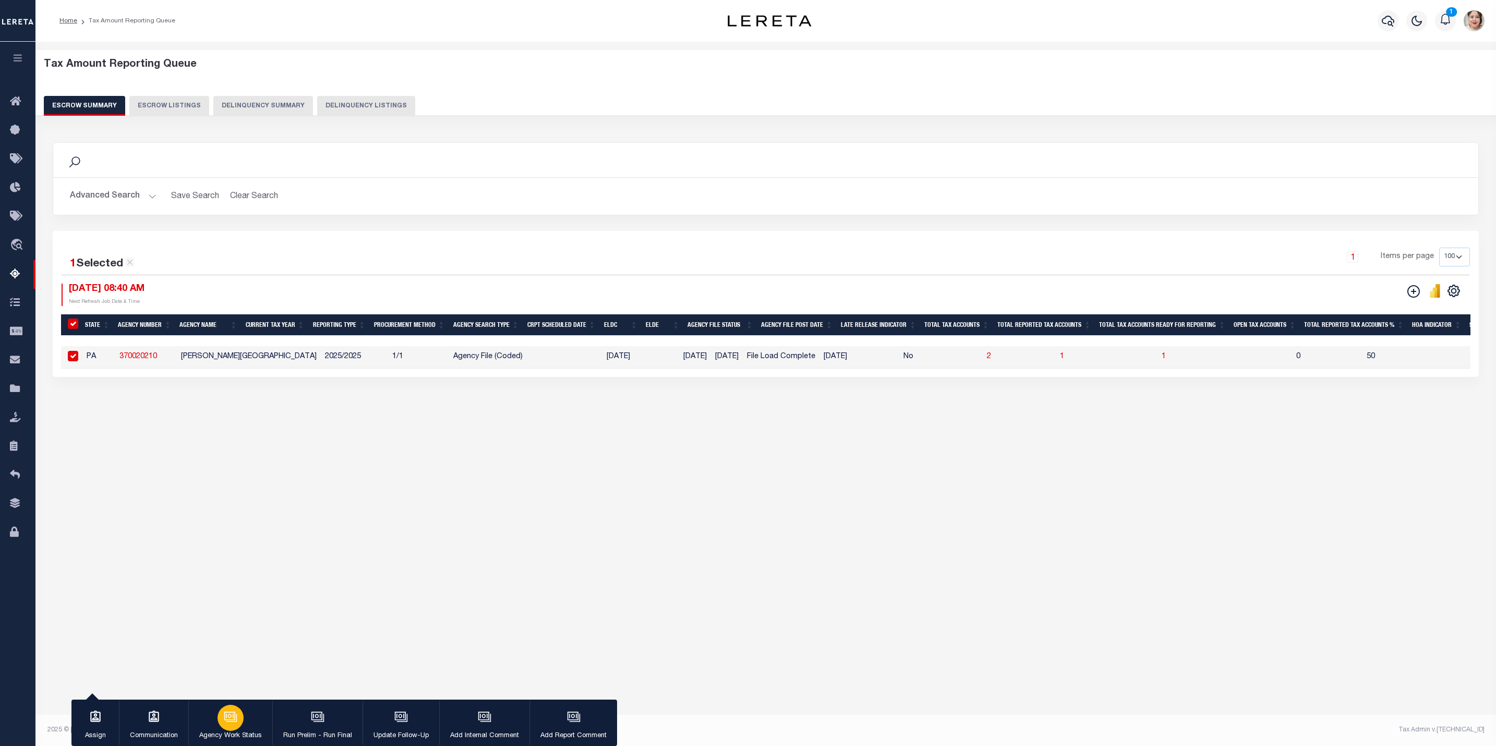
click at [224, 731] on p "Agency Work Status" at bounding box center [230, 736] width 63 height 10
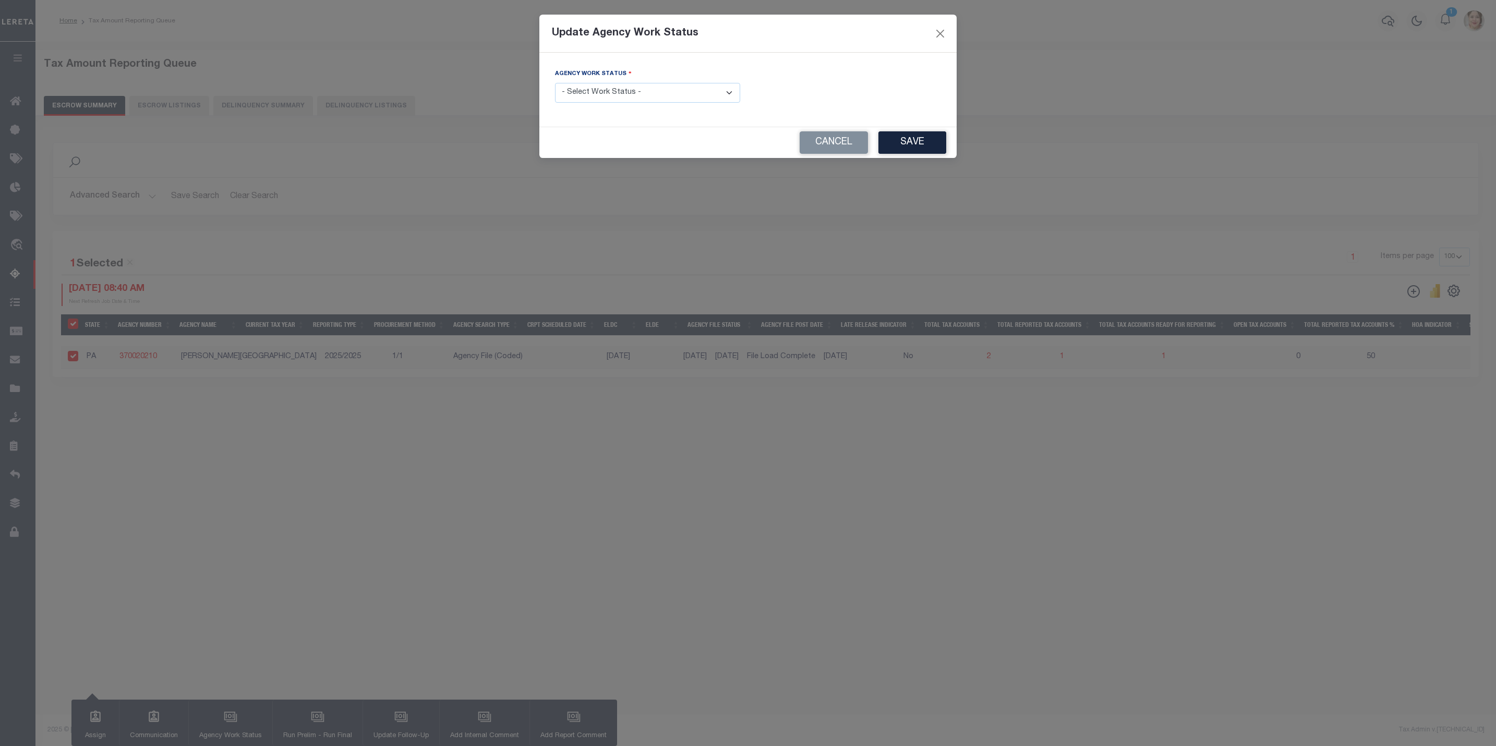
click at [612, 89] on select "- Select Work Status - New In Progress Pending Agency Follow-up Pending QC Read…" at bounding box center [647, 93] width 185 height 20
select select "6"
click at [555, 83] on select "- Select Work Status - New In Progress Pending Agency Follow-up Pending QC Read…" at bounding box center [647, 93] width 185 height 20
click at [927, 140] on button "Save" at bounding box center [912, 142] width 68 height 22
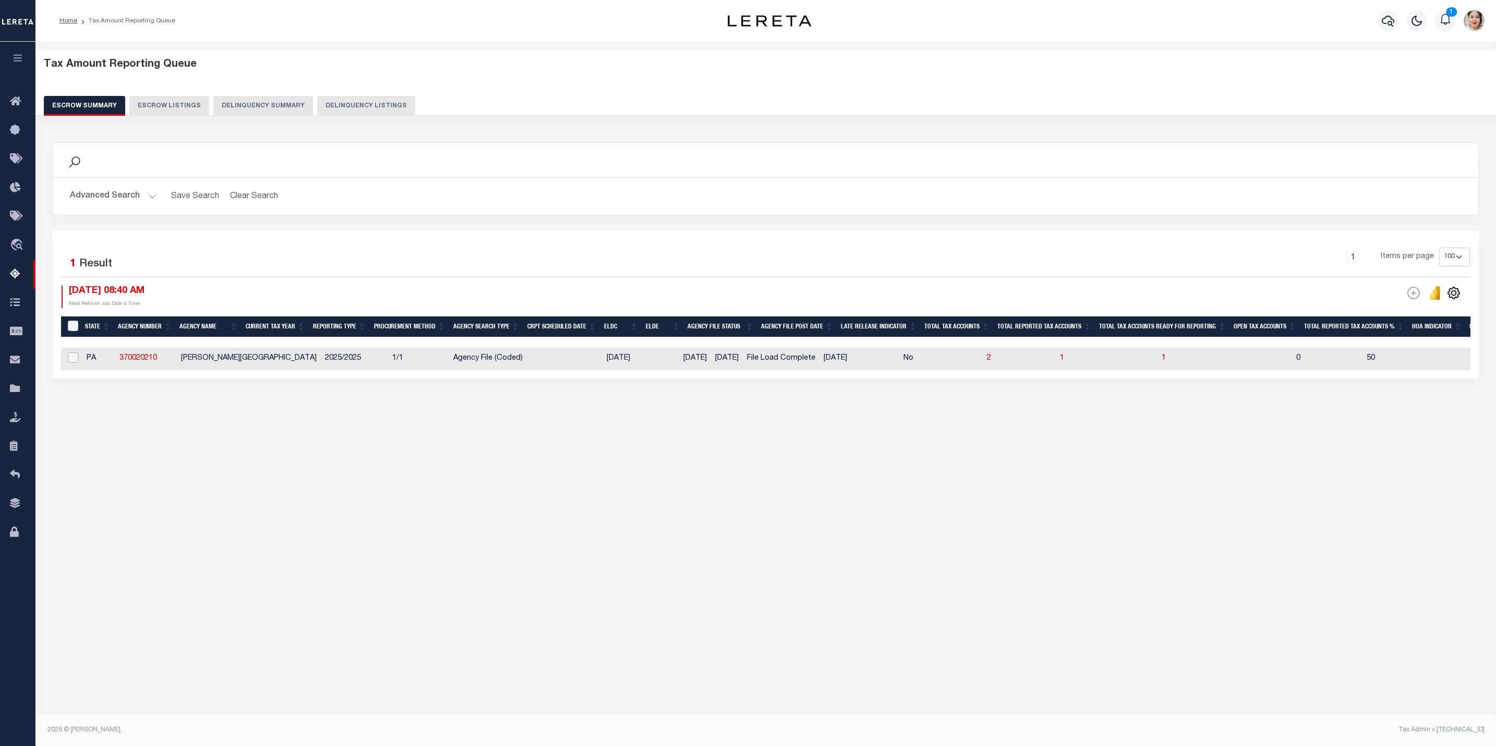
click at [72, 360] on input "checkbox" at bounding box center [73, 358] width 10 height 10
checkbox input "true"
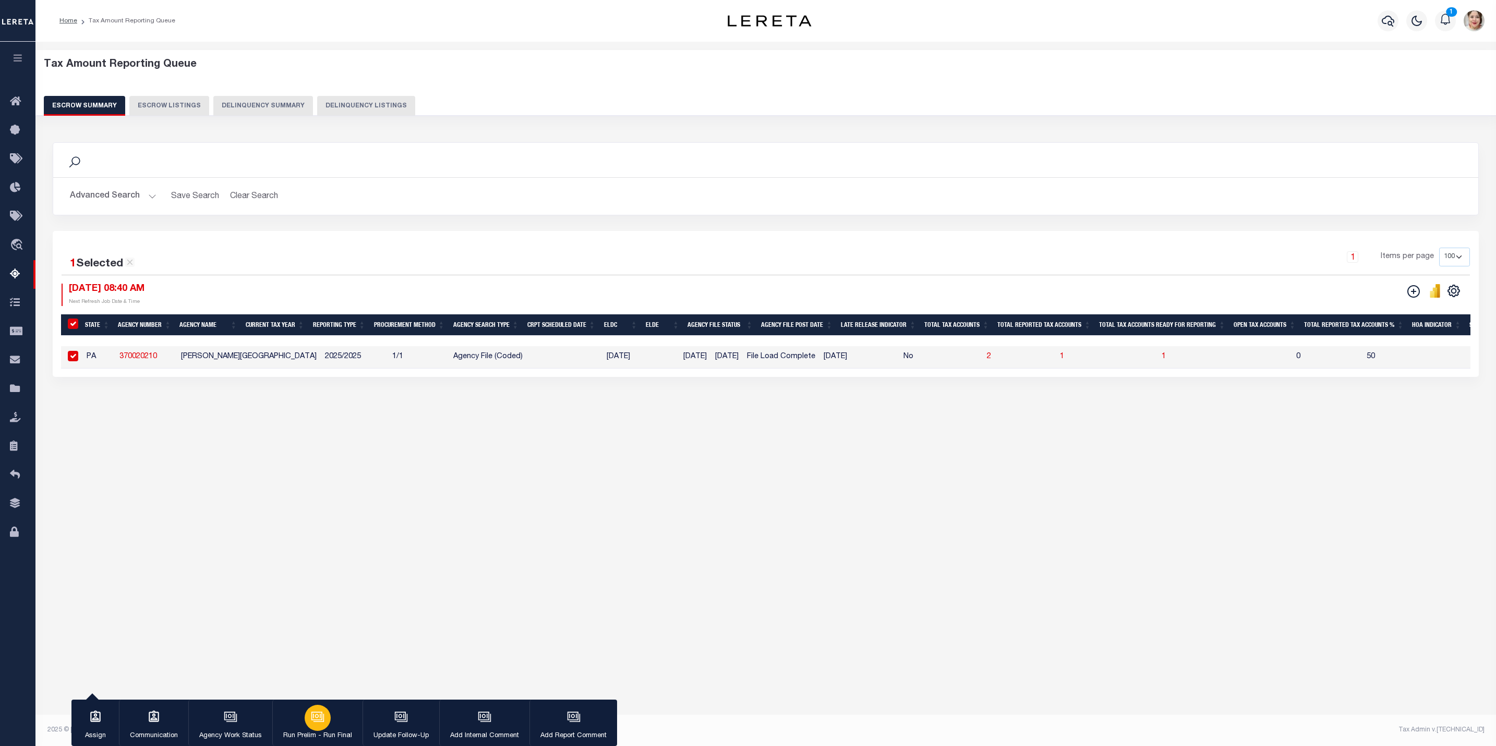
click at [321, 728] on div "button" at bounding box center [318, 718] width 26 height 26
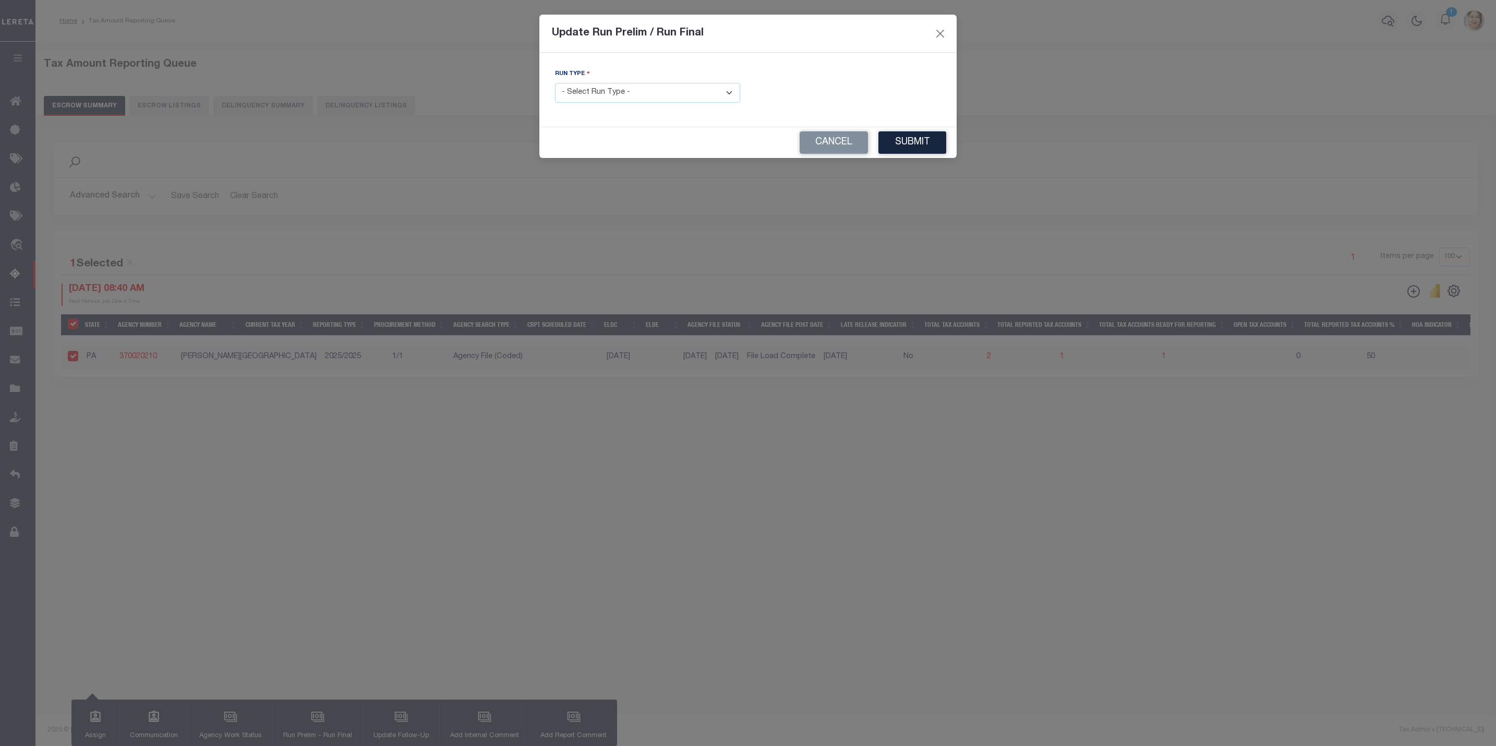
drag, startPoint x: 654, startPoint y: 101, endPoint x: 650, endPoint y: 107, distance: 7.5
click at [654, 101] on select "- Select Run Type - Prelim Run Final Run" at bounding box center [647, 93] width 185 height 20
select select "F"
click at [555, 83] on select "- Select Run Type - Prelim Run Final Run" at bounding box center [647, 93] width 185 height 20
click at [818, 78] on label "FUNDING DEADLINE DATE:" at bounding box center [798, 74] width 84 height 10
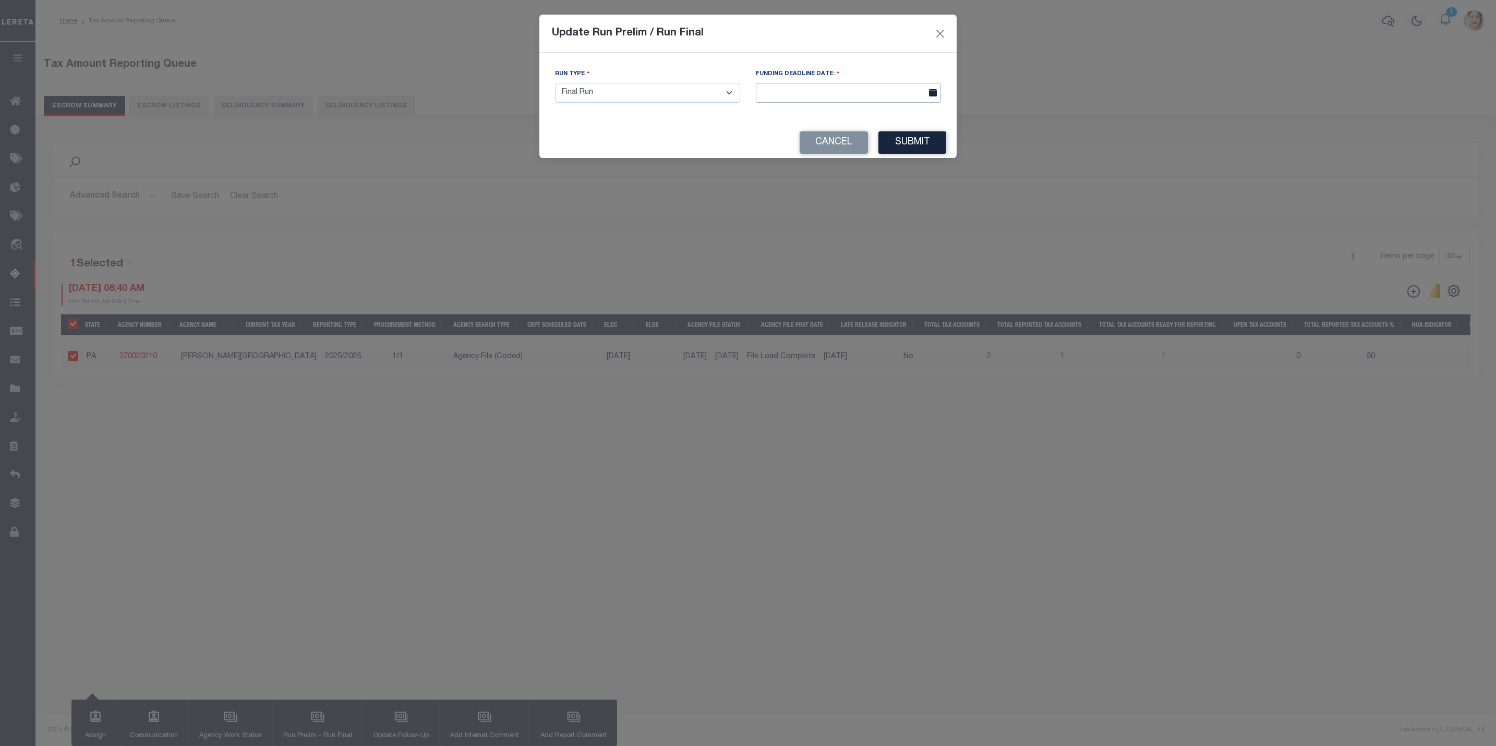
click at [825, 89] on input "text" at bounding box center [848, 93] width 185 height 20
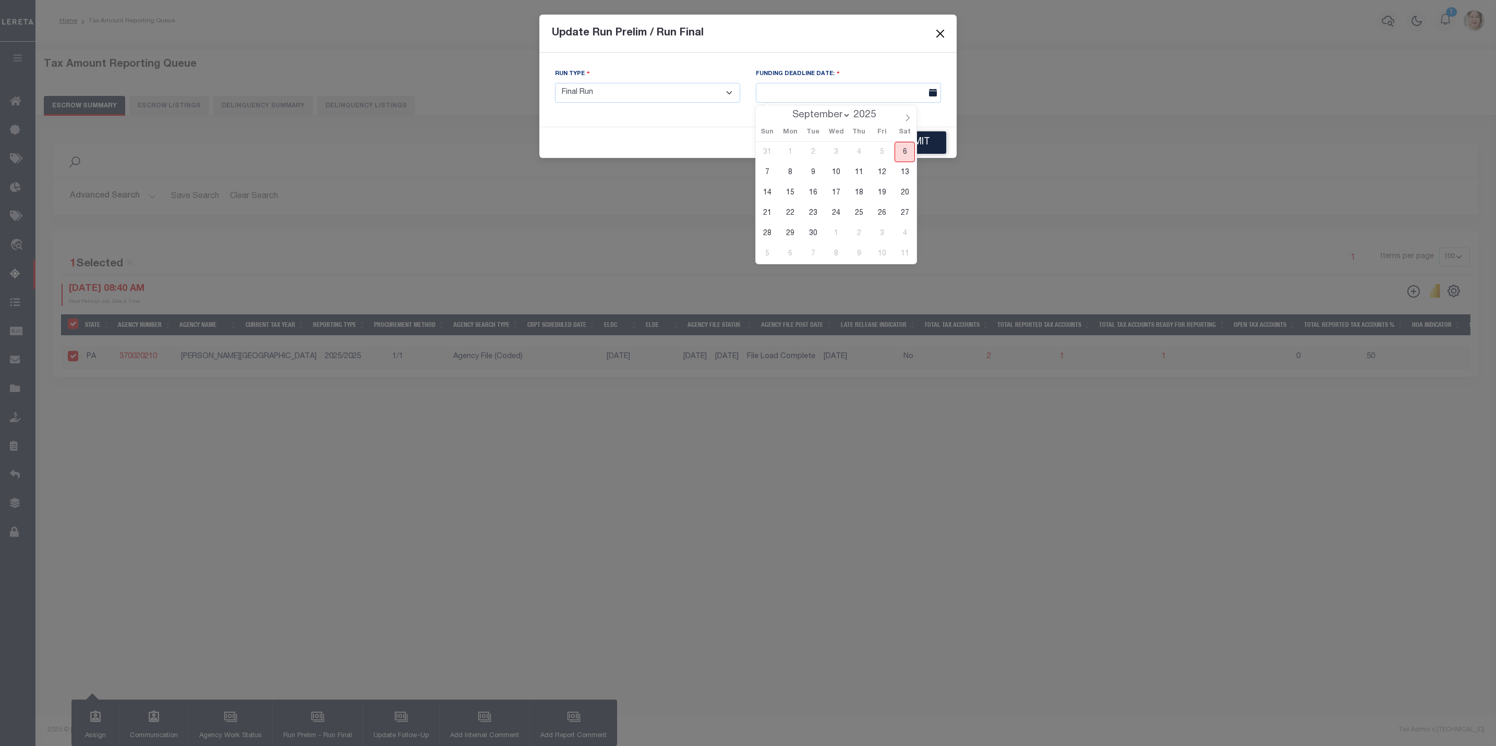
click at [906, 156] on span "6" at bounding box center [905, 152] width 20 height 20
type input "[DATE]"
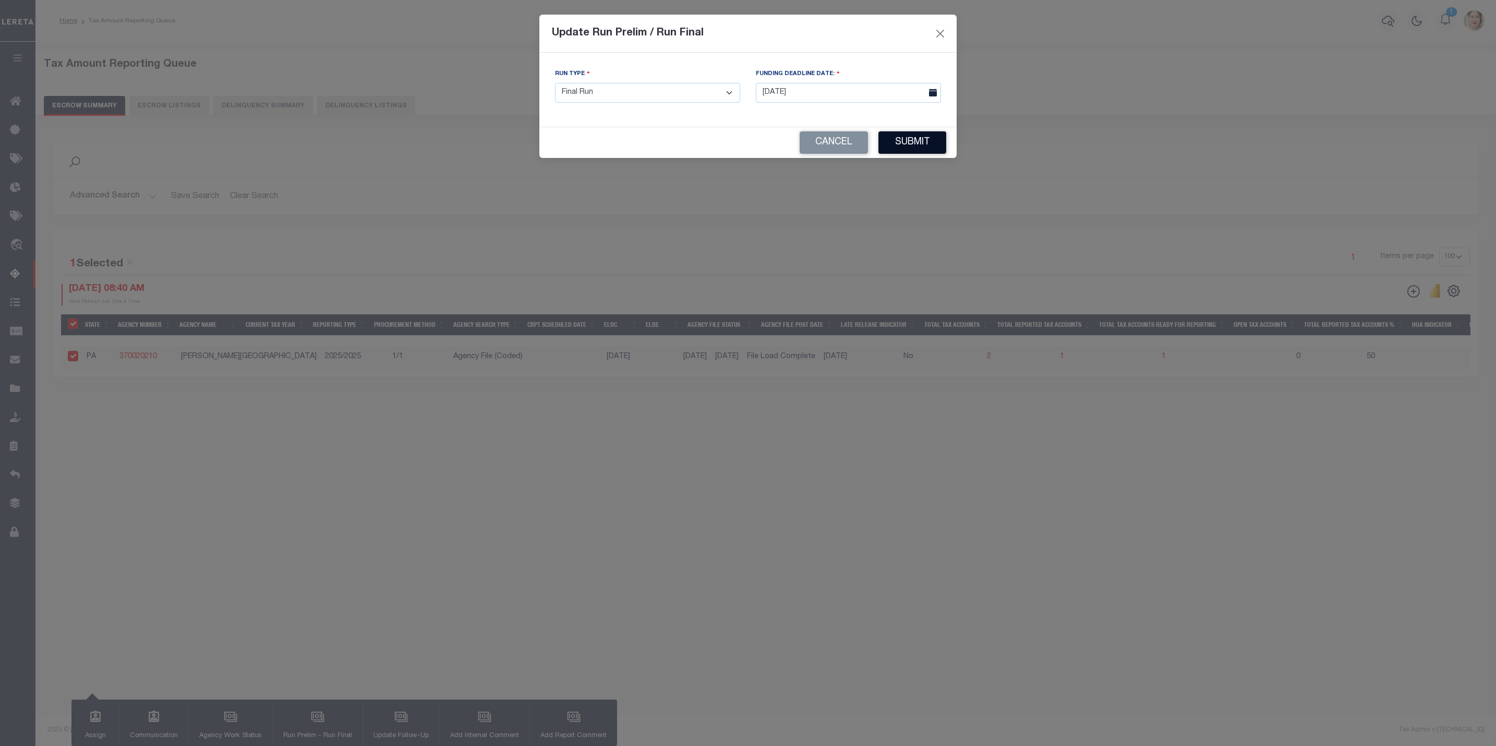
click at [925, 149] on button "Submit" at bounding box center [912, 142] width 68 height 22
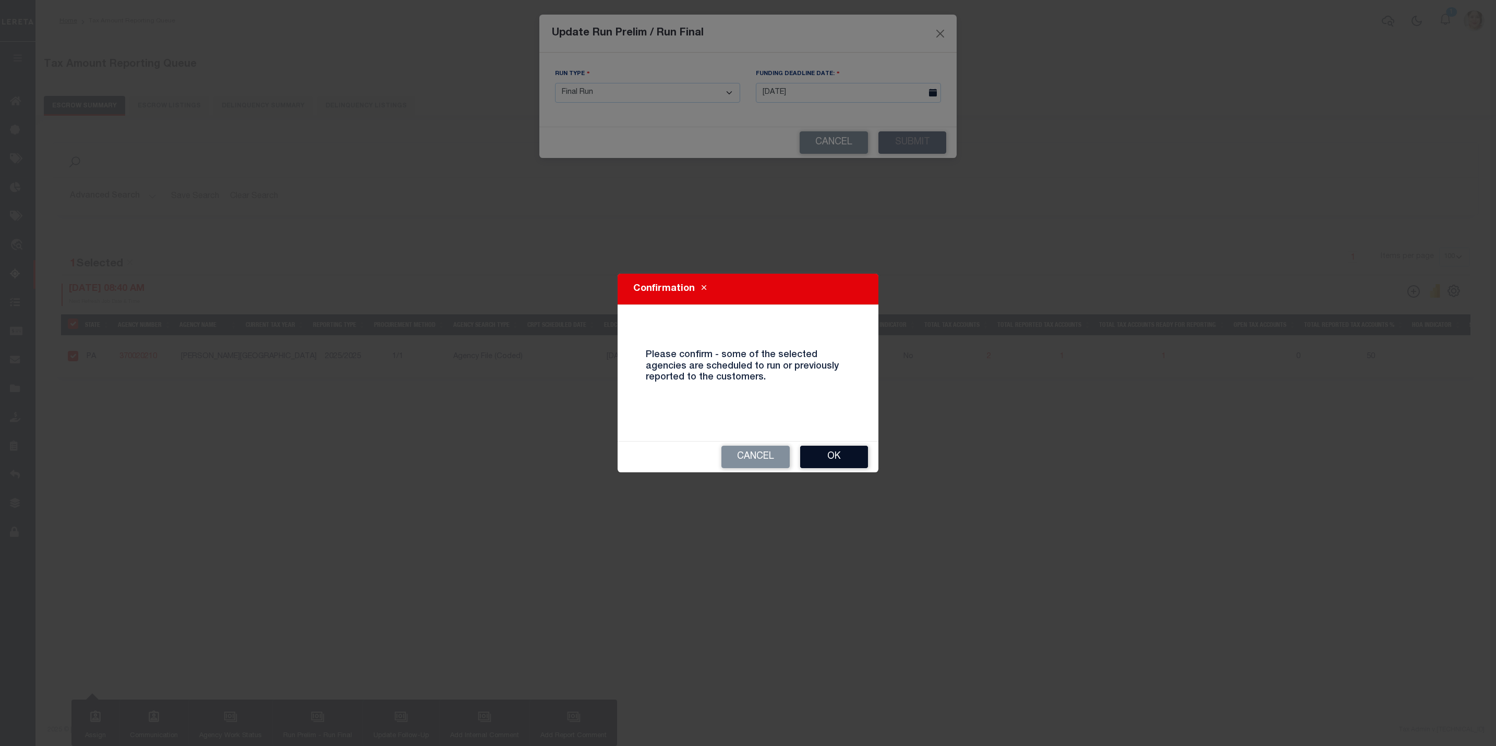
click at [843, 455] on button "Ok" at bounding box center [834, 457] width 68 height 22
